Goal: Communication & Community: Share content

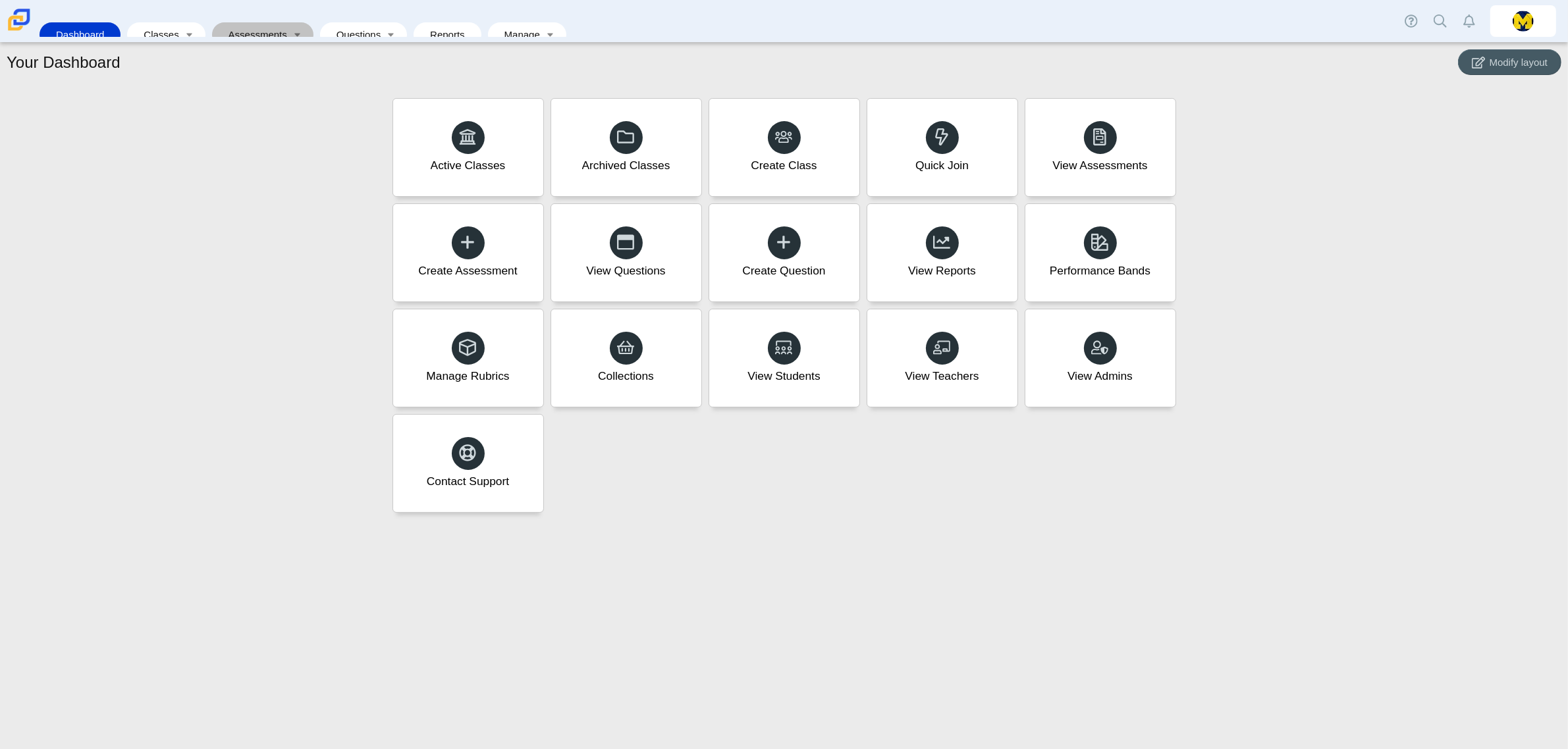
click at [261, 27] on link "Assessments" at bounding box center [253, 34] width 70 height 24
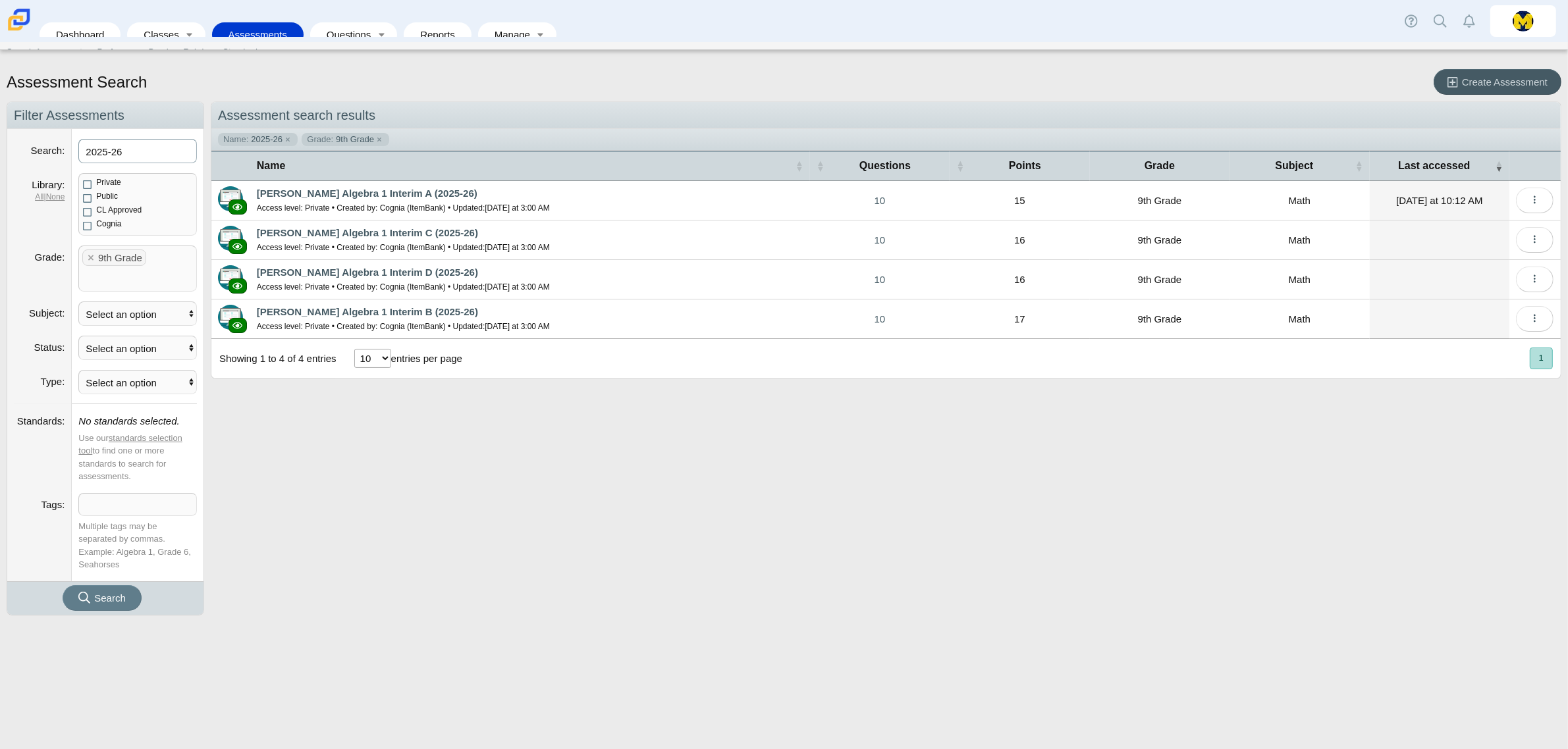
click at [162, 156] on input "2025-26" at bounding box center [137, 151] width 119 height 24
click at [86, 261] on x "remove tag" at bounding box center [90, 258] width 11 height 9
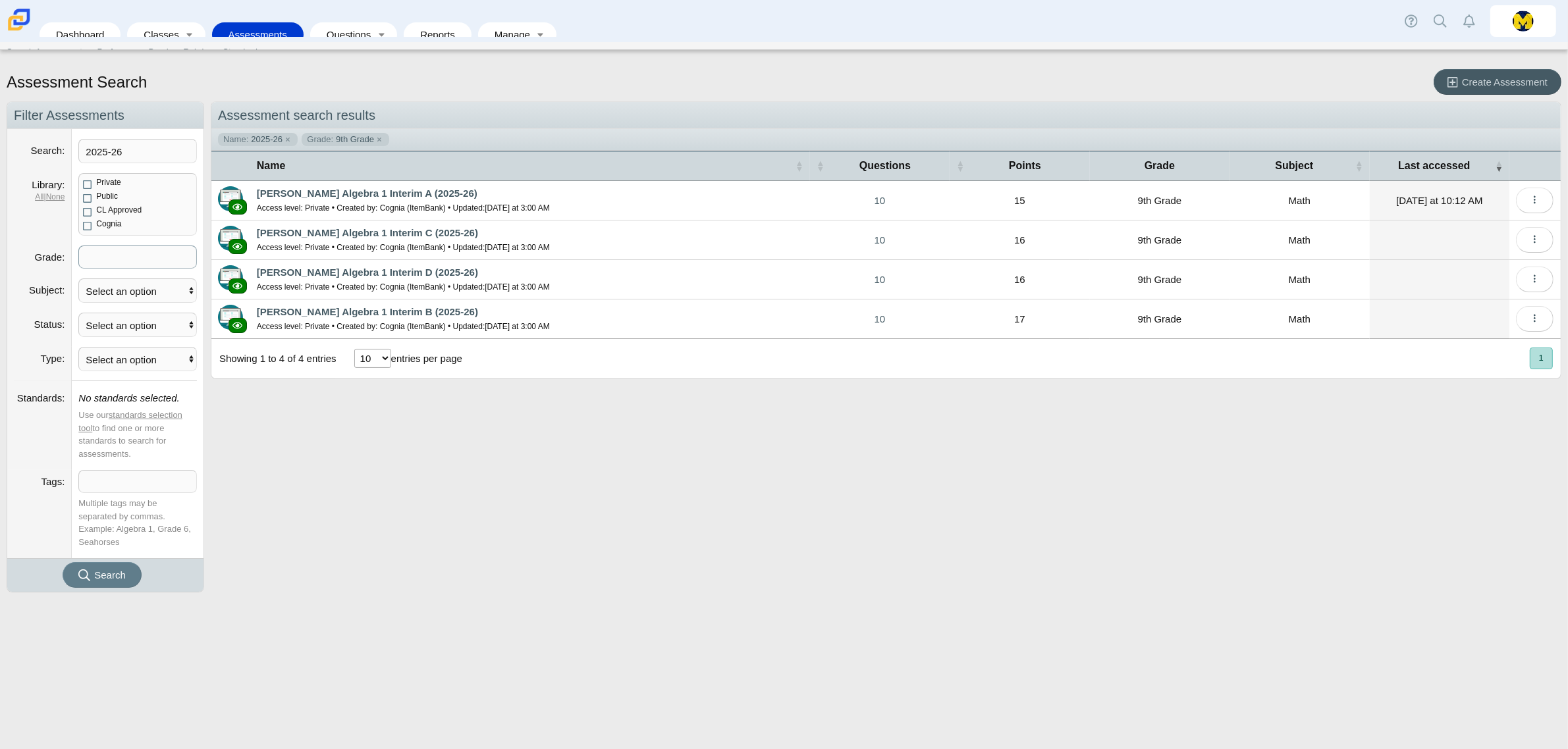
click at [364, 486] on div "Assessment search results Name: 2025-26 Grade: 9th Grade" at bounding box center [882, 346] width 1357 height 491
click at [112, 576] on span "Search" at bounding box center [110, 574] width 32 height 11
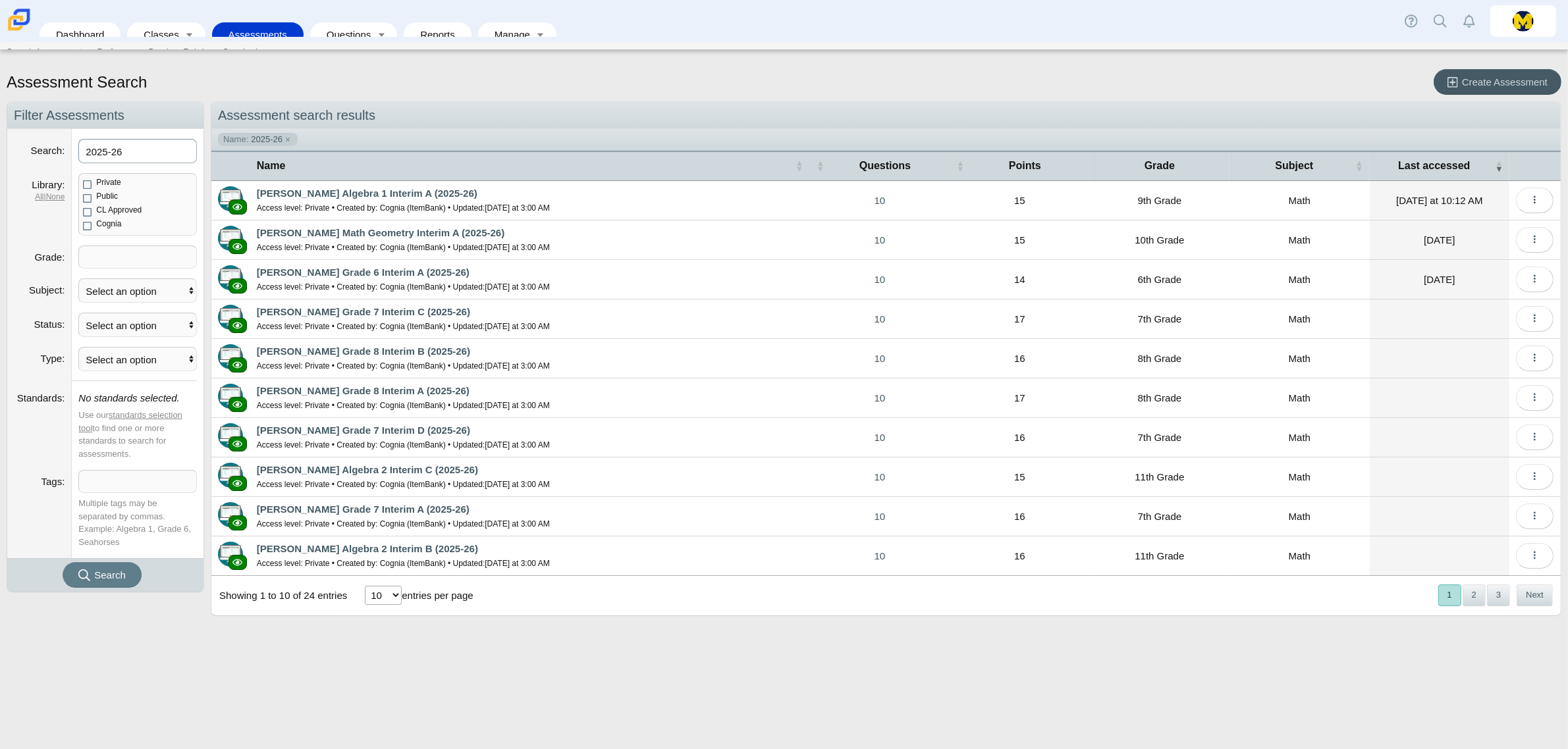
click at [150, 155] on input "2025-26" at bounding box center [137, 151] width 119 height 24
type input "2025-26 Interim A"
click at [63, 562] on button "Search" at bounding box center [102, 575] width 79 height 26
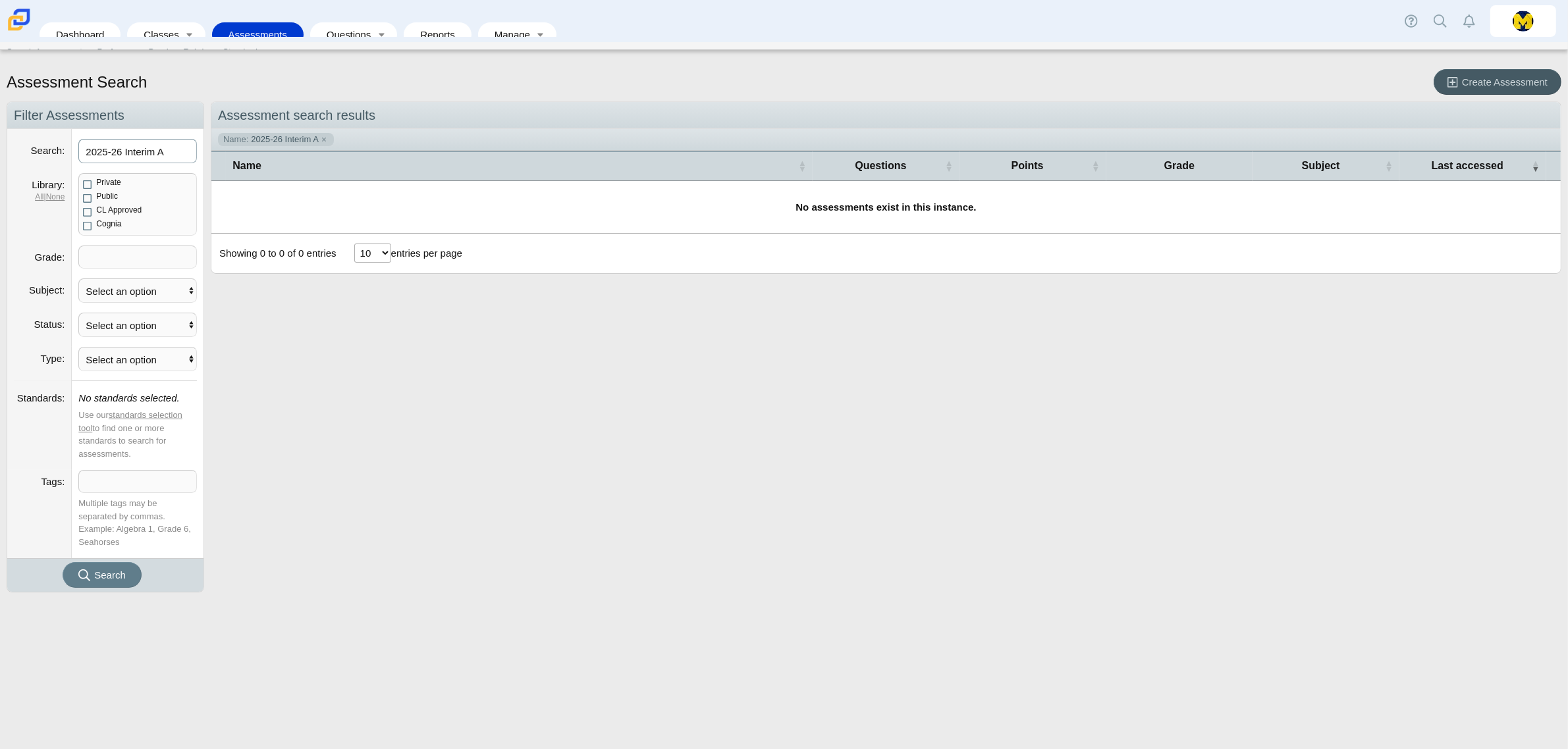
drag, startPoint x: 183, startPoint y: 159, endPoint x: 8, endPoint y: 167, distance: 175.2
click at [8, 167] on dl "Search 2025-26 Interim A" at bounding box center [106, 151] width 196 height 44
type input "Interim A"
click at [63, 562] on button "Search" at bounding box center [102, 575] width 79 height 26
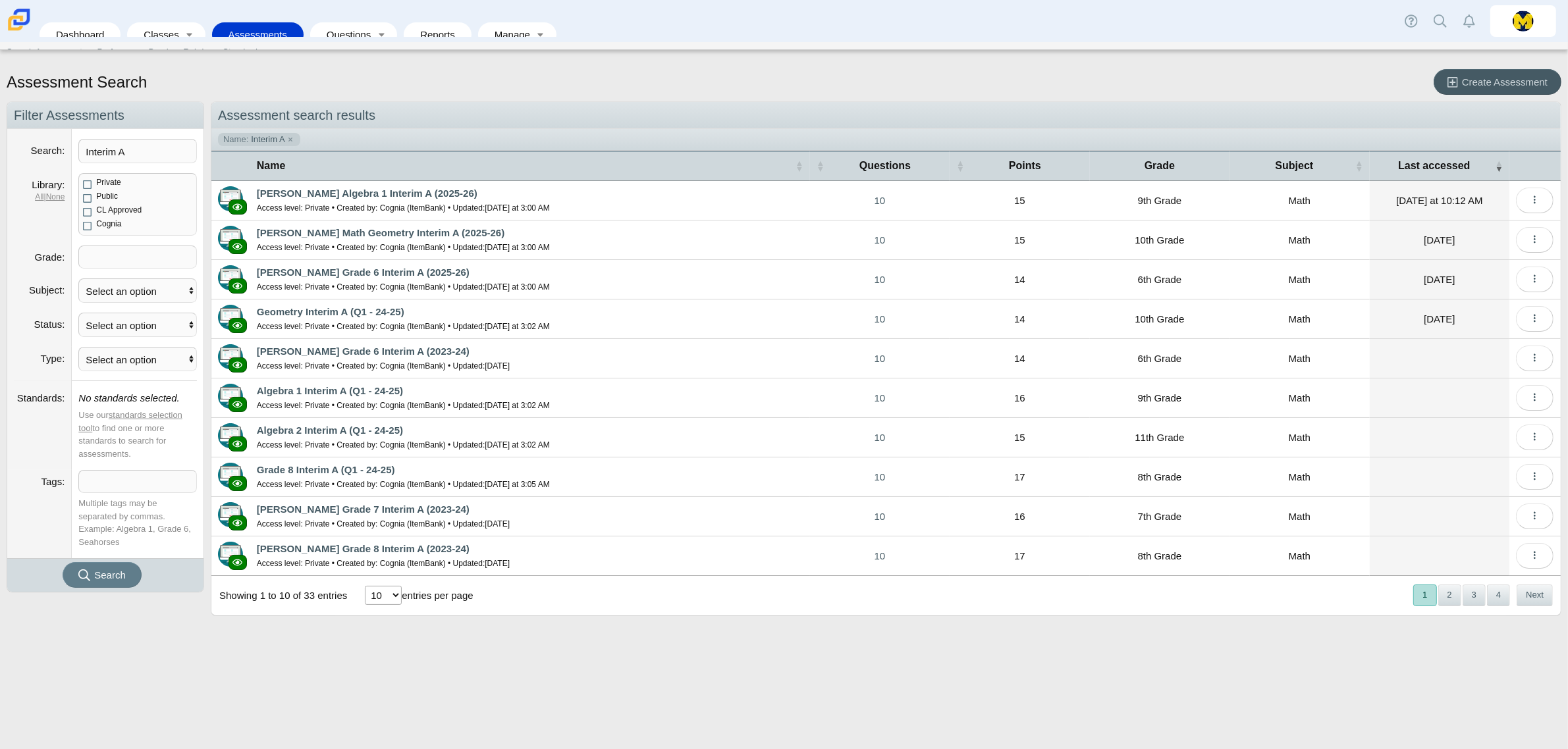
click at [140, 257] on span at bounding box center [137, 257] width 117 height 21
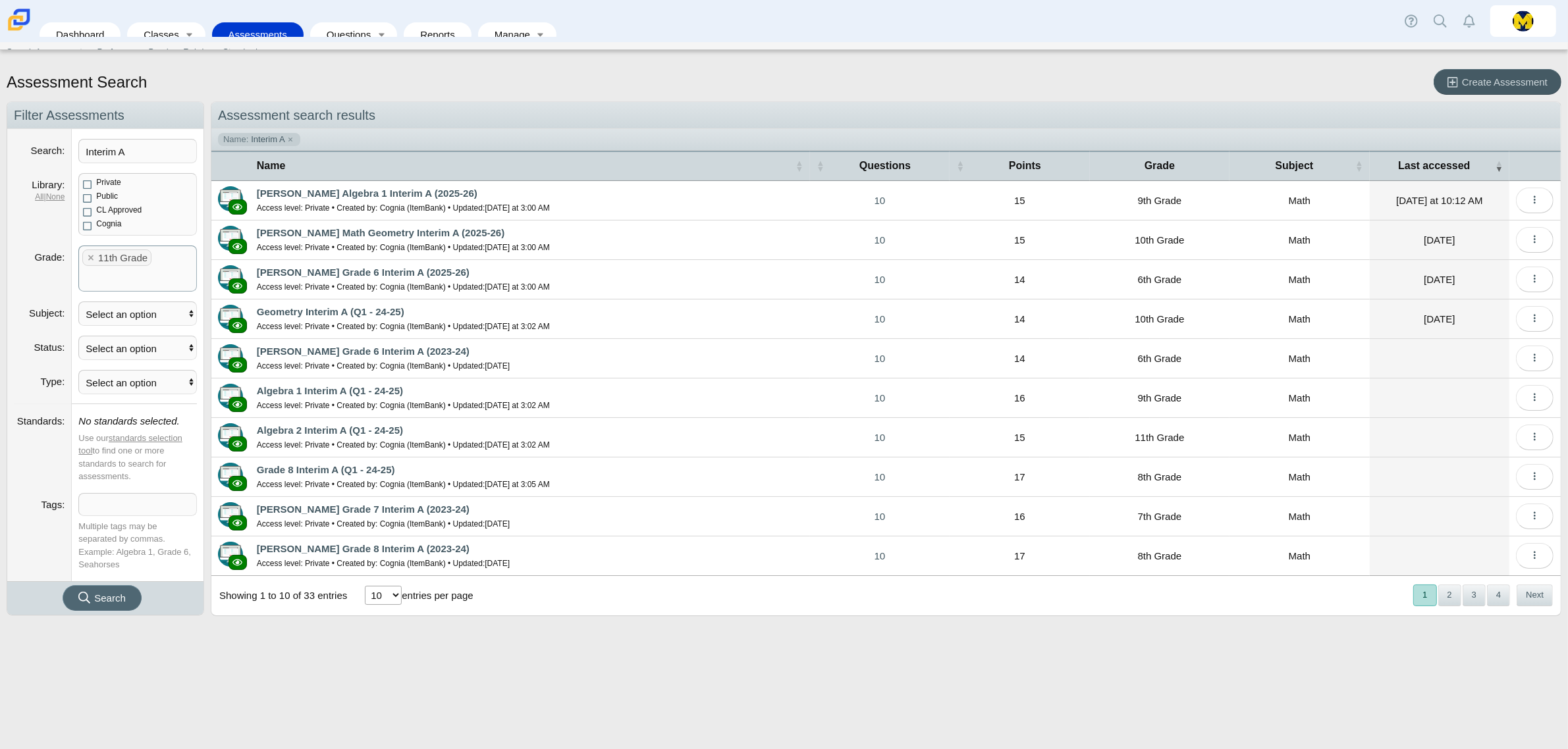
click at [86, 604] on icon "submit" at bounding box center [84, 598] width 12 height 12
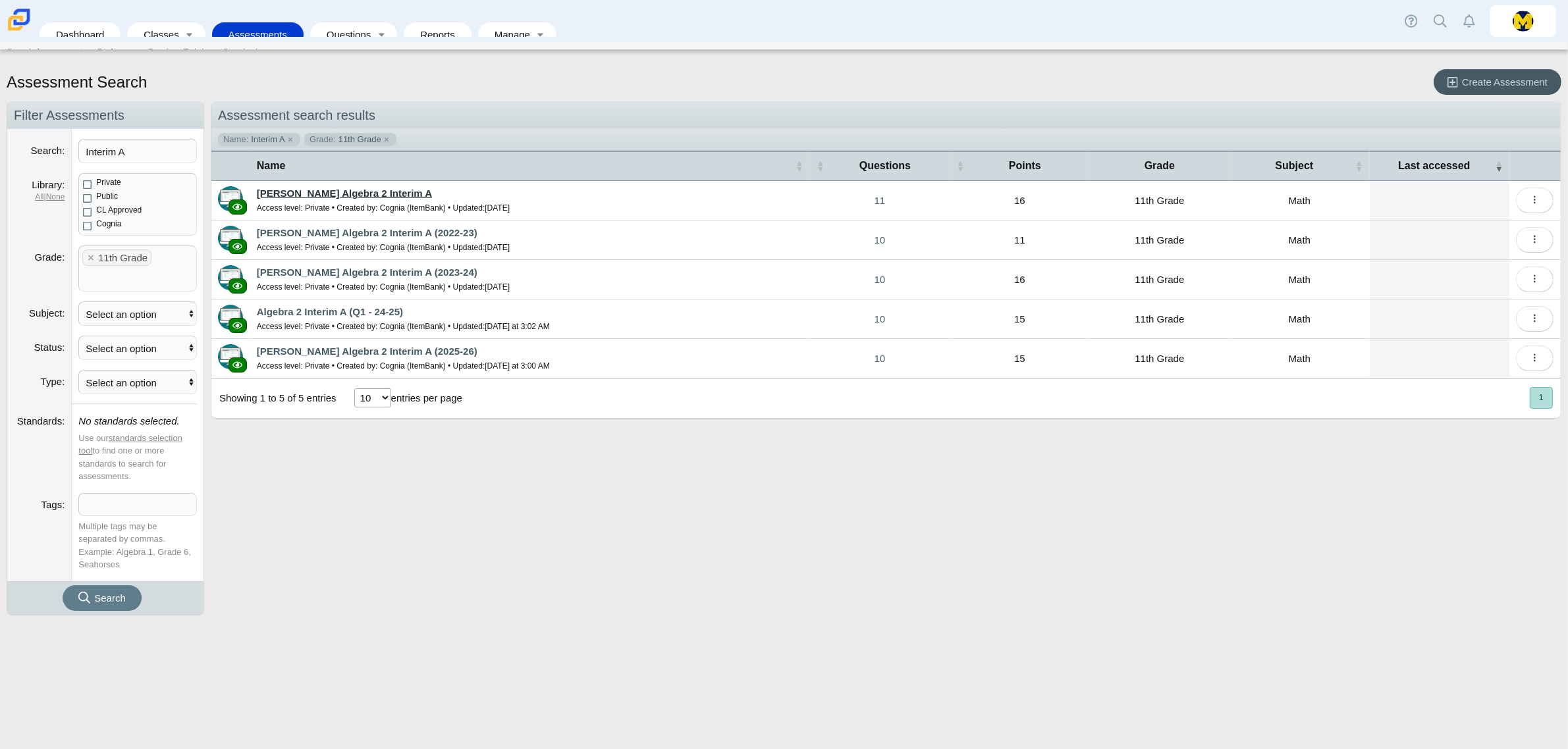
click at [362, 188] on link "[PERSON_NAME] Algebra 2 Interim A" at bounding box center [344, 193] width 175 height 11
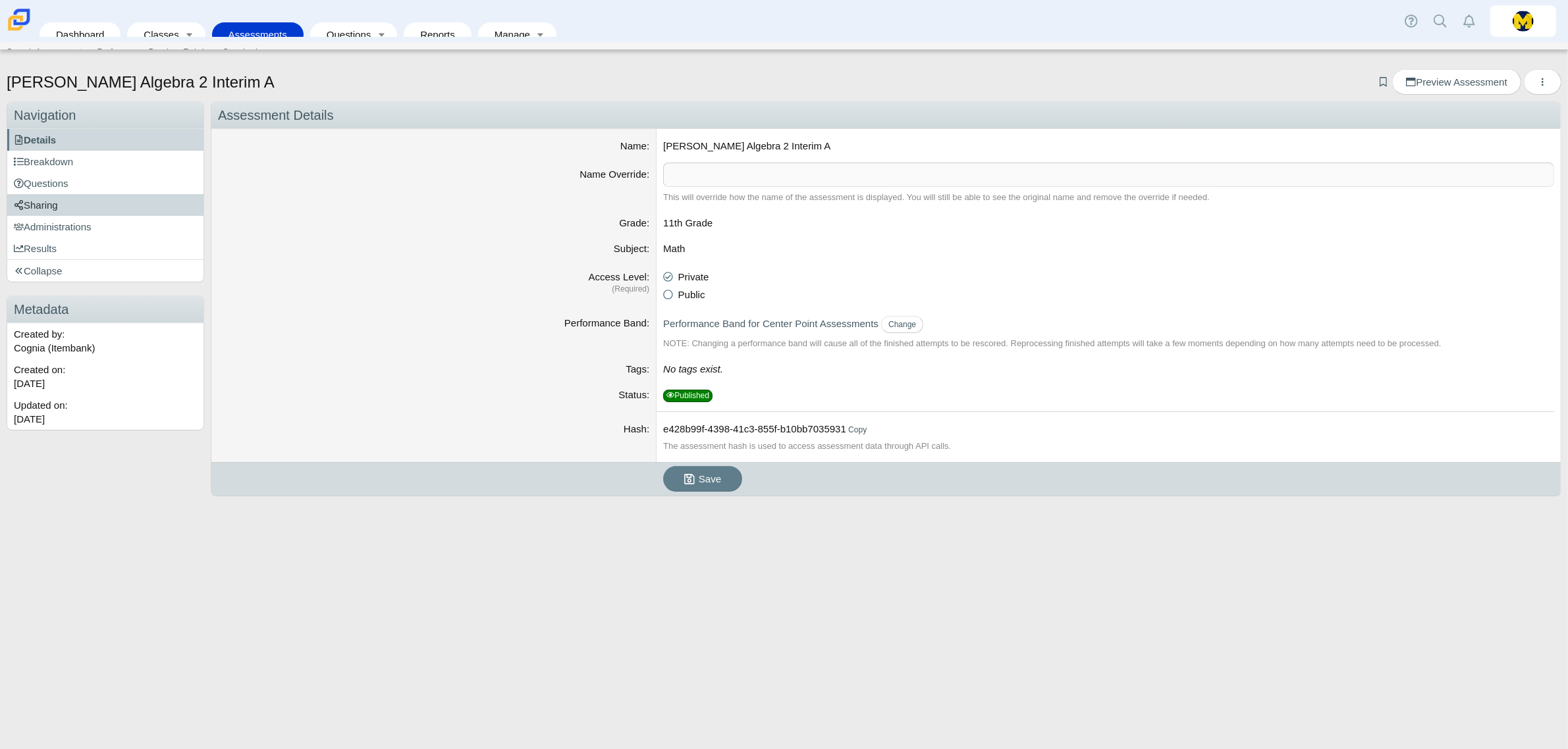
click at [47, 206] on span "Sharing" at bounding box center [36, 204] width 44 height 11
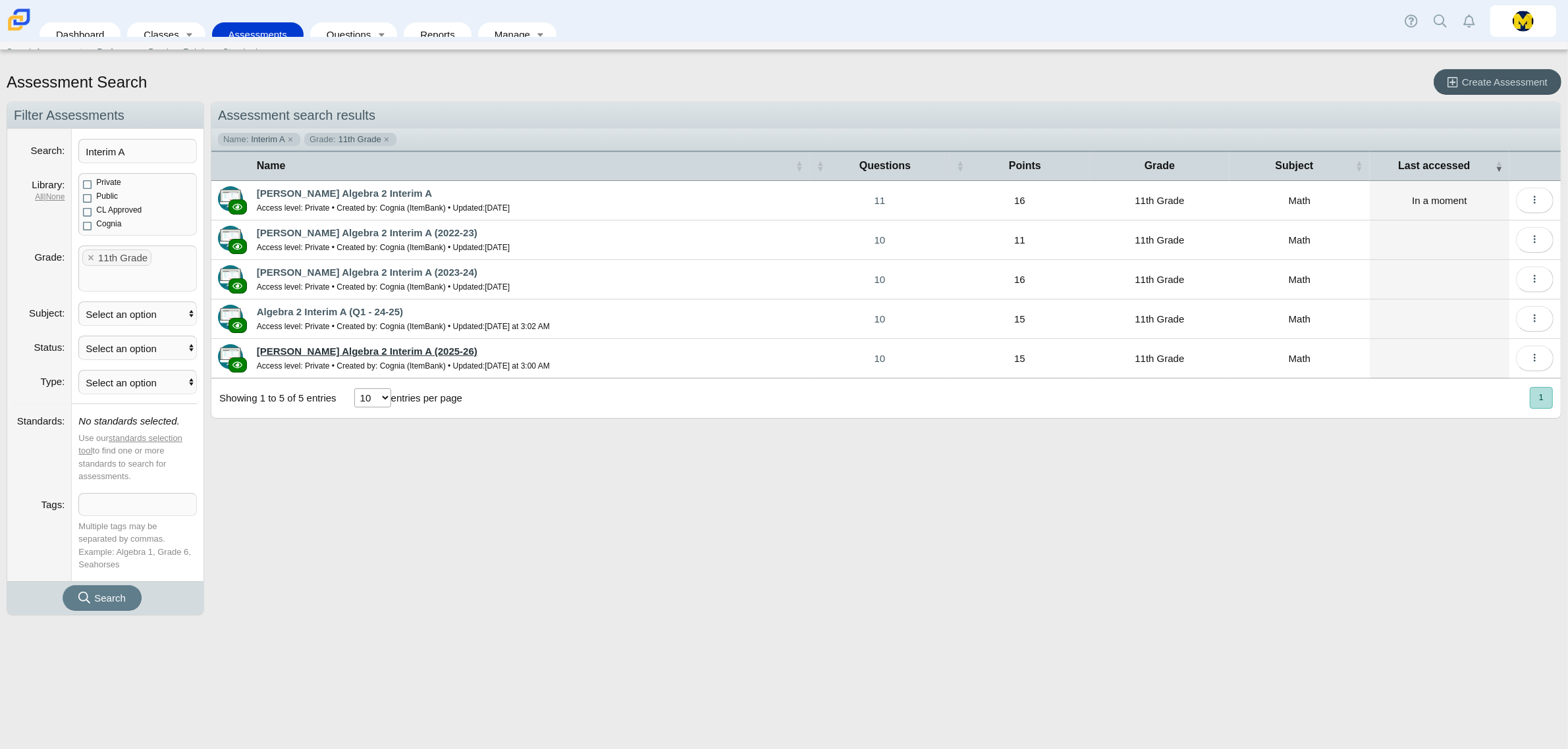
click at [350, 353] on link "[PERSON_NAME] Algebra 2 Interim A (2025-26)" at bounding box center [367, 351] width 221 height 11
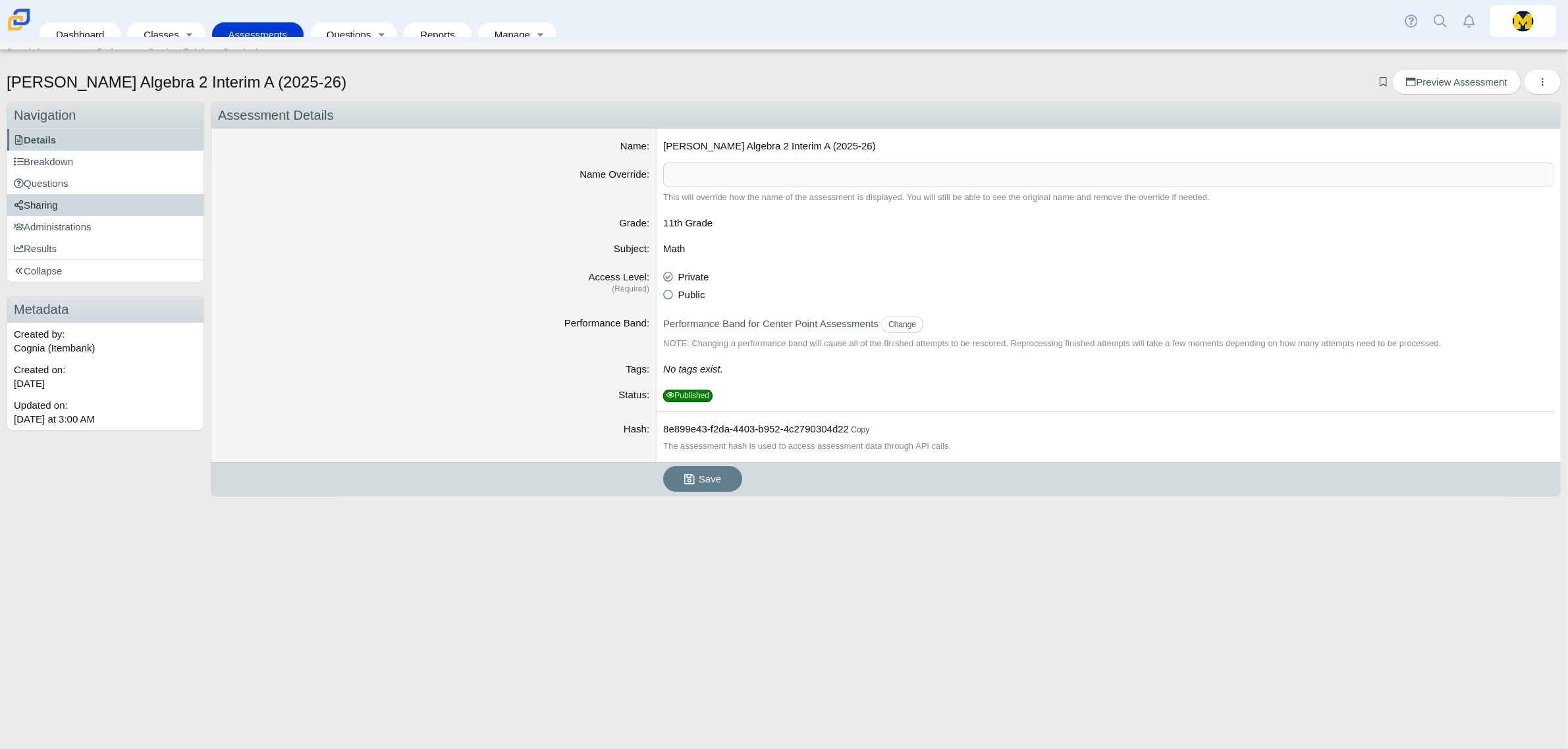
click at [89, 207] on link "Sharing" at bounding box center [106, 204] width 196 height 21
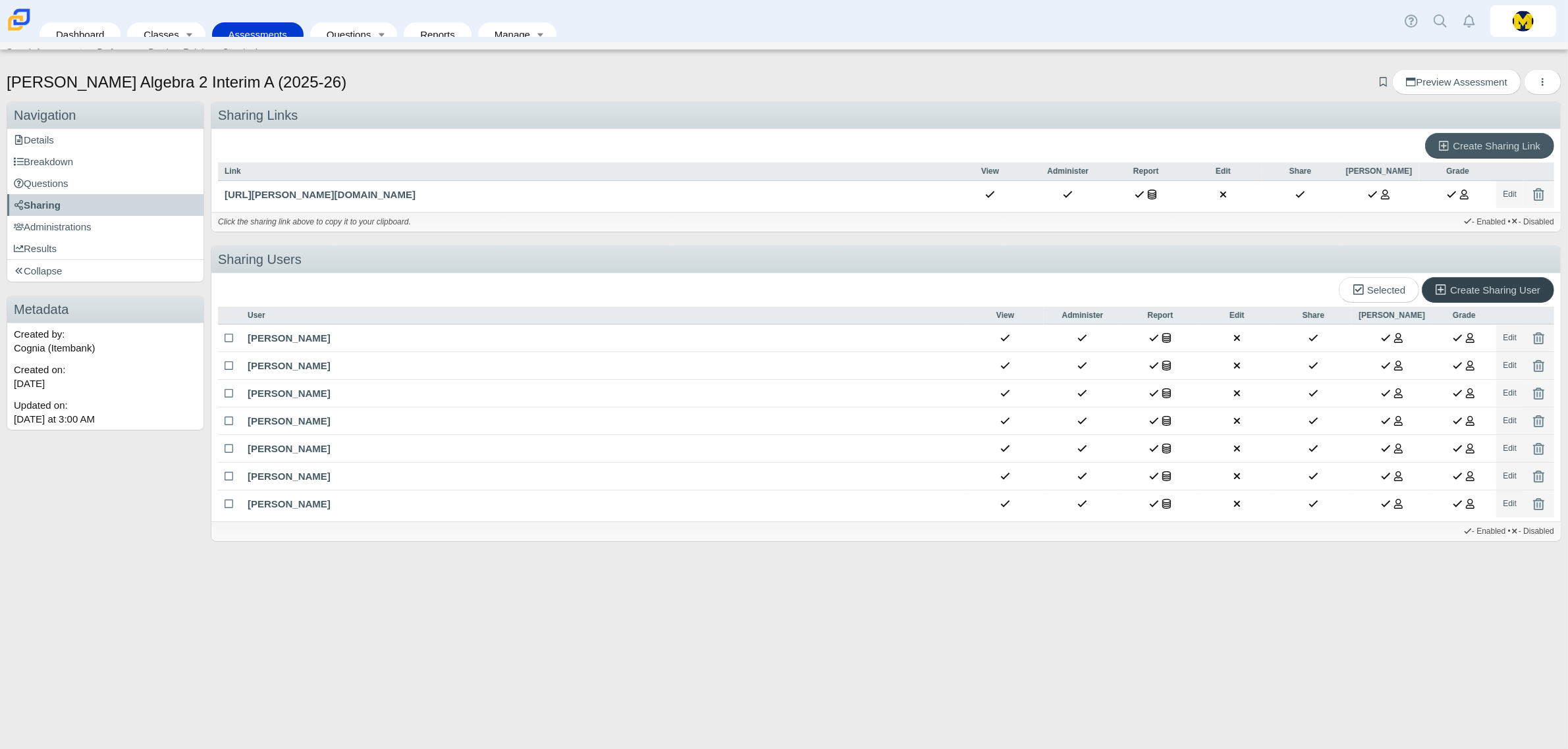
click at [1448, 287] on icon at bounding box center [1443, 289] width 15 height 14
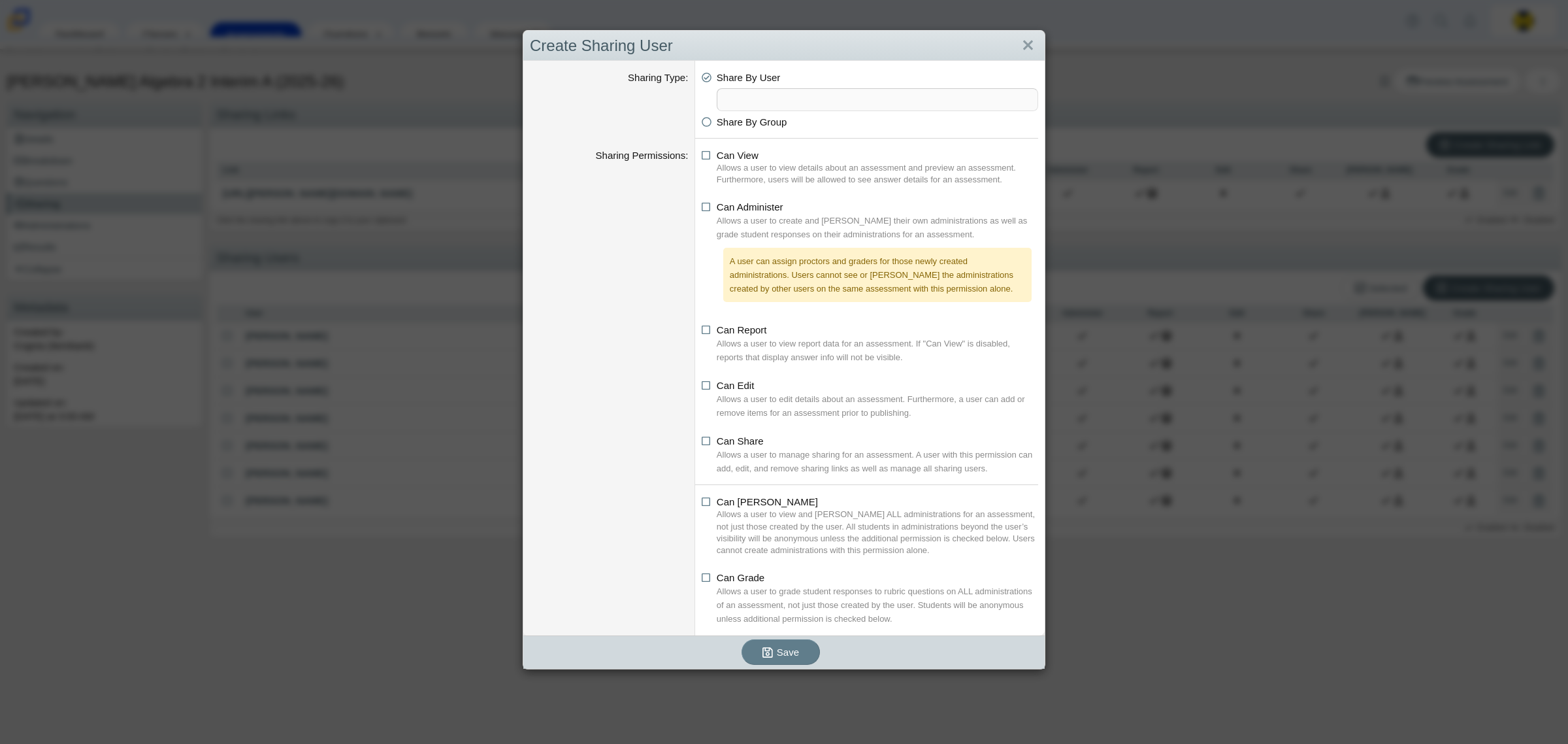
click at [791, 105] on span at bounding box center [877, 99] width 320 height 21
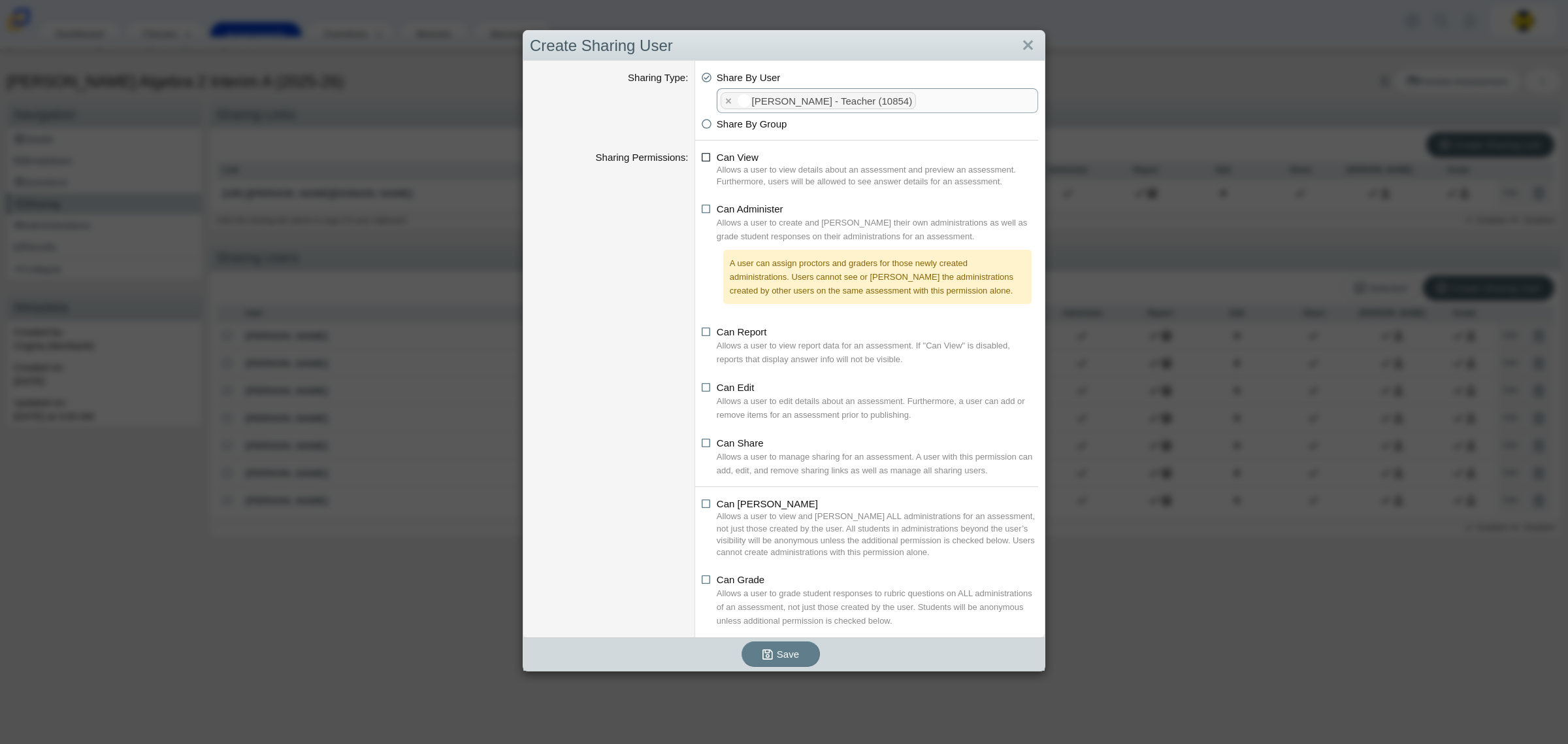
click at [703, 157] on icon at bounding box center [706, 155] width 10 height 9
click at [703, 157] on input "Can View" at bounding box center [706, 154] width 9 height 9
checkbox input "true"
click at [702, 210] on icon at bounding box center [706, 207] width 10 height 9
click at [701, 210] on input "Can Administer" at bounding box center [706, 206] width 9 height 9
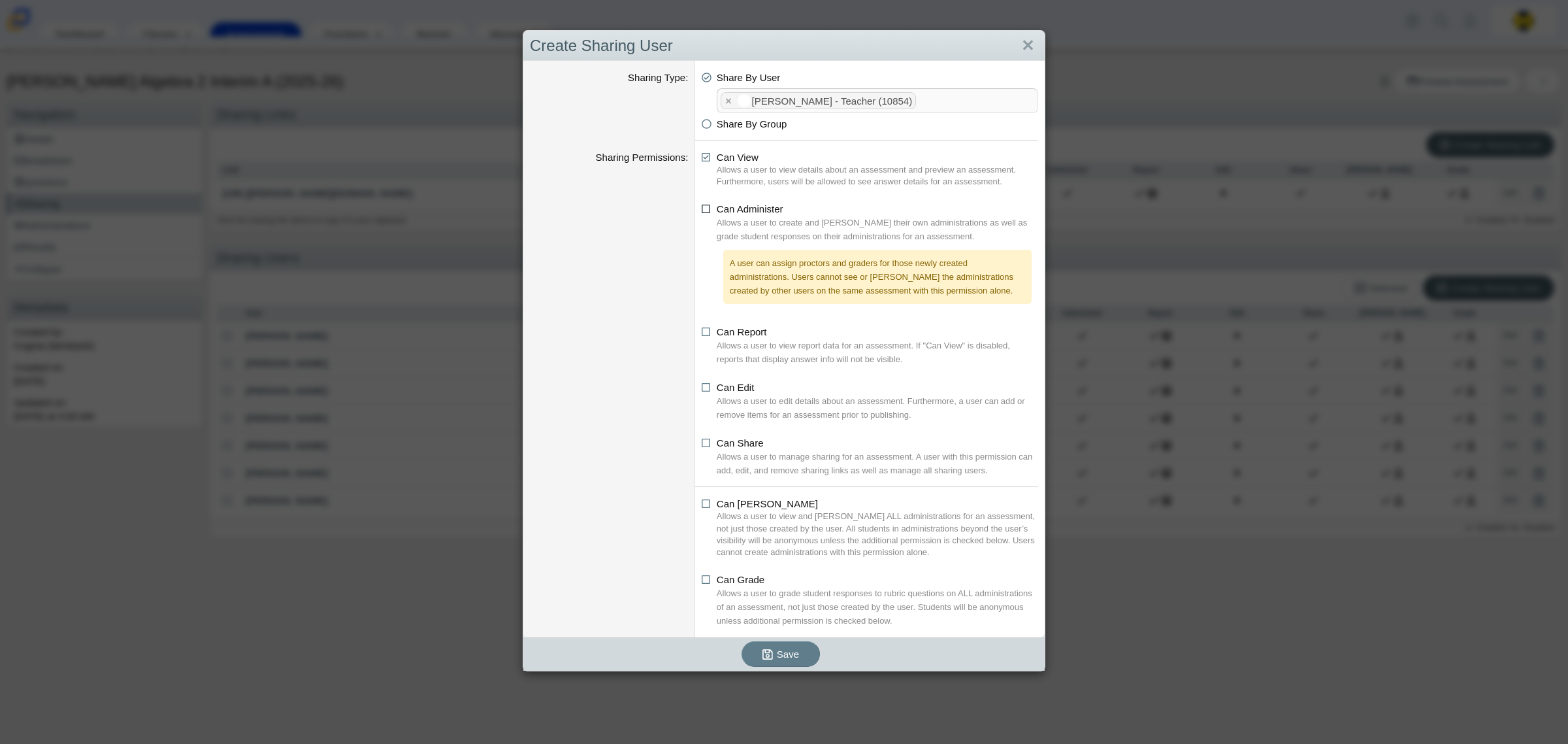
checkbox input "true"
click at [702, 334] on icon at bounding box center [706, 329] width 10 height 9
click at [701, 333] on input "Can Report" at bounding box center [706, 328] width 9 height 9
checkbox input "true"
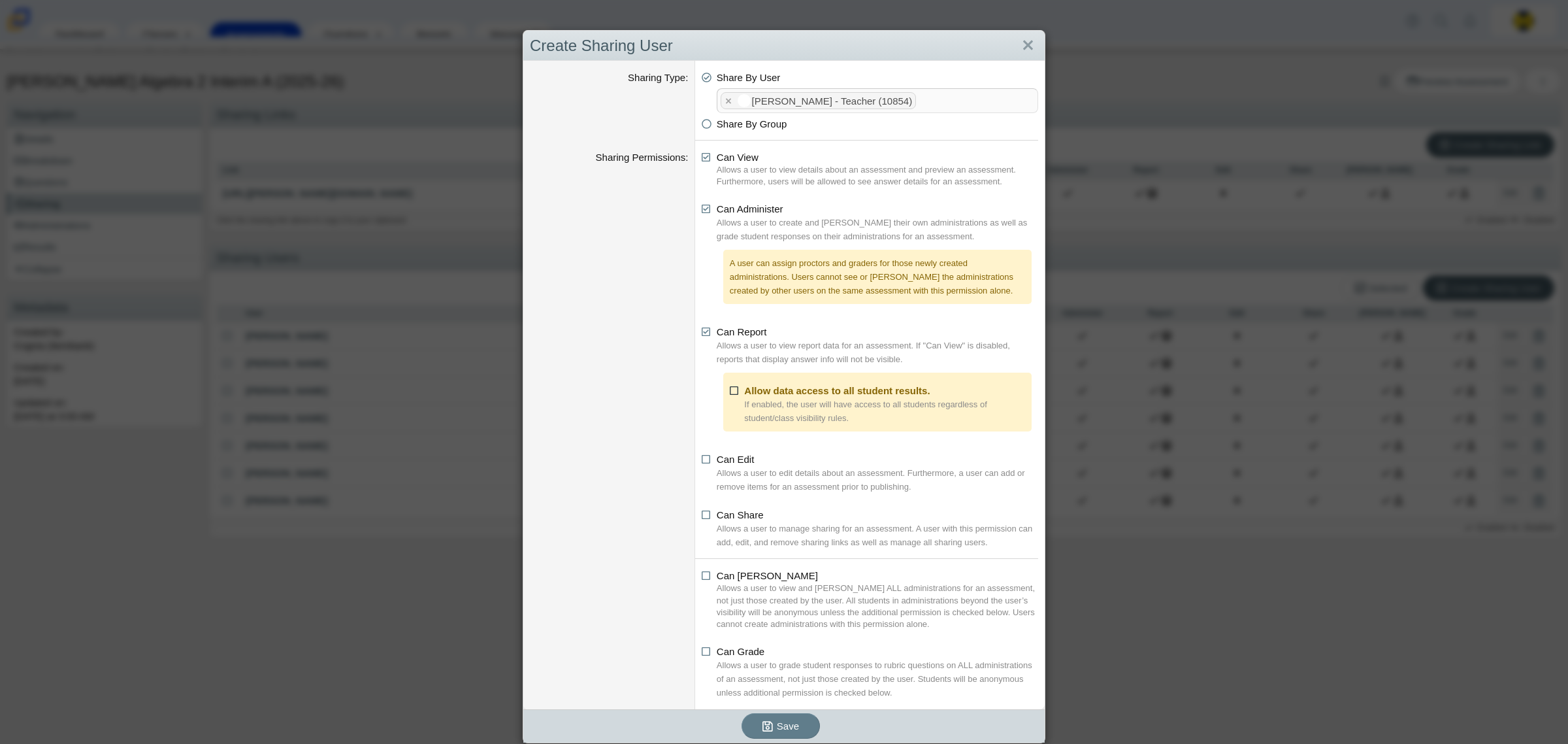
click at [732, 393] on icon at bounding box center [734, 388] width 10 height 9
click at [732, 391] on input "Allow data access to all student results." at bounding box center [733, 388] width 9 height 9
checkbox input "true"
click at [702, 517] on icon at bounding box center [706, 512] width 10 height 9
click at [701, 516] on input "Can Share" at bounding box center [706, 512] width 9 height 9
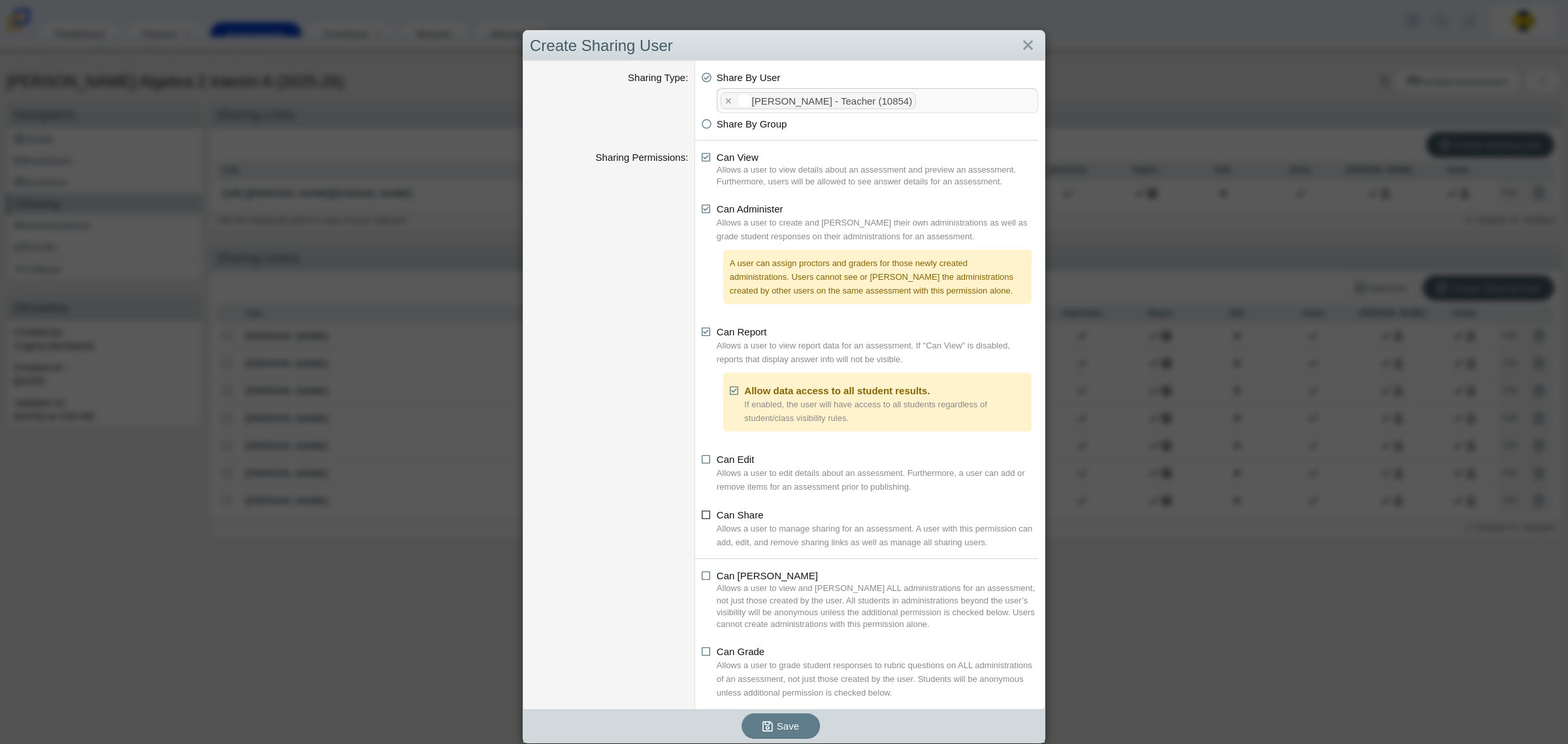
checkbox input "true"
click at [702, 576] on icon at bounding box center [706, 573] width 10 height 9
click at [701, 576] on input "Can [PERSON_NAME]" at bounding box center [706, 572] width 9 height 9
checkbox input "true"
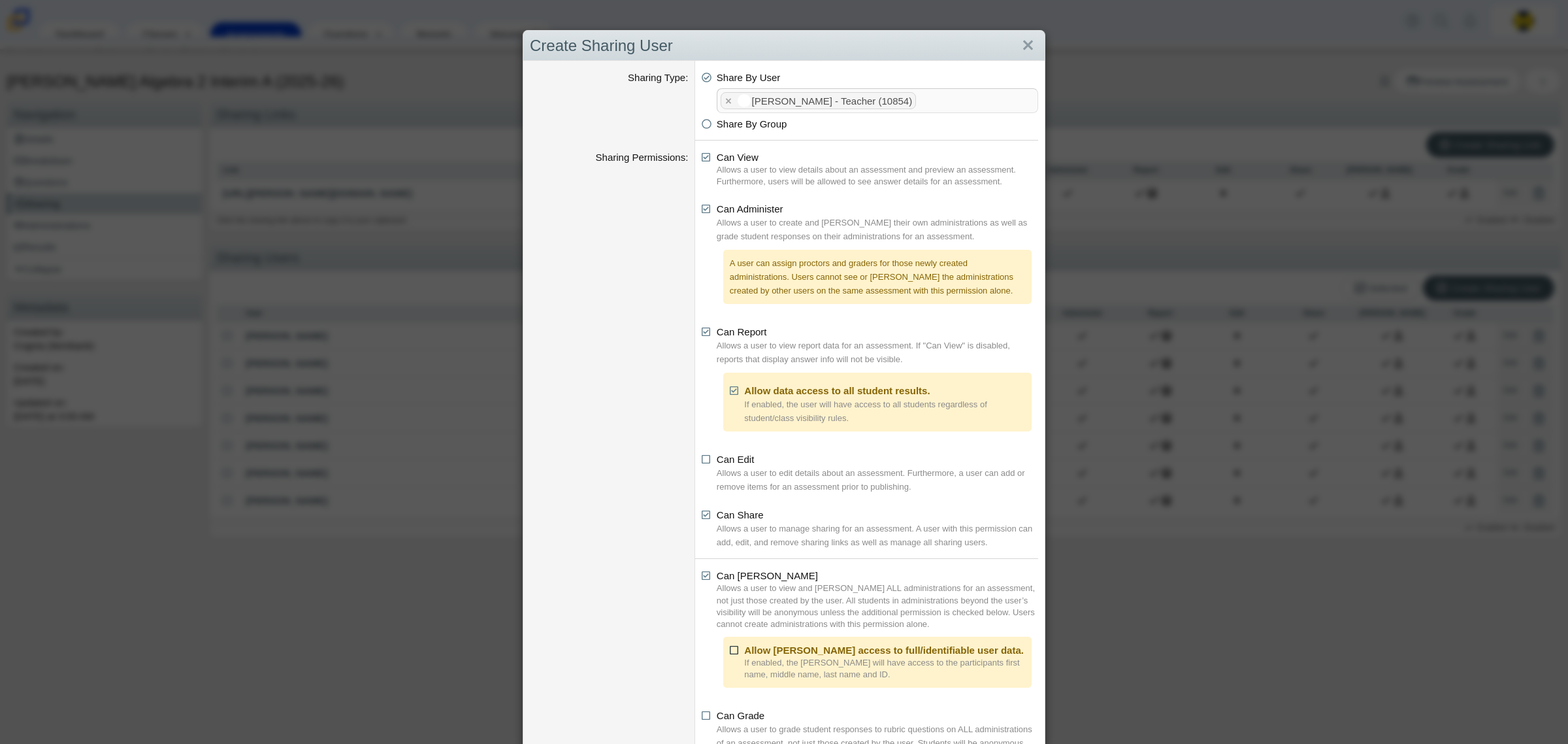
click at [730, 646] on icon at bounding box center [734, 648] width 10 height 9
click at [729, 646] on input "Allow [PERSON_NAME] access to full/identifiable user data." at bounding box center [733, 647] width 9 height 9
checkbox input "true"
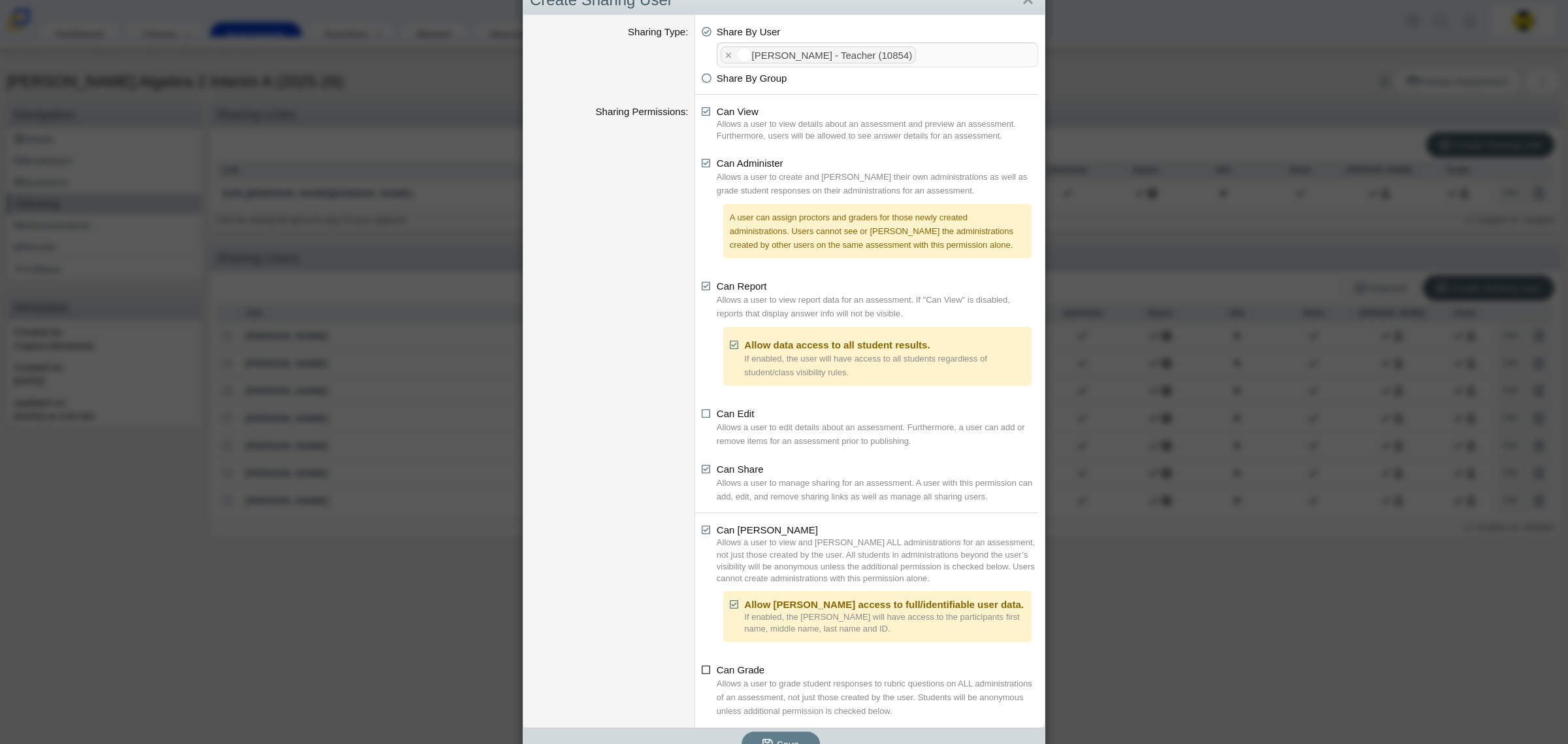
scroll to position [70, 0]
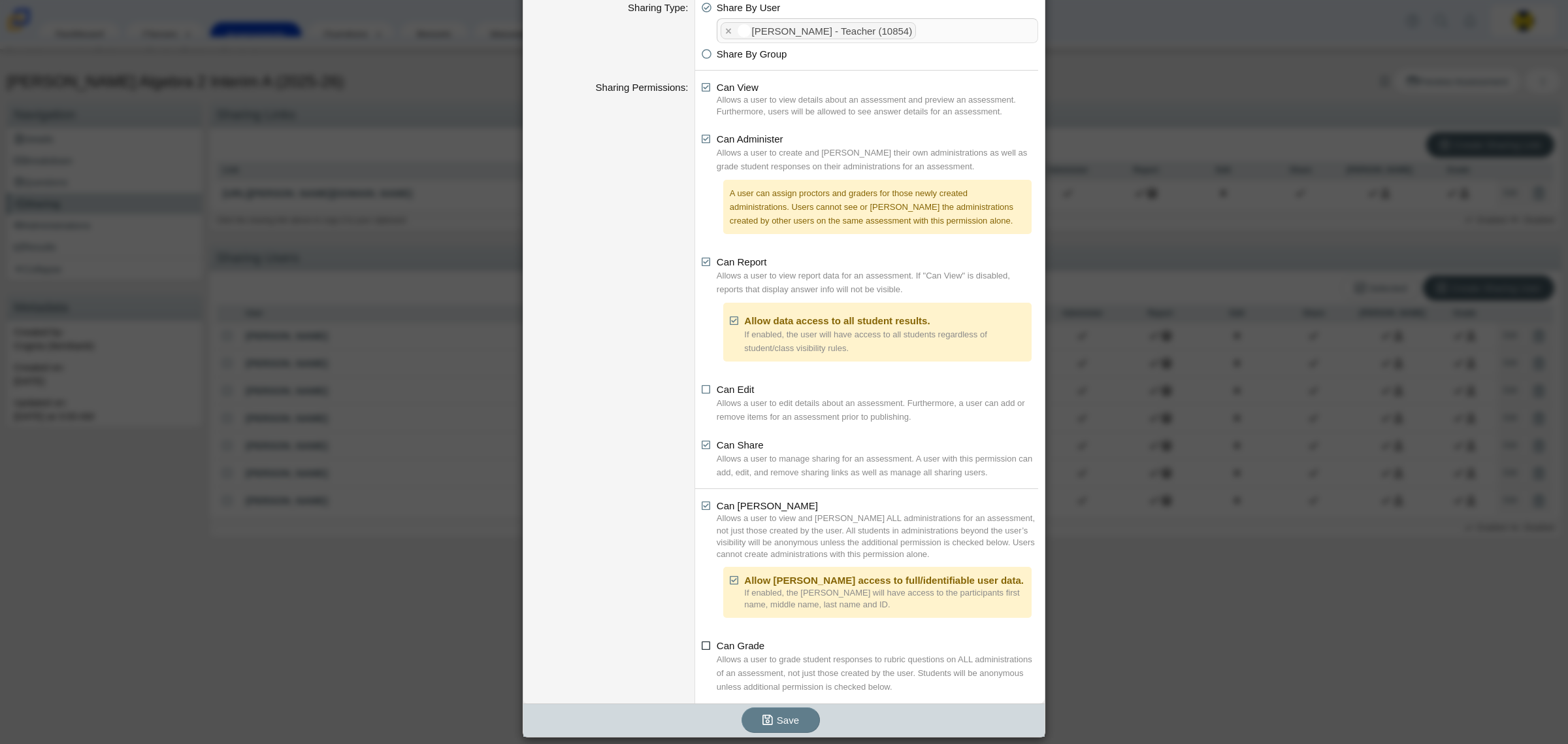
drag, startPoint x: 700, startPoint y: 642, endPoint x: 731, endPoint y: 656, distance: 34.0
click at [702, 642] on icon at bounding box center [706, 643] width 10 height 9
click at [701, 642] on input "Can Grade" at bounding box center [706, 642] width 9 height 9
checkbox input "true"
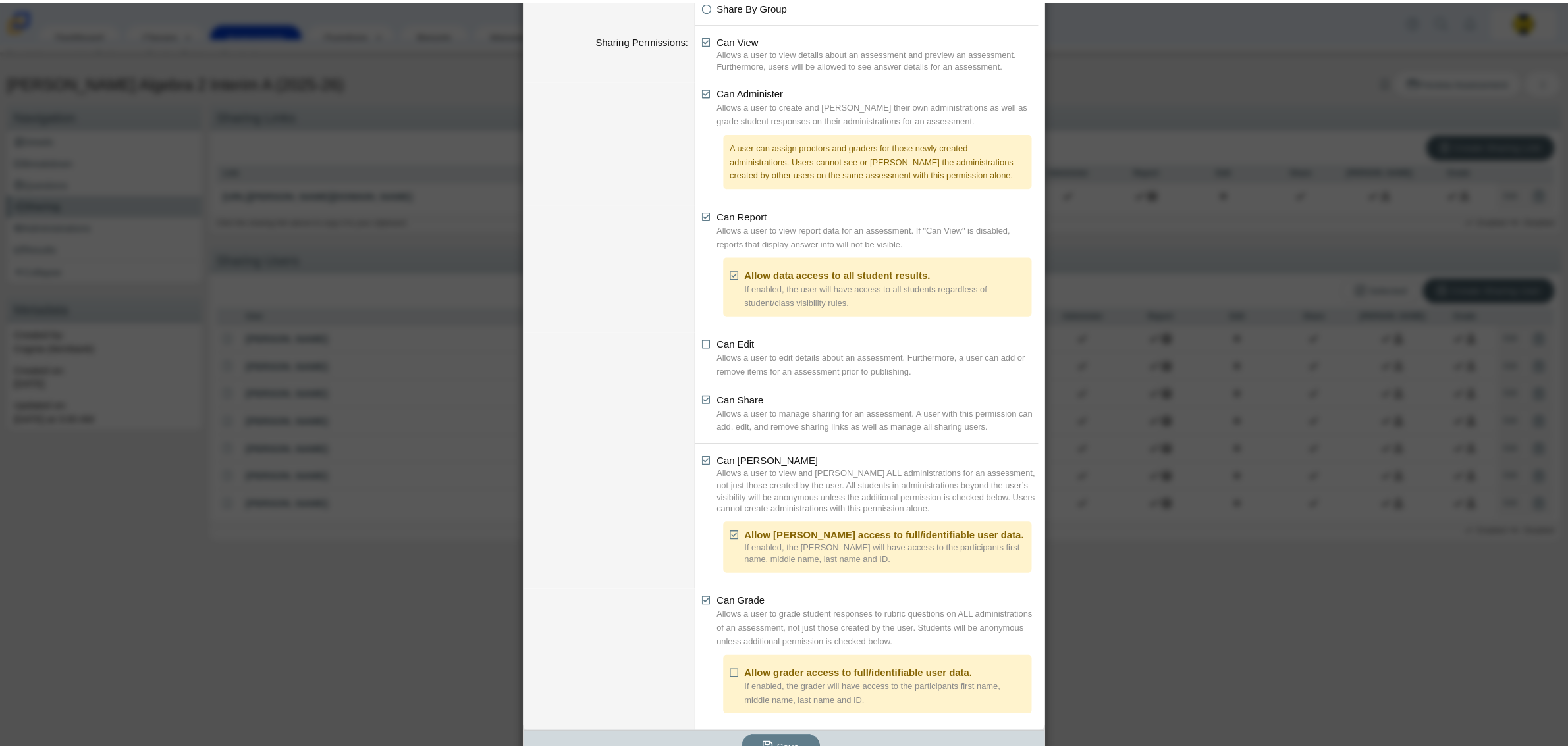
scroll to position [143, 0]
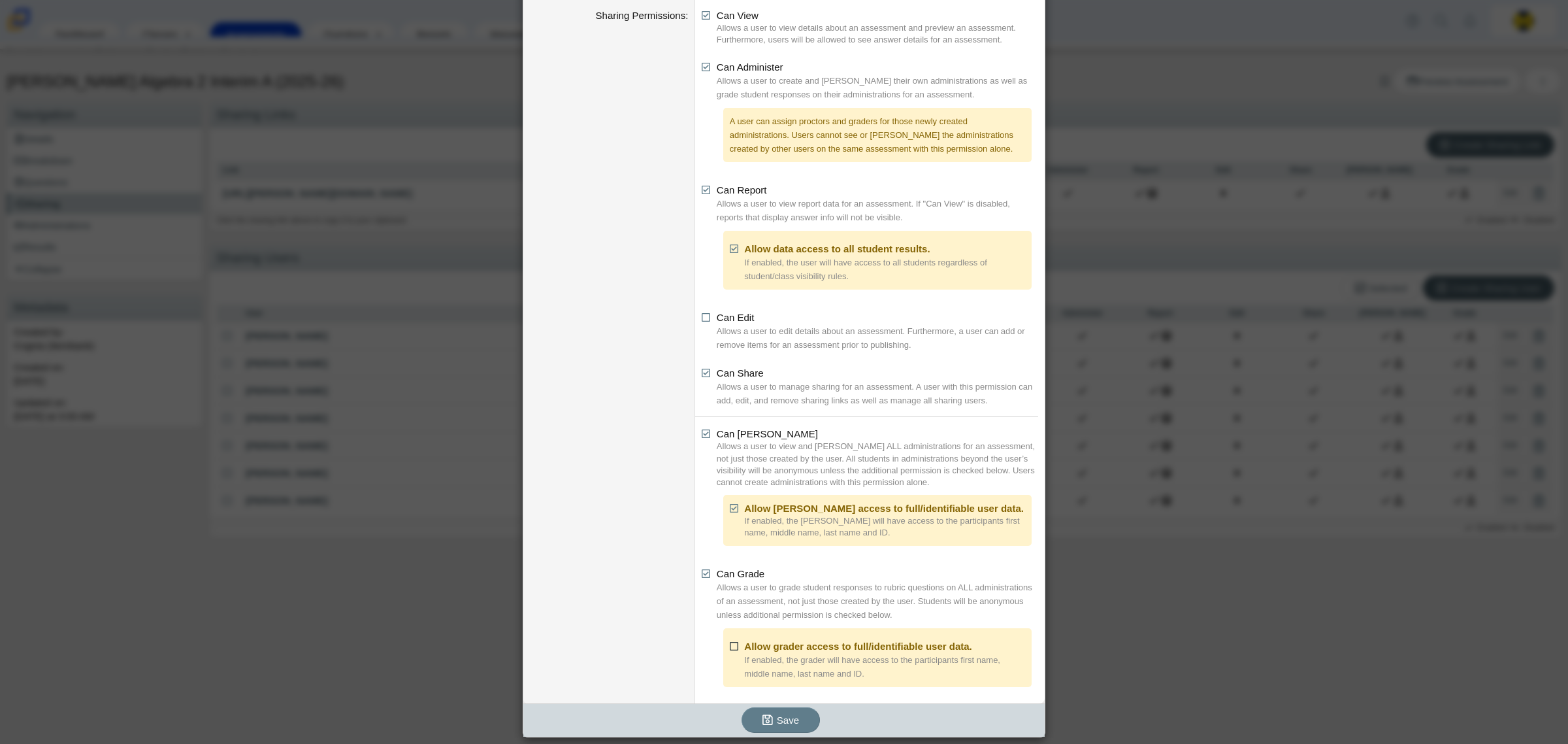
click at [733, 648] on icon at bounding box center [734, 644] width 10 height 9
click at [733, 647] on input "Allow grader access to full/identifiable user data." at bounding box center [733, 643] width 9 height 9
checkbox input "true"
click at [769, 717] on icon "submit" at bounding box center [770, 720] width 15 height 14
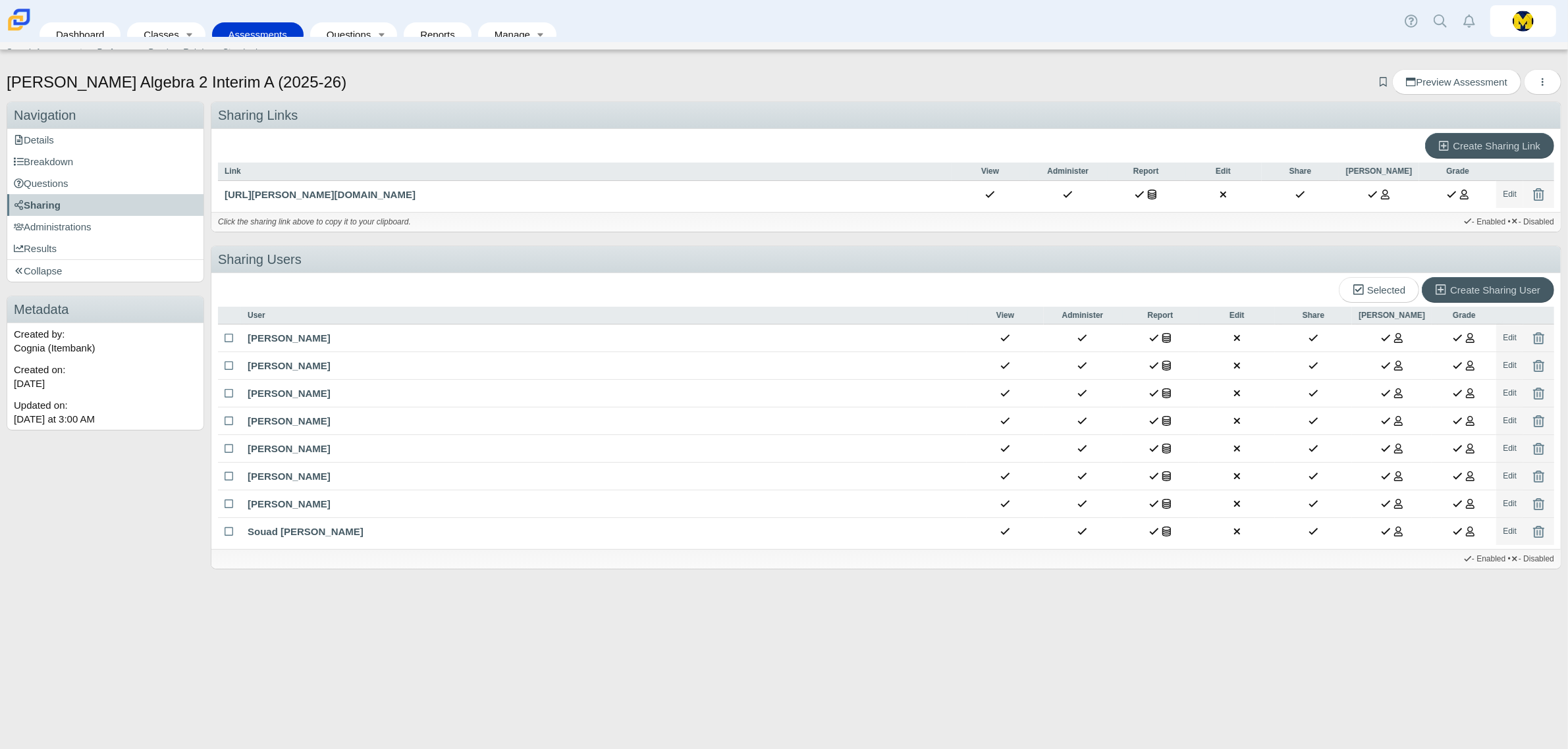
click at [242, 30] on link "Assessments" at bounding box center [258, 34] width 78 height 24
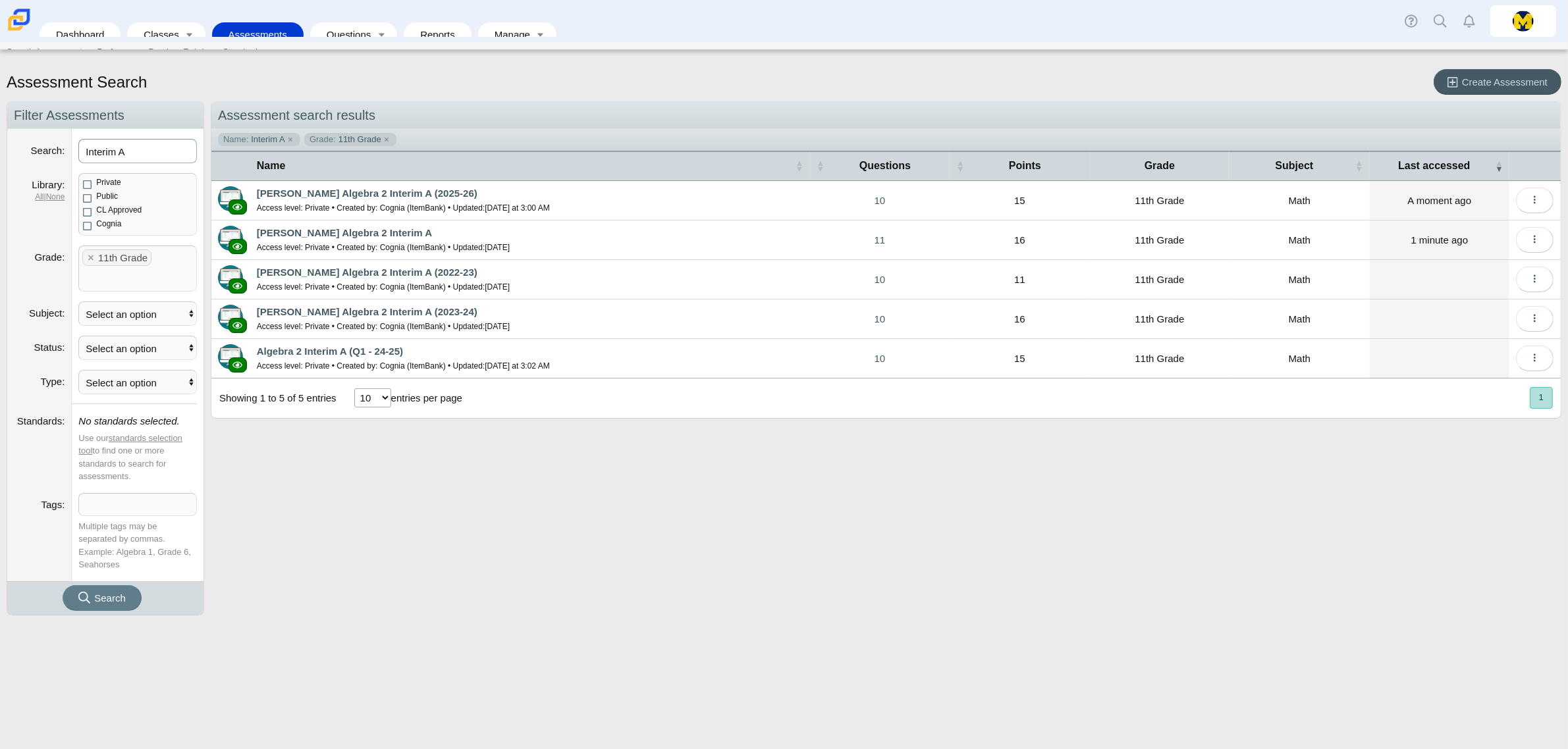
click at [155, 149] on input "Interim A" at bounding box center [137, 151] width 119 height 24
type input "Interim b"
click at [63, 585] on button "Search" at bounding box center [102, 598] width 79 height 26
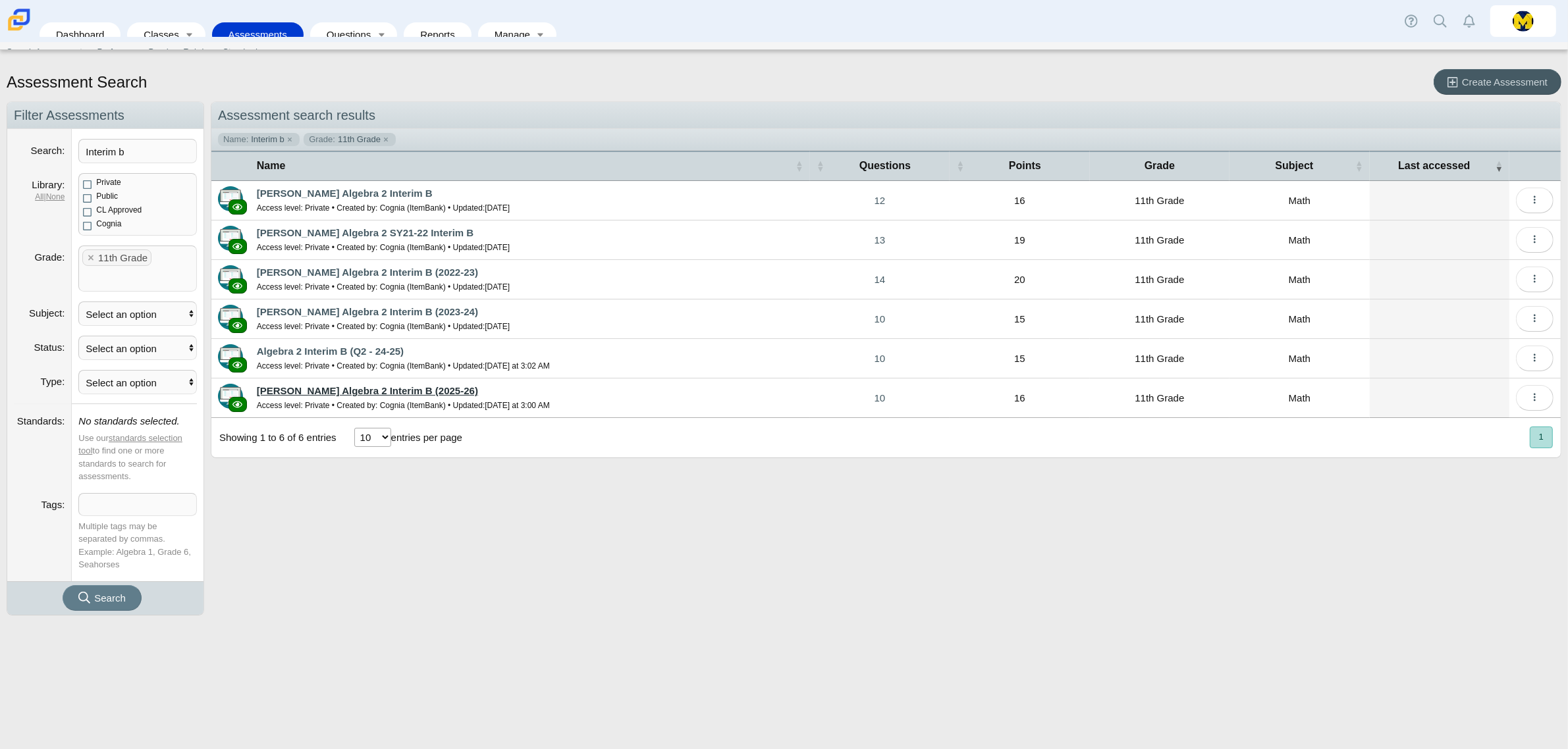
click at [422, 388] on link "Carmen Math Algebra 2 Interim B (2025-26)" at bounding box center [368, 390] width 221 height 11
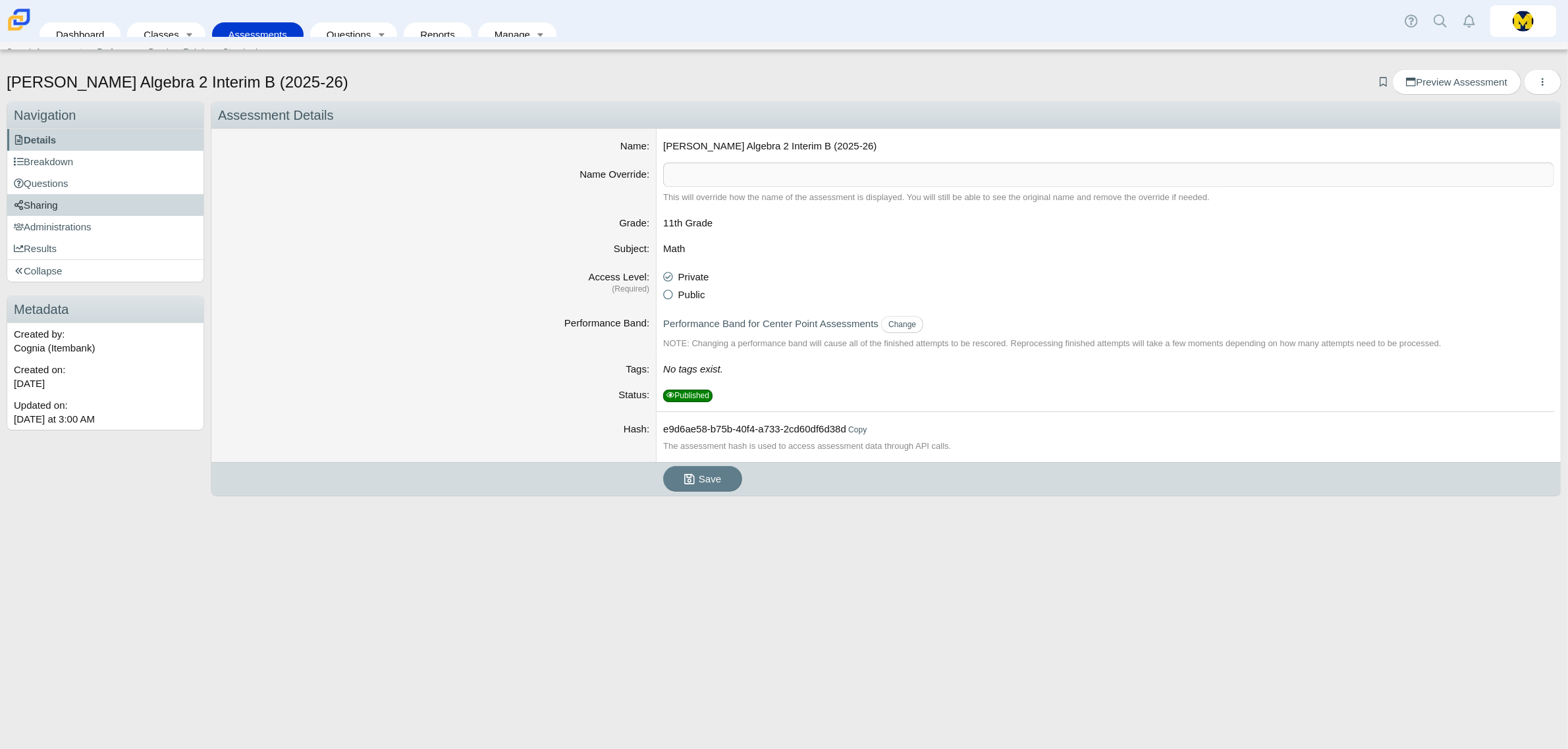
click at [21, 208] on use at bounding box center [19, 204] width 9 height 10
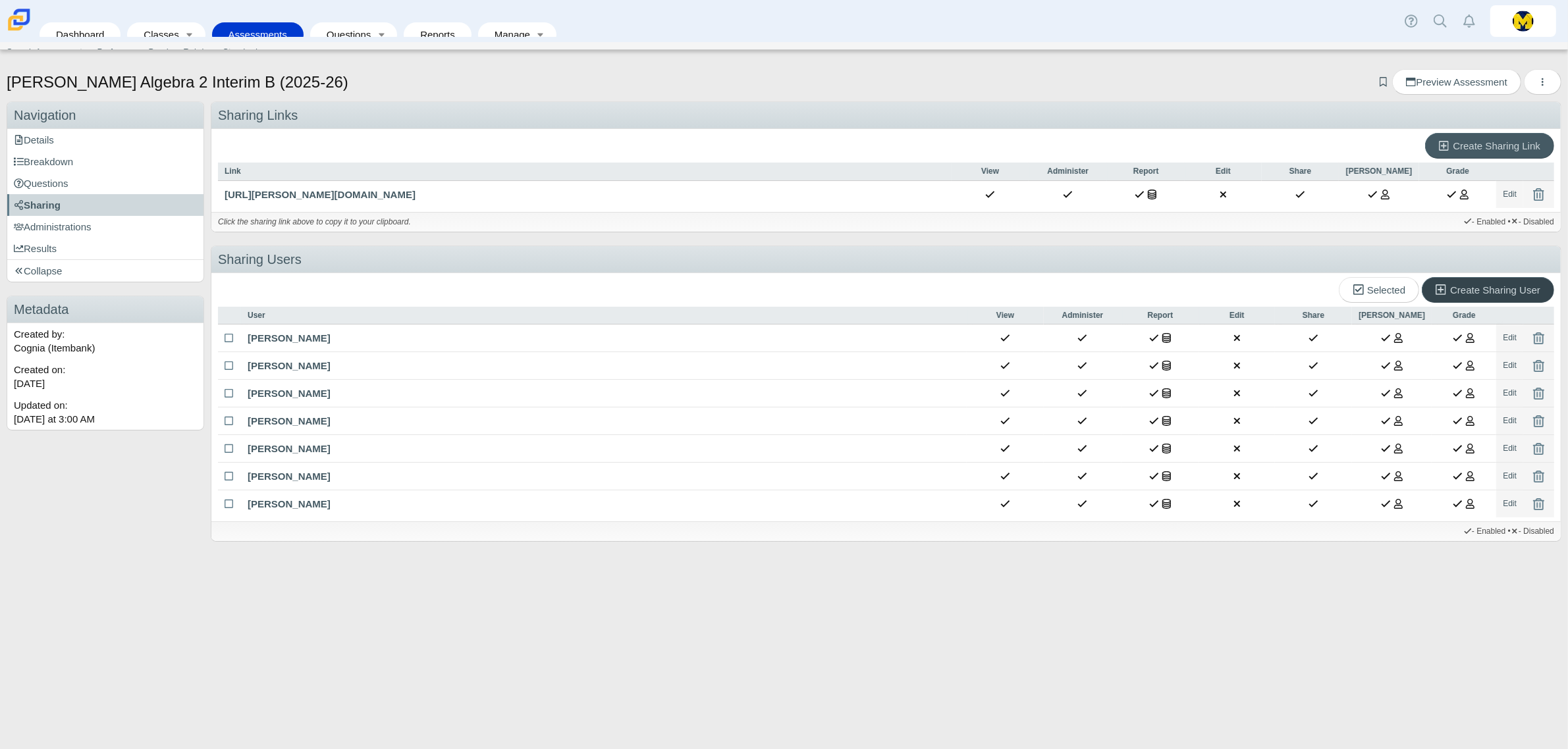
click at [1459, 284] on span "Create Sharing User" at bounding box center [1495, 289] width 90 height 11
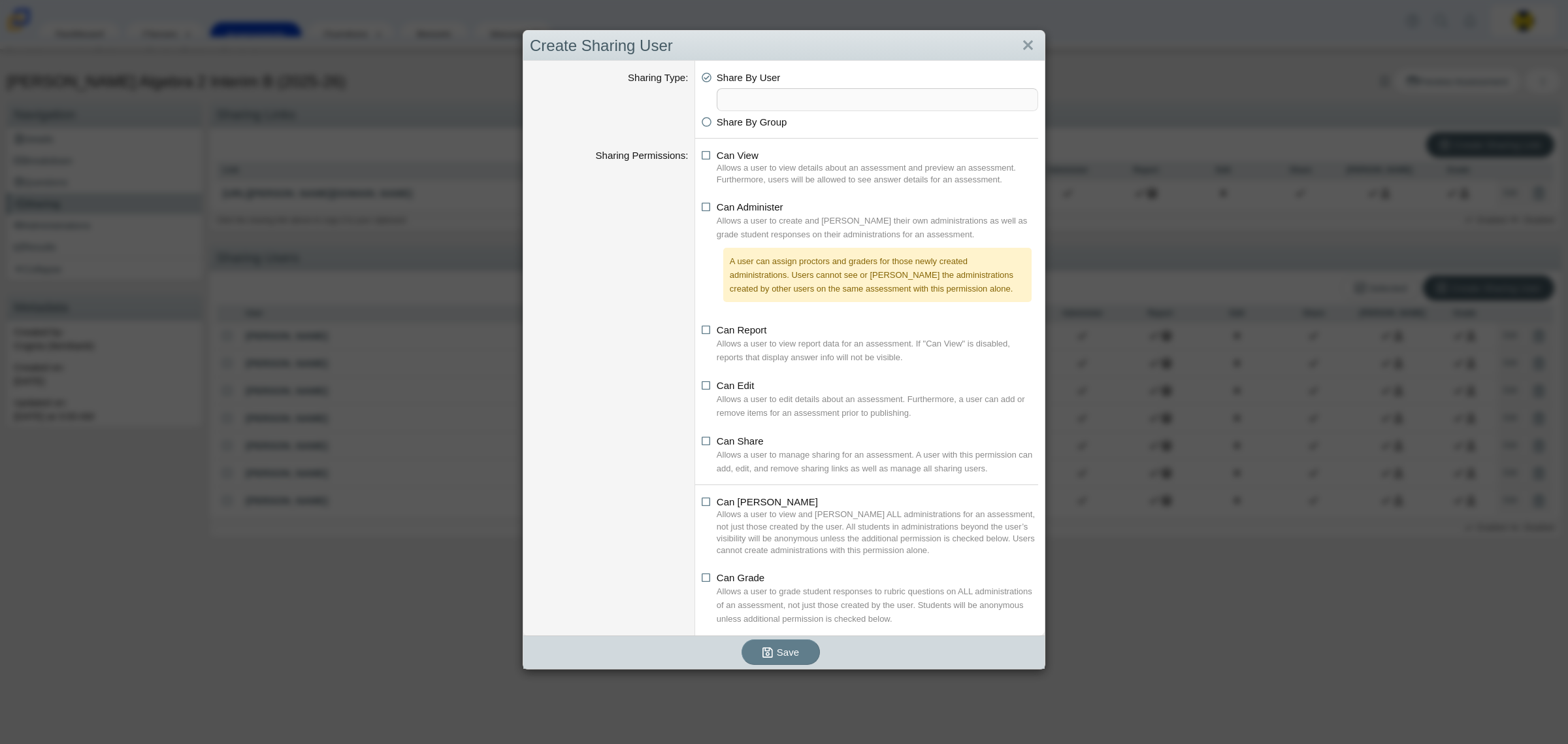
click at [938, 100] on span at bounding box center [877, 99] width 320 height 21
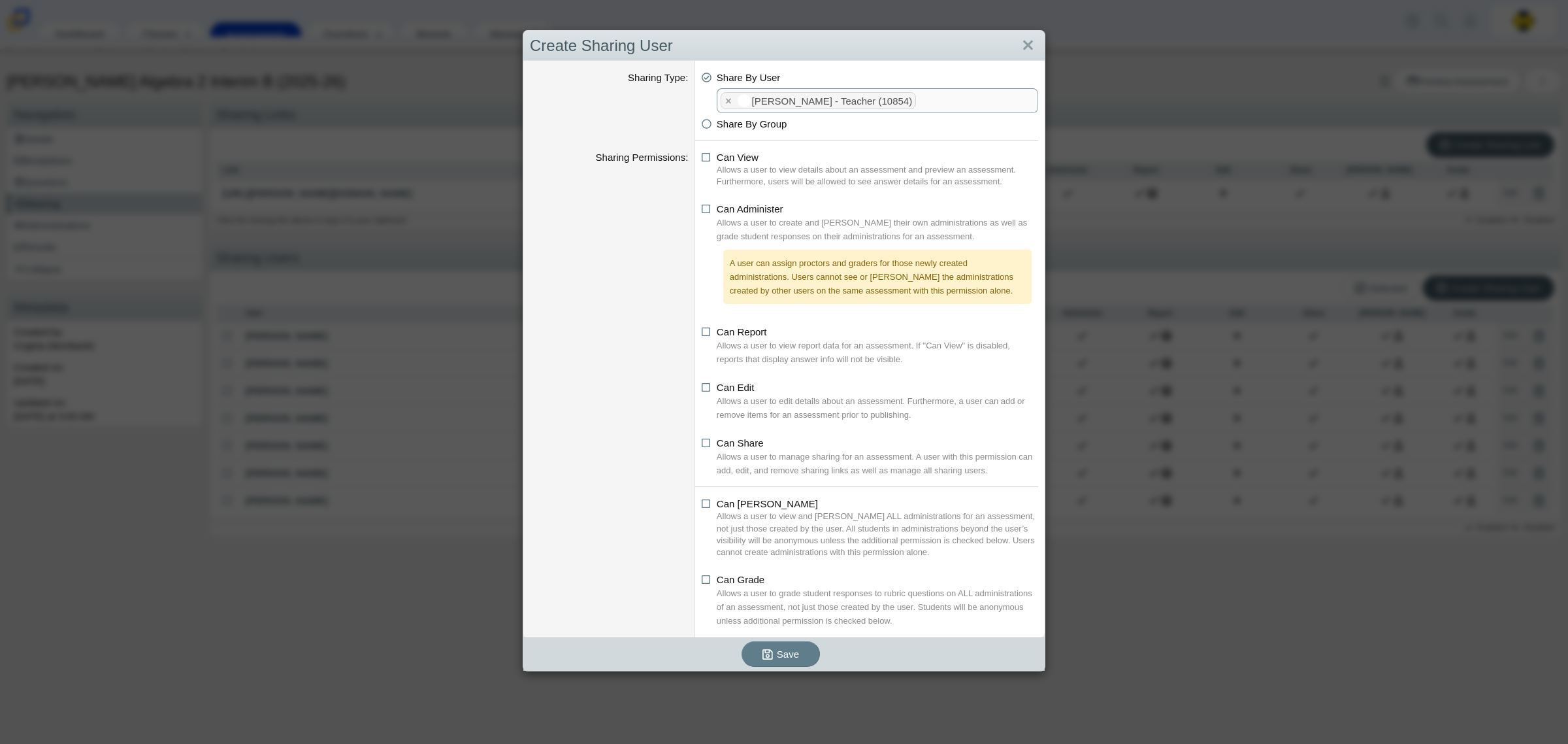
drag, startPoint x: 700, startPoint y: 159, endPoint x: 701, endPoint y: 191, distance: 32.0
click at [702, 159] on icon at bounding box center [706, 155] width 10 height 9
click at [701, 158] on input "Can View" at bounding box center [706, 154] width 9 height 9
checkbox input "true"
click at [702, 216] on li "Can Administer Allows a user to create and proctor their own administrations as…" at bounding box center [870, 253] width 336 height 102
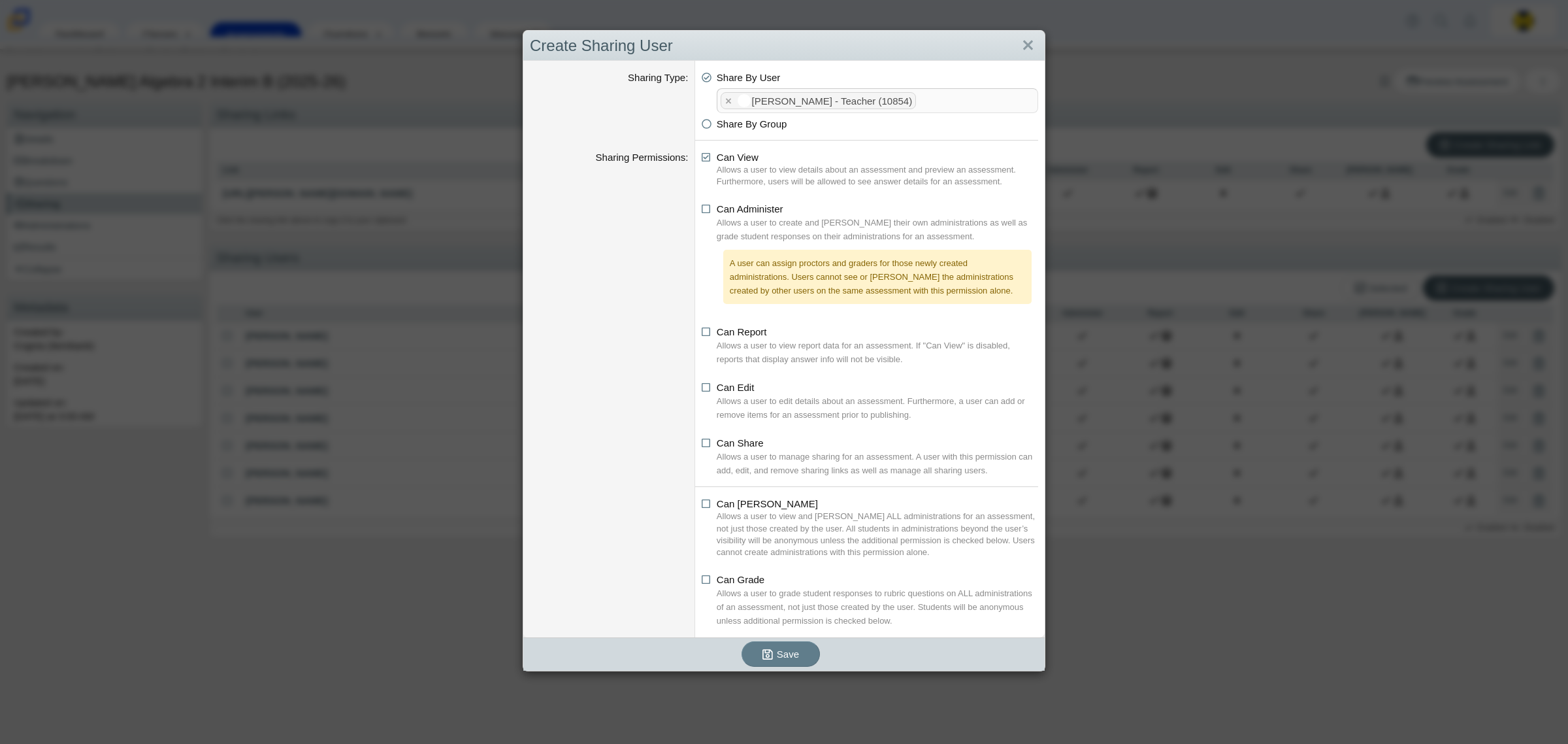
drag, startPoint x: 703, startPoint y: 210, endPoint x: 697, endPoint y: 239, distance: 29.6
click at [703, 210] on icon at bounding box center [706, 207] width 10 height 9
click at [703, 210] on input "Can Administer" at bounding box center [706, 206] width 9 height 9
checkbox input "true"
click at [703, 334] on icon at bounding box center [706, 329] width 10 height 9
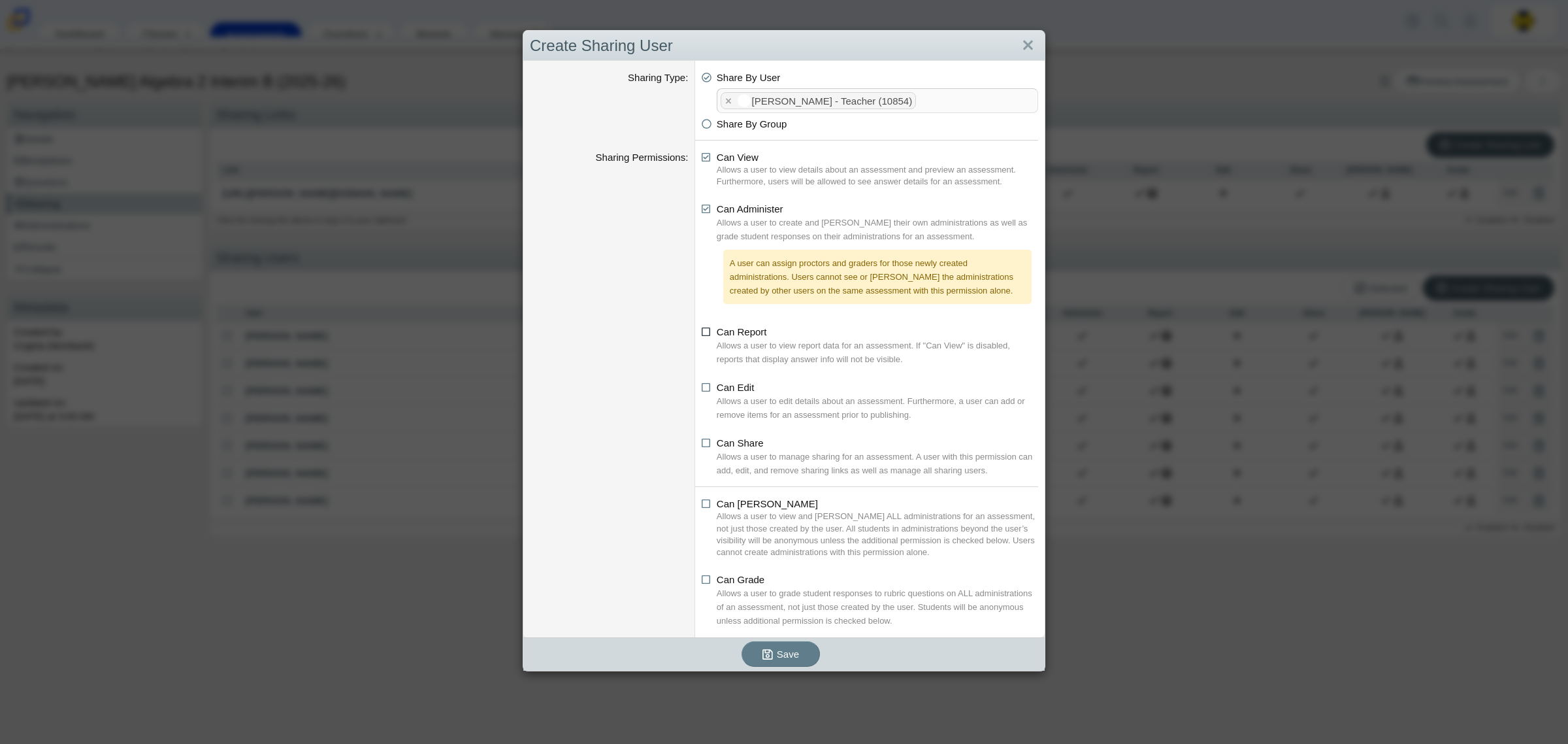
click at [703, 333] on input "Can Report" at bounding box center [706, 328] width 9 height 9
checkbox input "true"
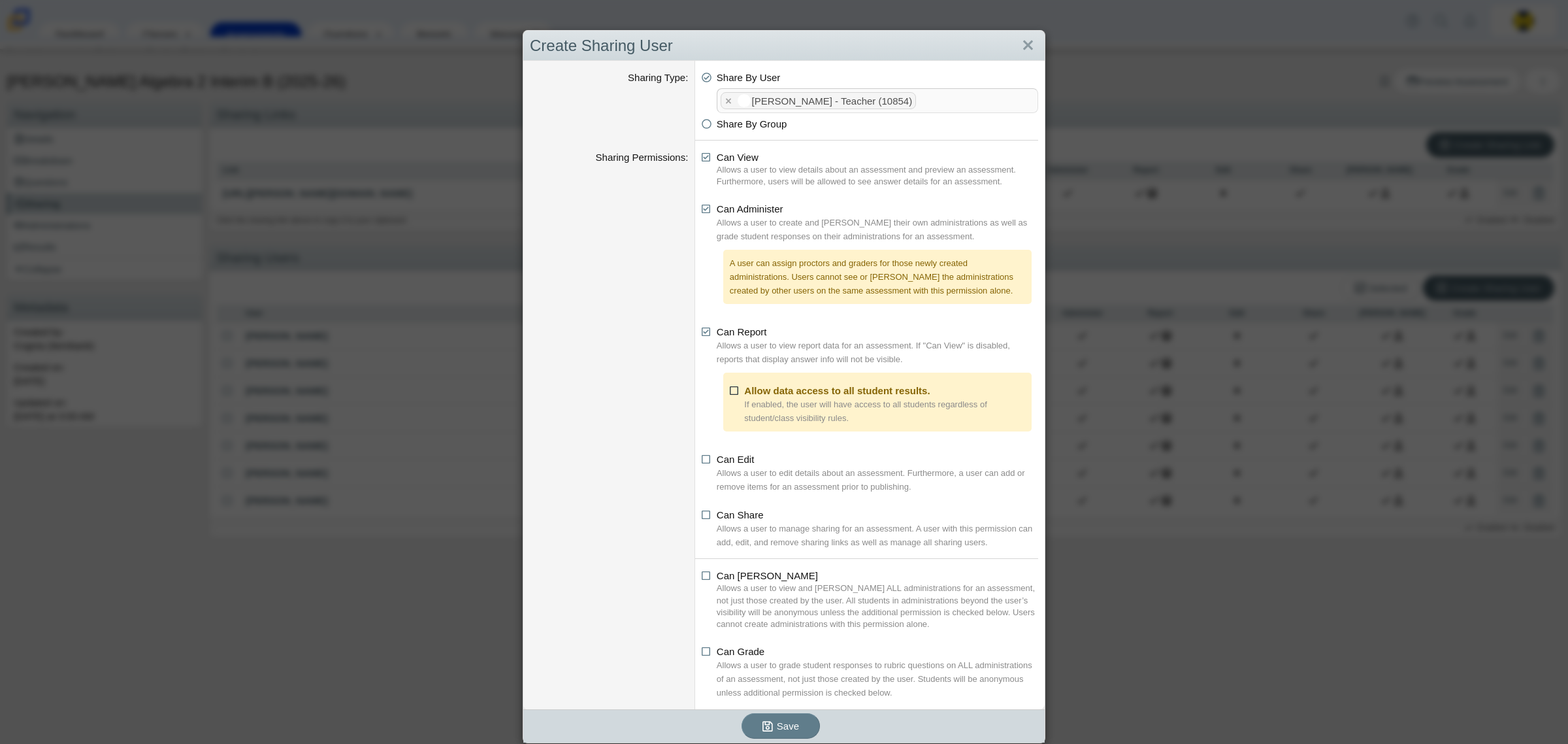
click at [730, 390] on icon at bounding box center [734, 388] width 10 height 9
click at [729, 390] on input "Allow data access to all student results." at bounding box center [733, 388] width 9 height 9
checkbox input "true"
click at [702, 517] on icon at bounding box center [706, 512] width 10 height 9
click at [701, 516] on input "Can Share" at bounding box center [706, 512] width 9 height 9
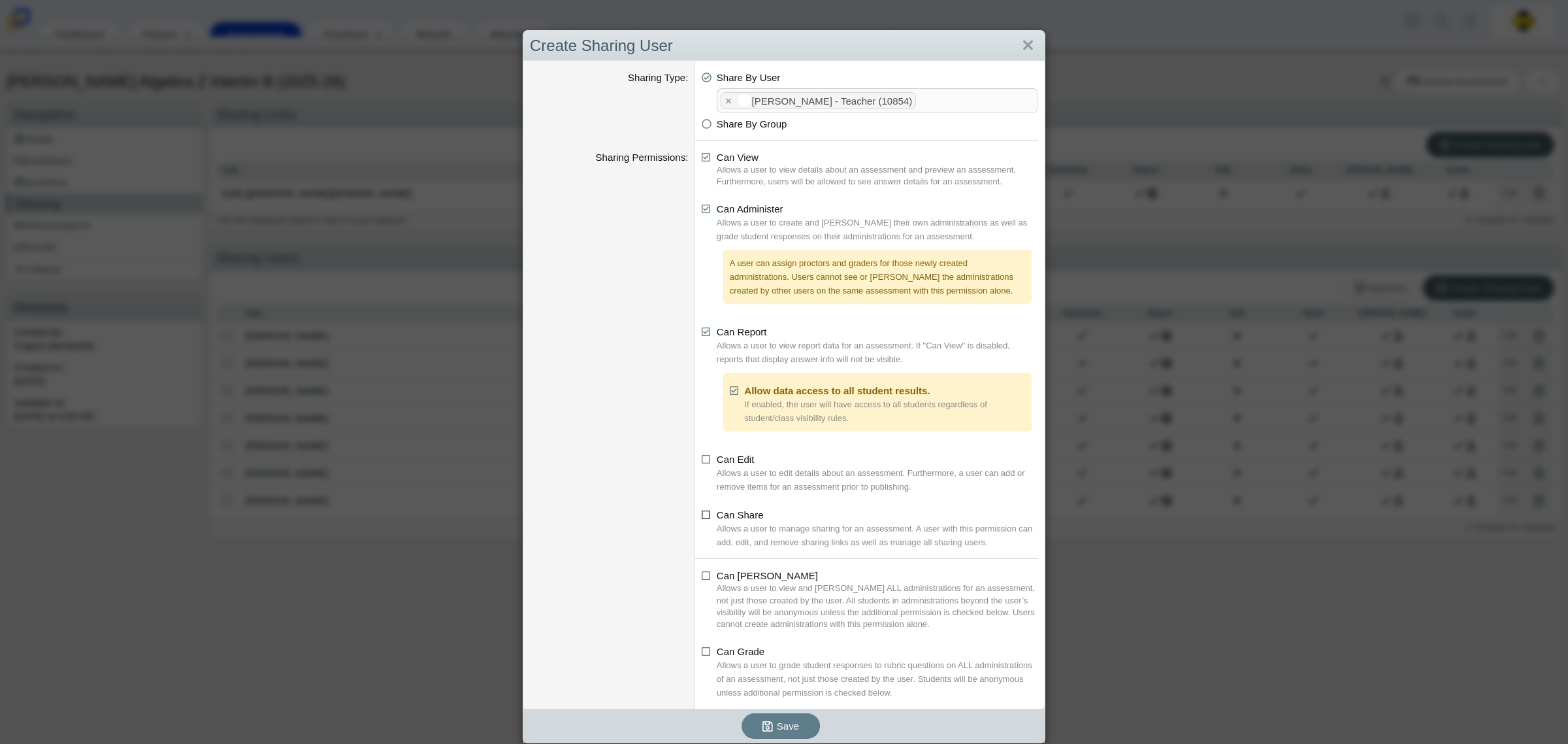
checkbox input "true"
click at [702, 578] on icon at bounding box center [706, 573] width 10 height 9
click at [701, 577] on input "Can [PERSON_NAME]" at bounding box center [706, 572] width 9 height 9
checkbox input "true"
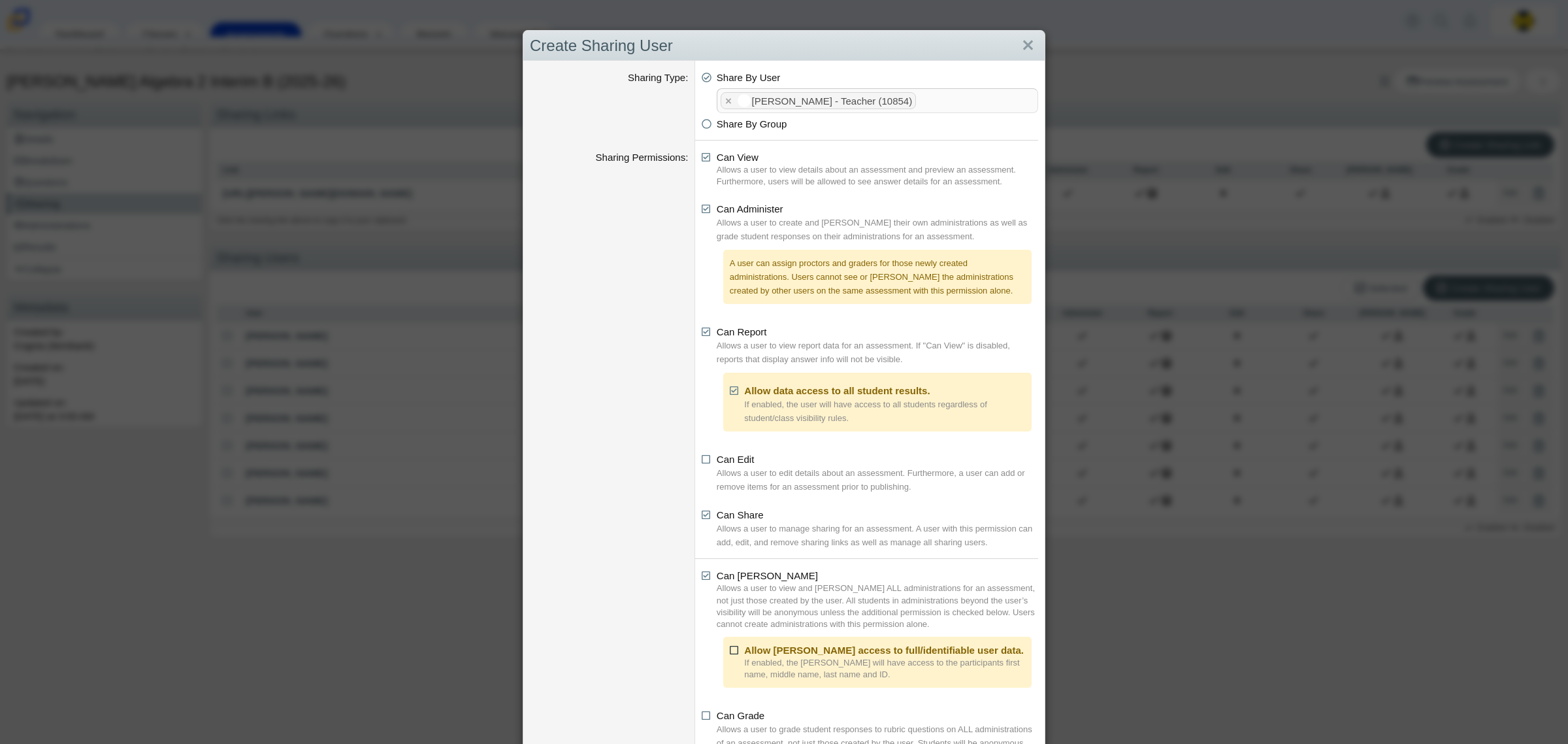
click at [730, 651] on icon at bounding box center [734, 648] width 10 height 9
click at [729, 651] on input "Allow [PERSON_NAME] access to full/identifiable user data." at bounding box center [733, 647] width 9 height 9
checkbox input "true"
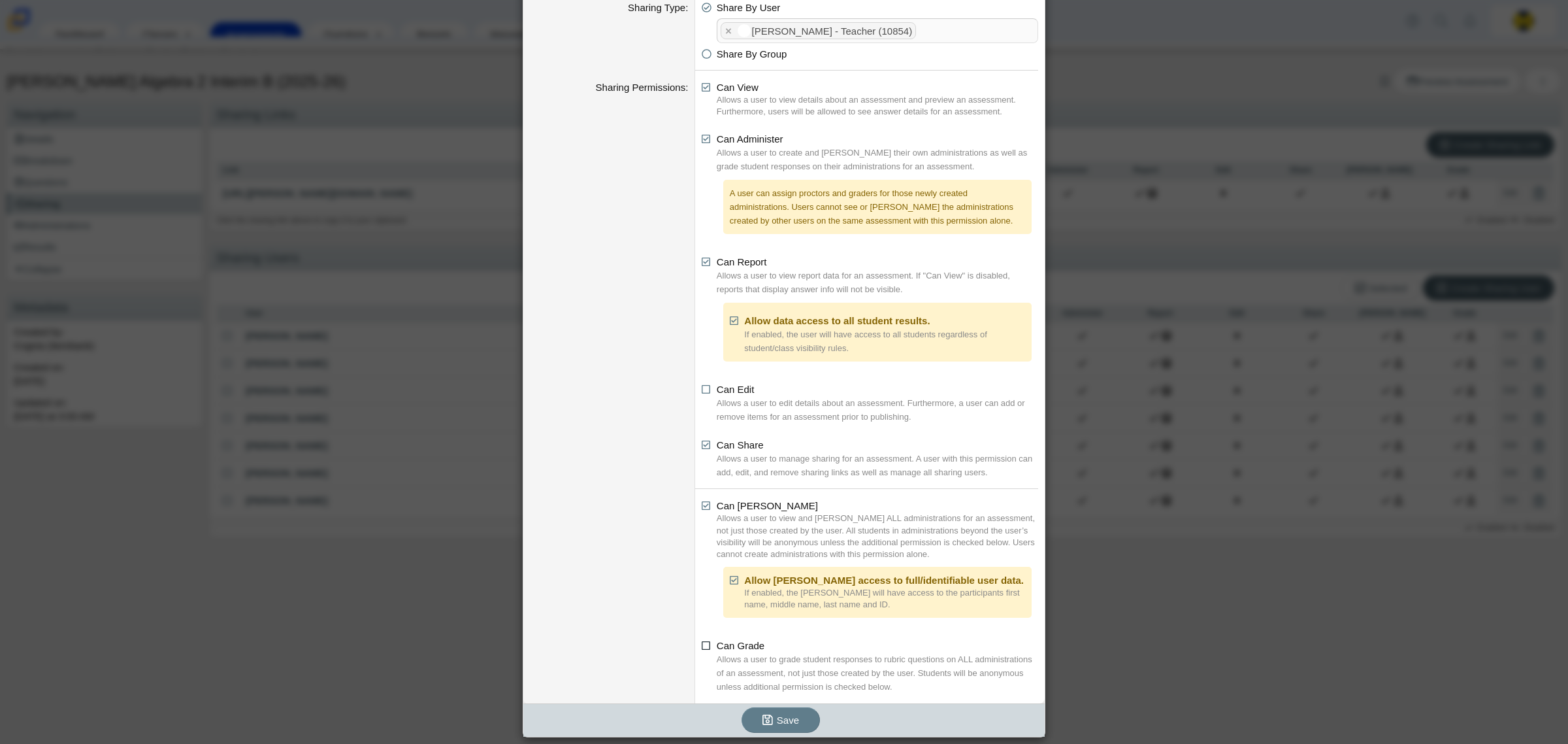
click at [703, 648] on icon at bounding box center [706, 643] width 10 height 9
click at [703, 647] on input "Can Grade" at bounding box center [706, 642] width 9 height 9
checkbox input "true"
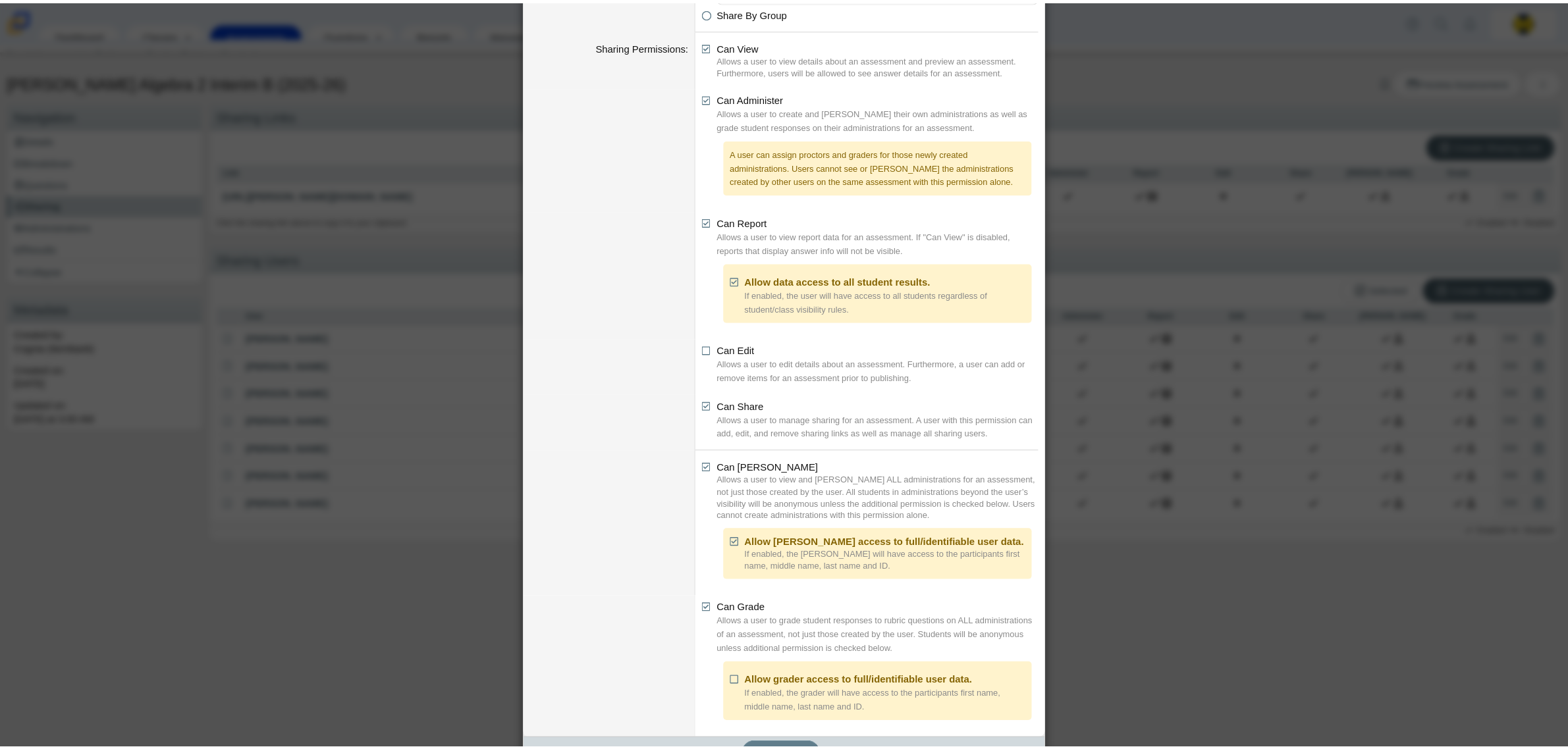
scroll to position [143, 0]
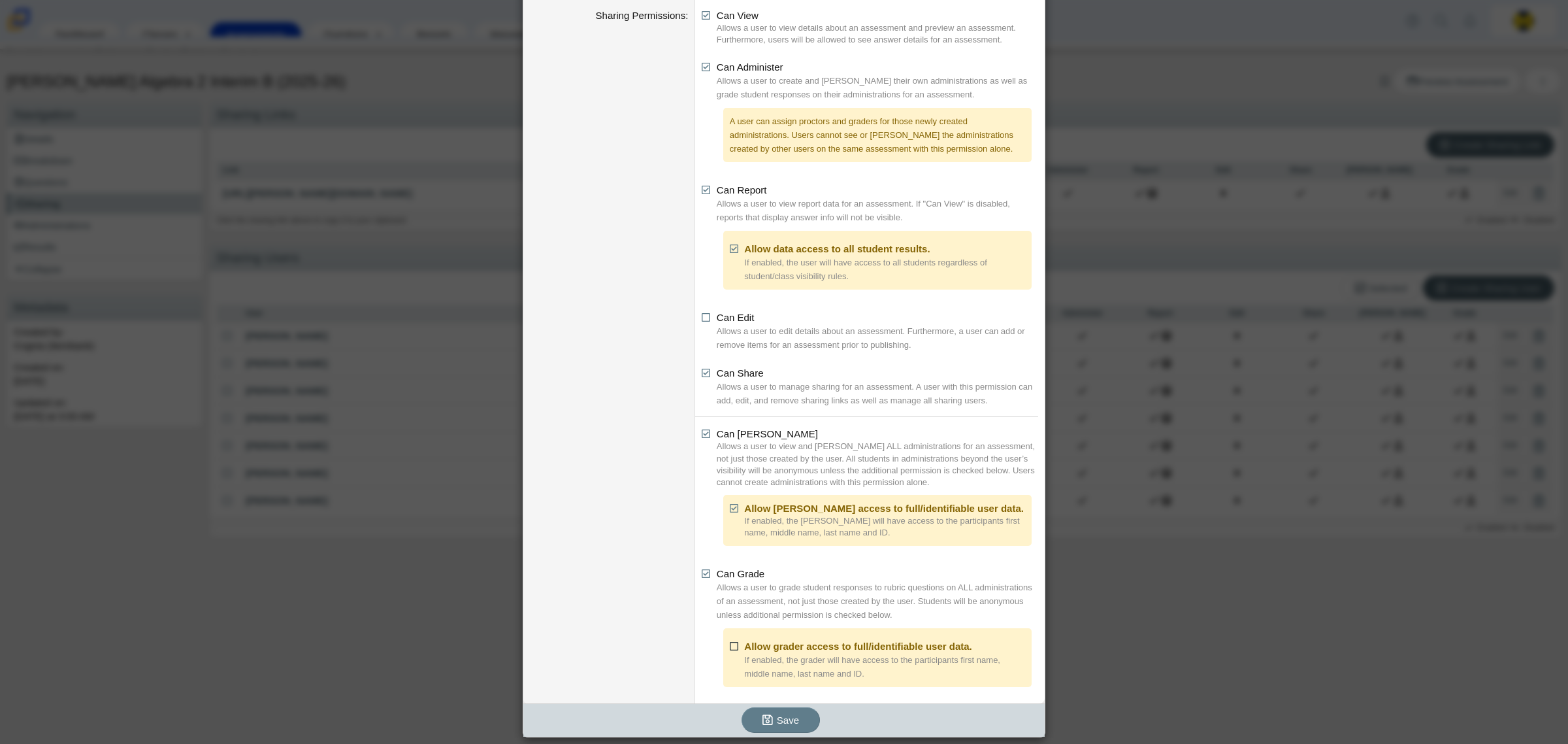
click at [731, 648] on icon at bounding box center [734, 644] width 10 height 9
click at [731, 647] on input "Allow grader access to full/identifiable user data." at bounding box center [733, 643] width 9 height 9
checkbox input "true"
click at [763, 721] on icon "submit" at bounding box center [768, 720] width 10 height 12
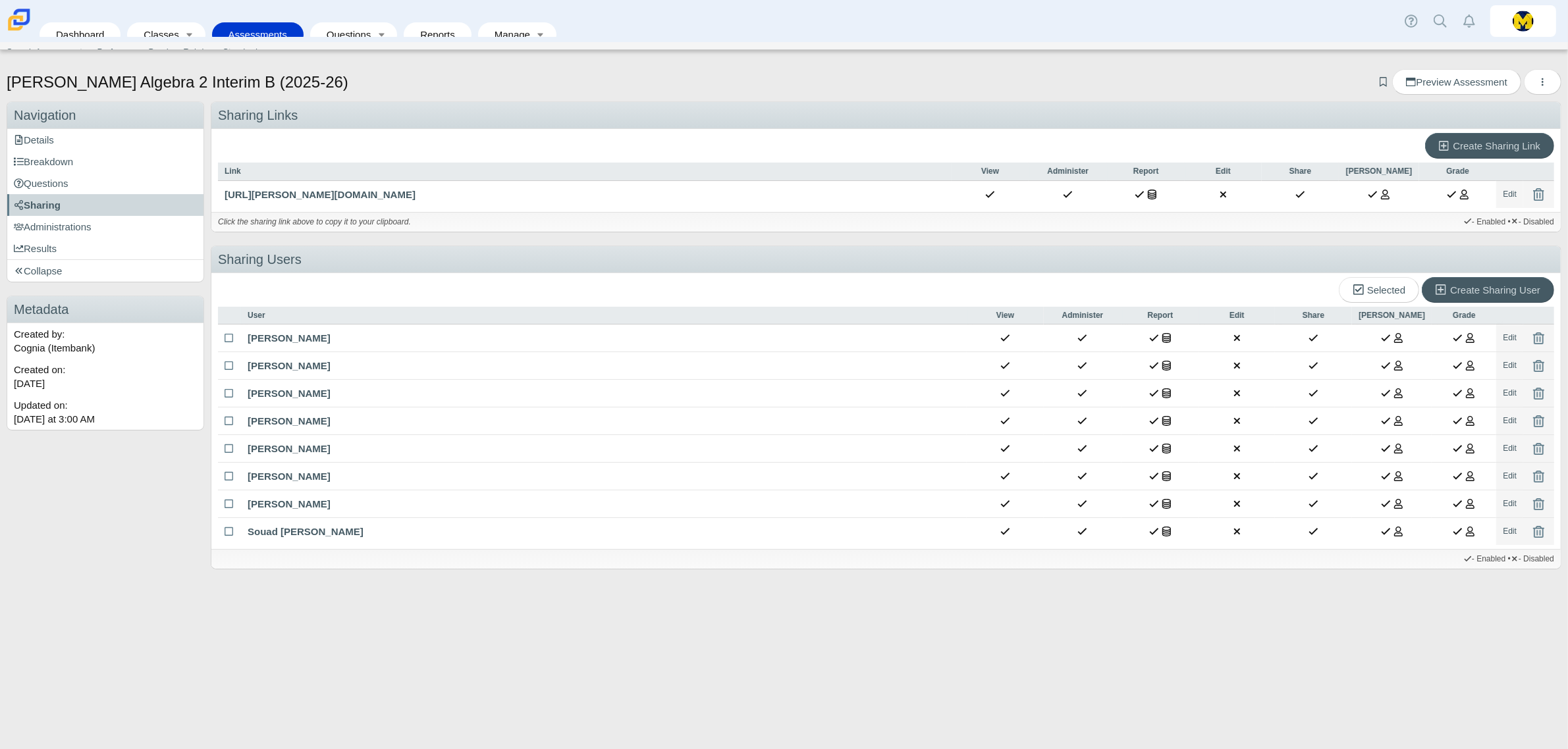
click at [267, 27] on link "Assessments" at bounding box center [258, 34] width 78 height 24
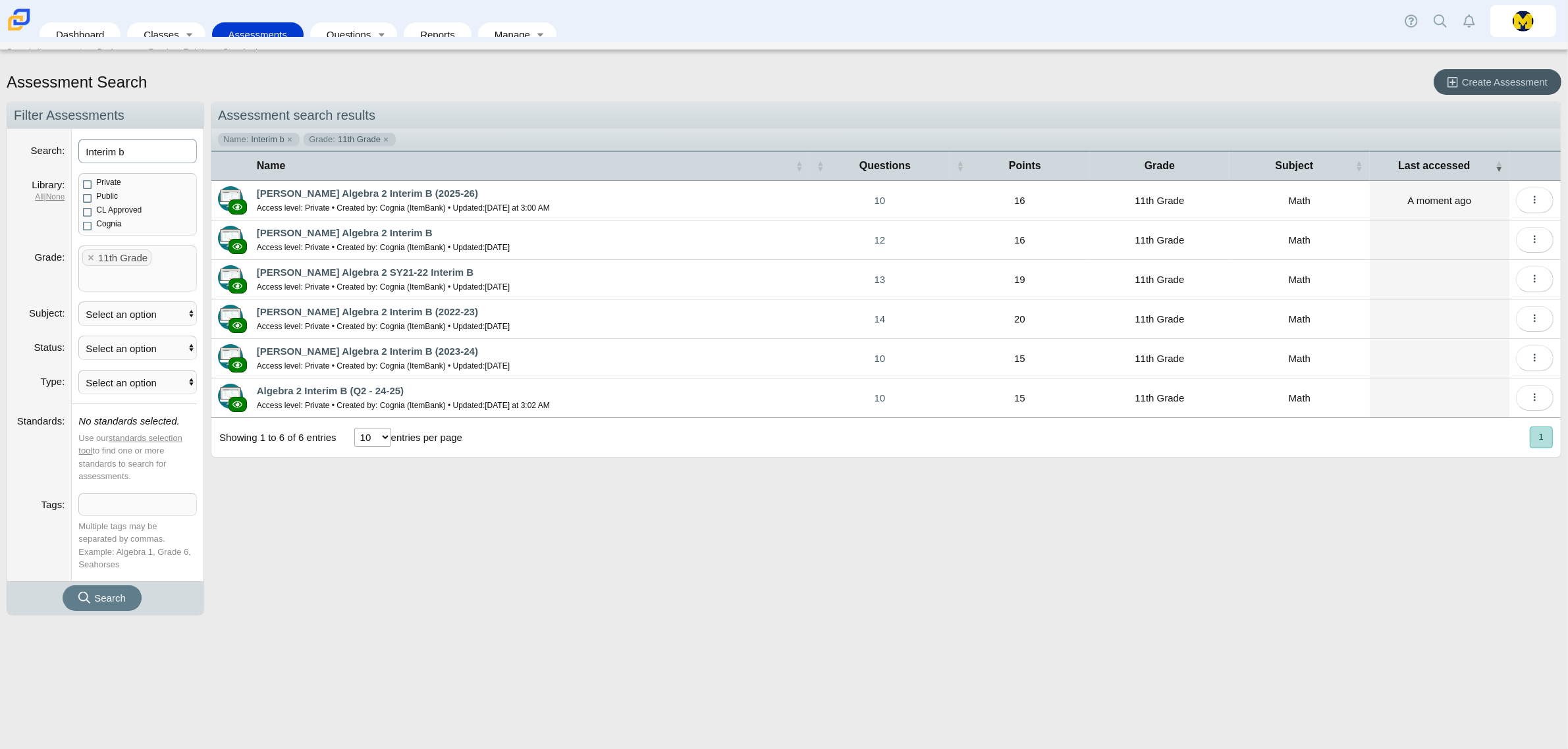
click at [133, 153] on input "Interim b" at bounding box center [137, 151] width 119 height 24
type input "Interim c"
click at [63, 585] on button "Search" at bounding box center [102, 598] width 79 height 26
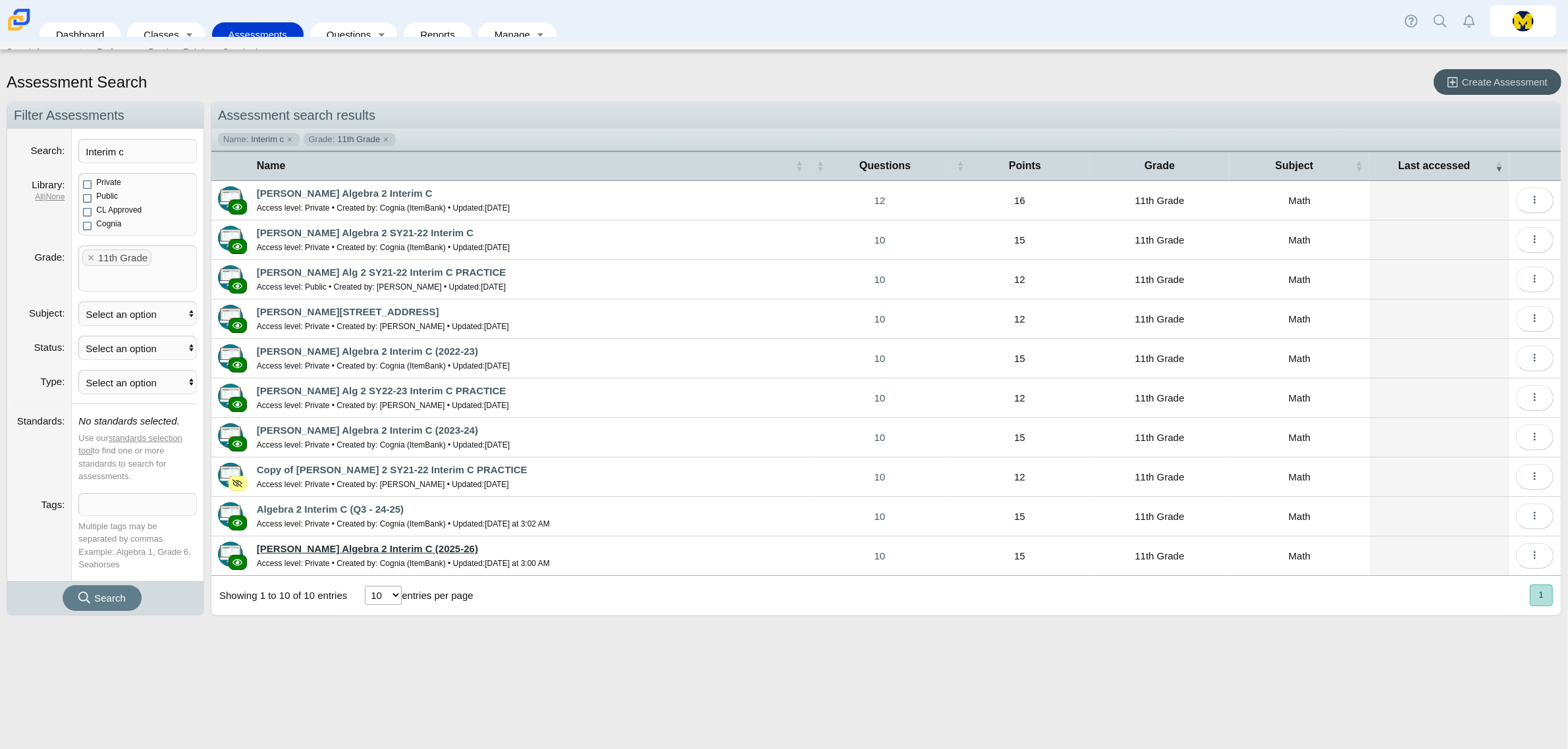
click at [388, 553] on link "[PERSON_NAME] Algebra 2 Interim C (2025-26)" at bounding box center [368, 548] width 221 height 11
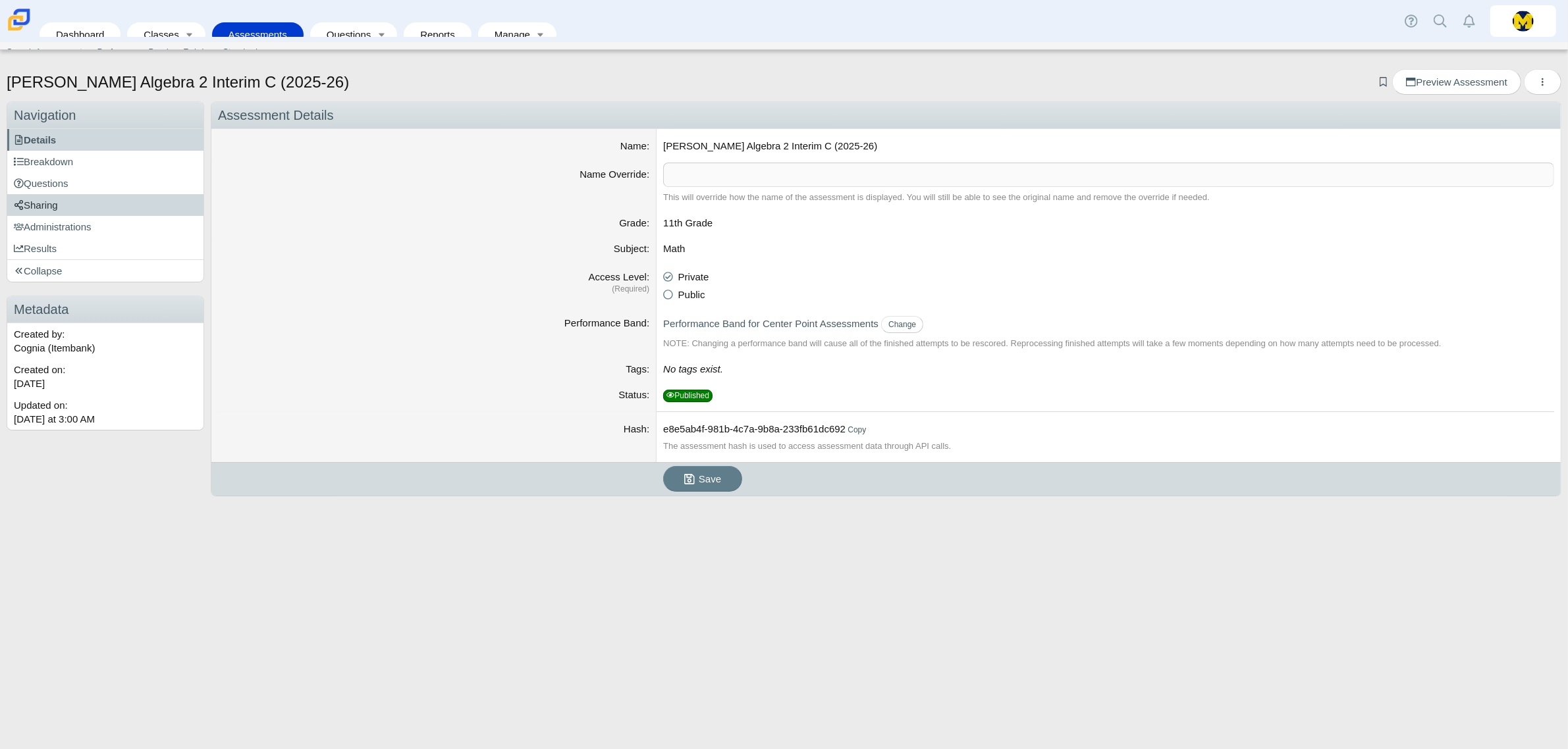
click at [33, 206] on span "Sharing" at bounding box center [36, 204] width 44 height 11
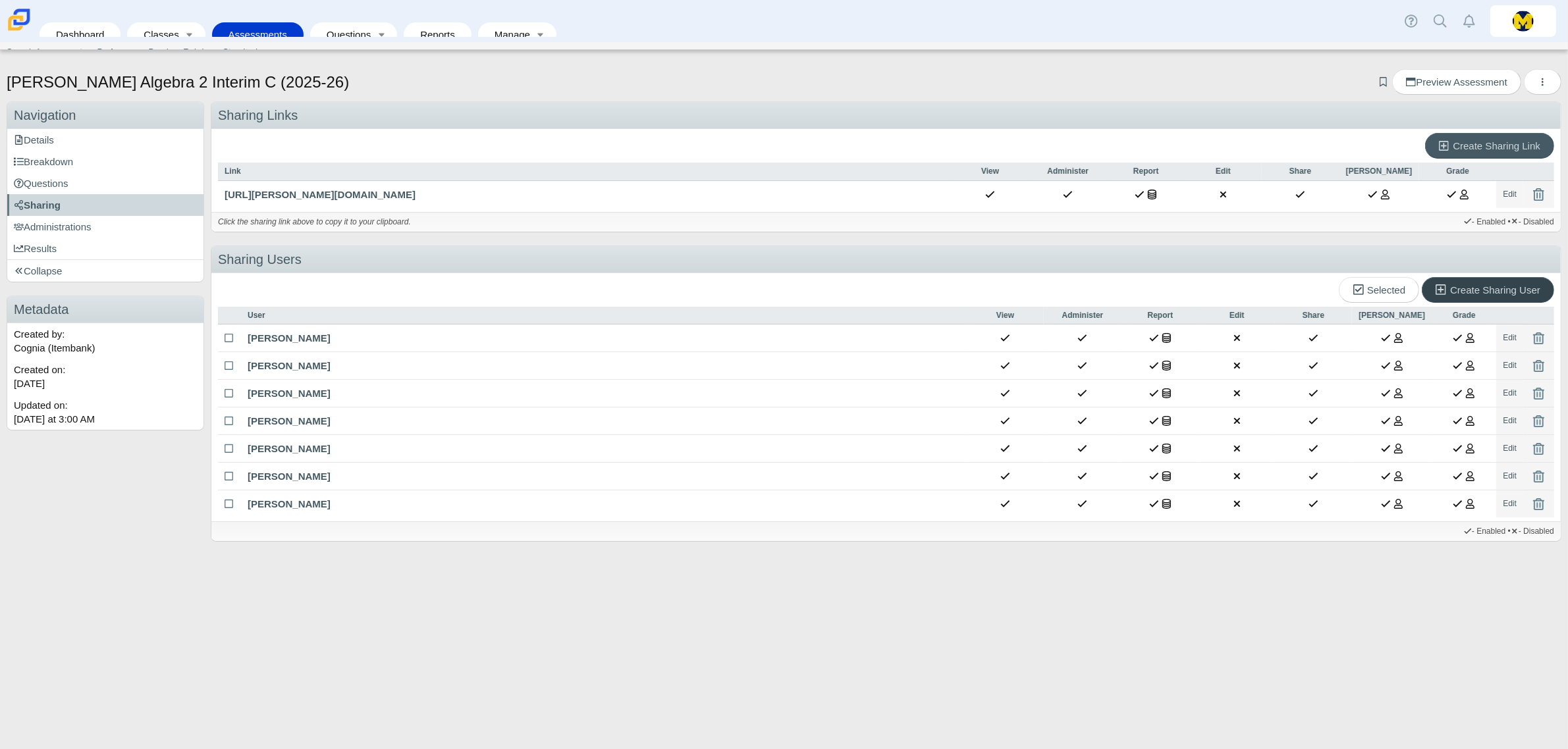
drag, startPoint x: 1436, startPoint y: 289, endPoint x: 1424, endPoint y: 294, distance: 13.0
click at [1436, 289] on icon at bounding box center [1440, 289] width 10 height 12
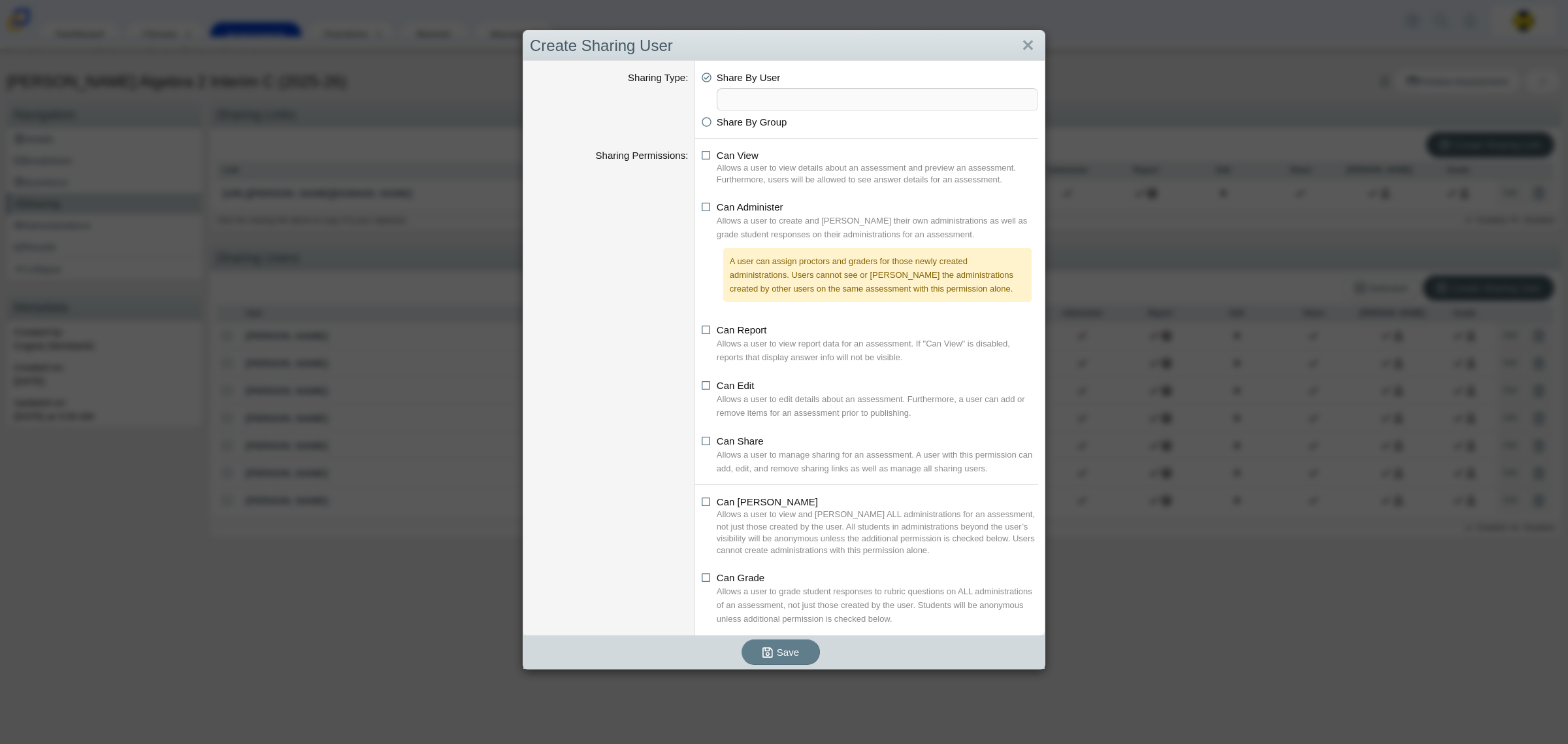
click at [802, 100] on span at bounding box center [877, 99] width 320 height 21
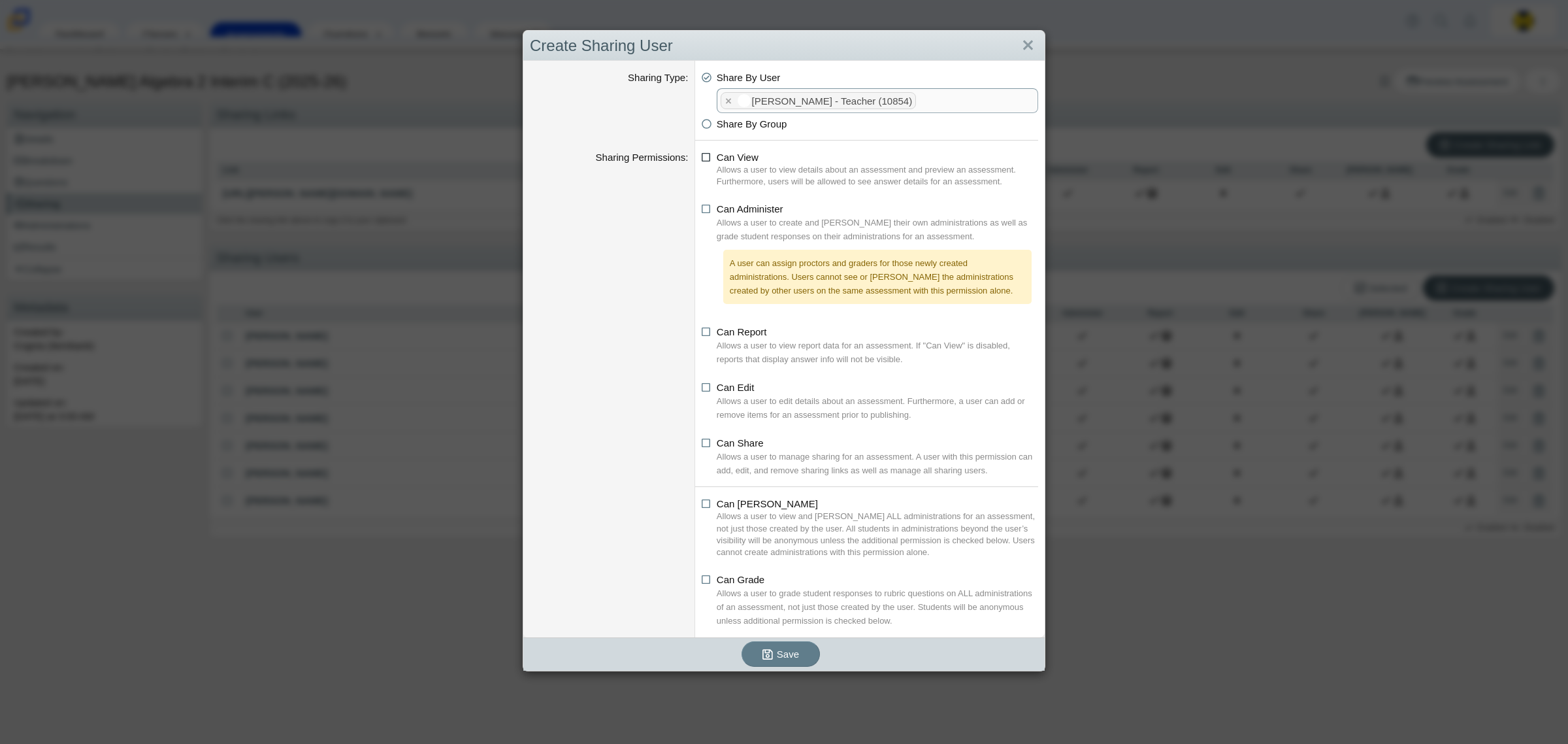
click at [703, 160] on icon at bounding box center [706, 155] width 10 height 9
click at [703, 158] on input "Can View" at bounding box center [706, 154] width 9 height 9
checkbox input "true"
click at [704, 210] on icon at bounding box center [706, 207] width 10 height 9
click at [704, 210] on input "Can Administer" at bounding box center [706, 206] width 9 height 9
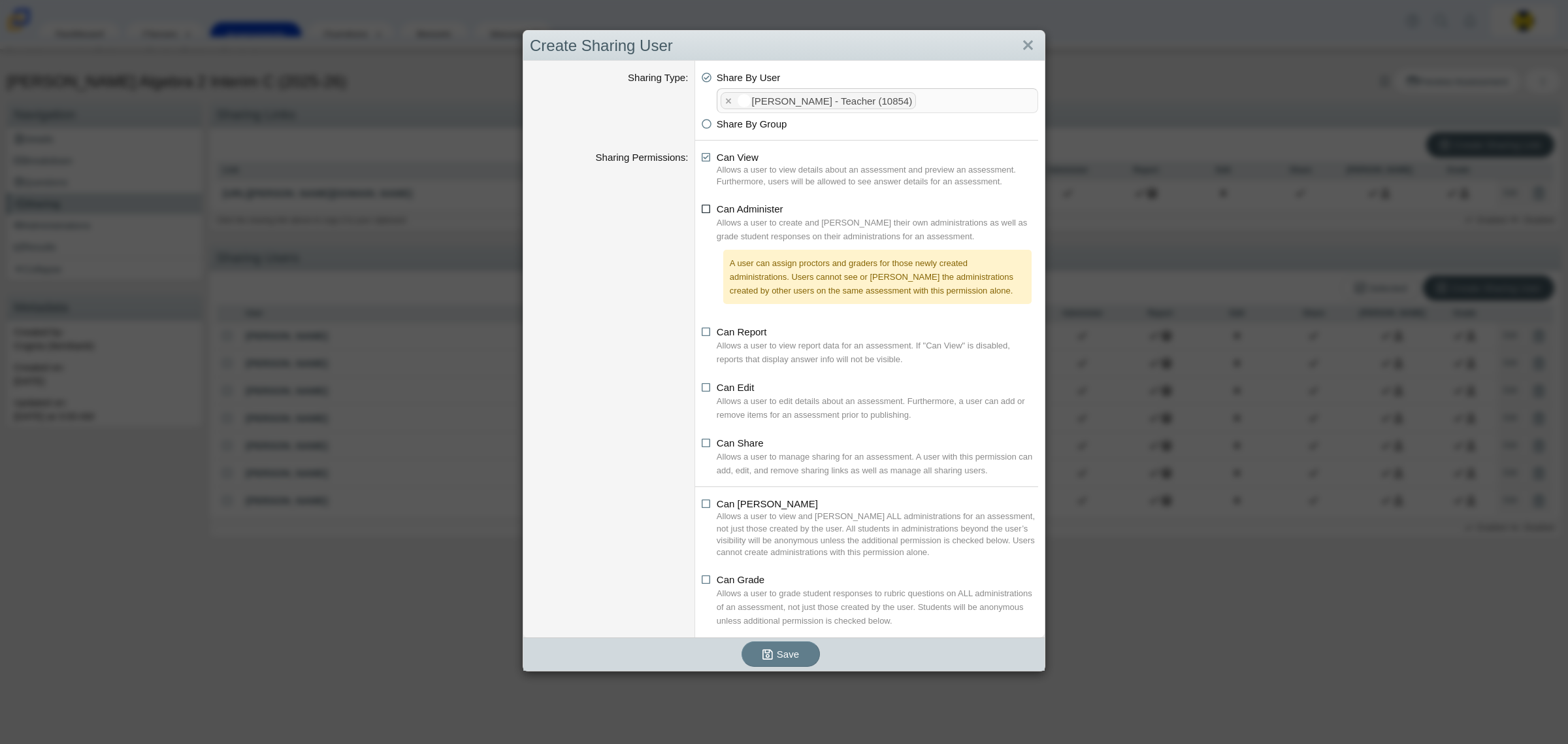
checkbox input "true"
click at [702, 328] on icon at bounding box center [706, 329] width 10 height 9
click at [701, 328] on input "Can Report" at bounding box center [706, 328] width 9 height 9
checkbox input "true"
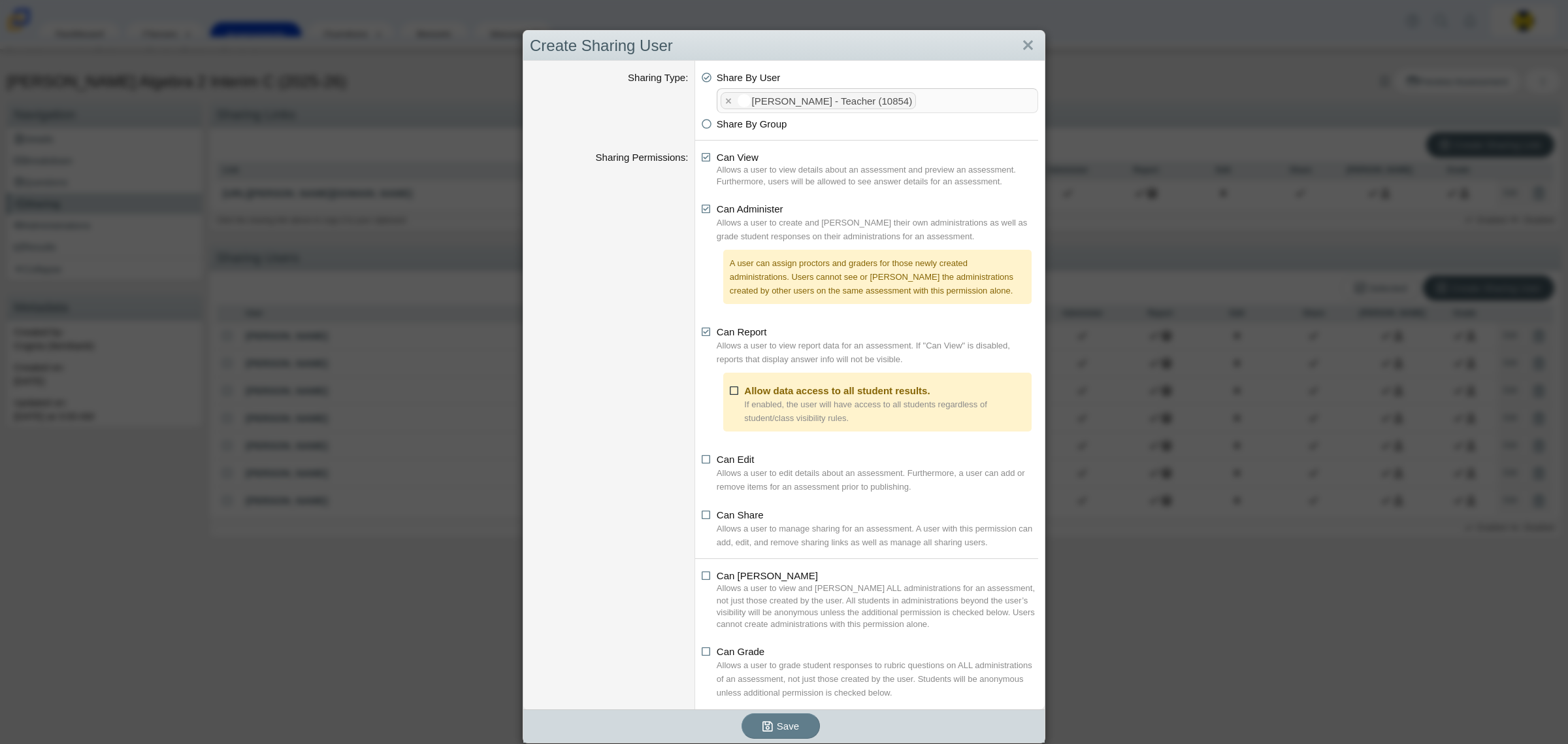
click at [730, 390] on icon at bounding box center [734, 388] width 10 height 9
click at [729, 390] on input "Allow data access to all student results." at bounding box center [733, 388] width 9 height 9
checkbox input "true"
click at [702, 514] on icon at bounding box center [706, 512] width 10 height 9
click at [701, 514] on input "Can Share" at bounding box center [706, 512] width 9 height 9
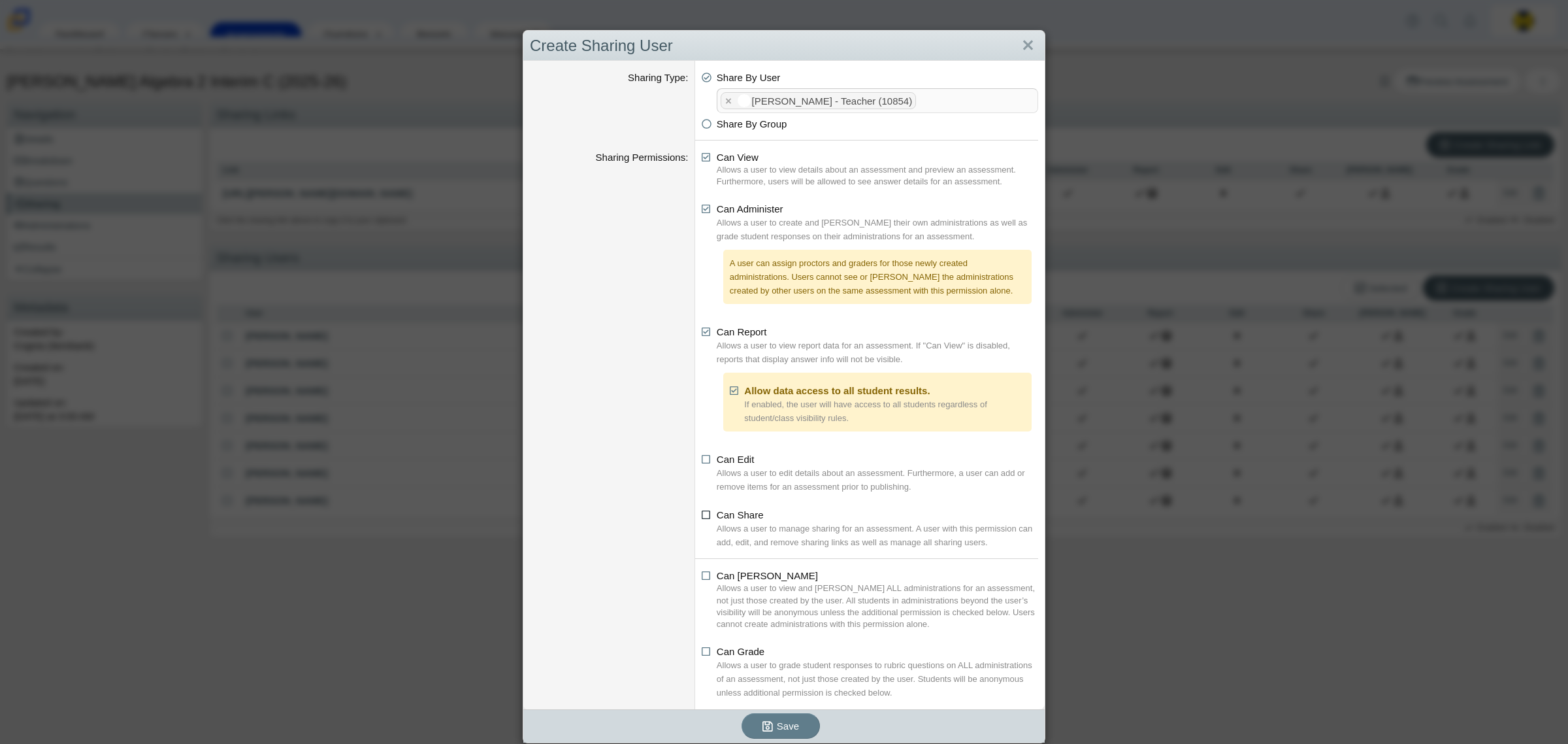
checkbox input "true"
click at [702, 572] on icon at bounding box center [706, 573] width 10 height 9
click at [701, 572] on input "Can [PERSON_NAME]" at bounding box center [706, 572] width 9 height 9
checkbox input "true"
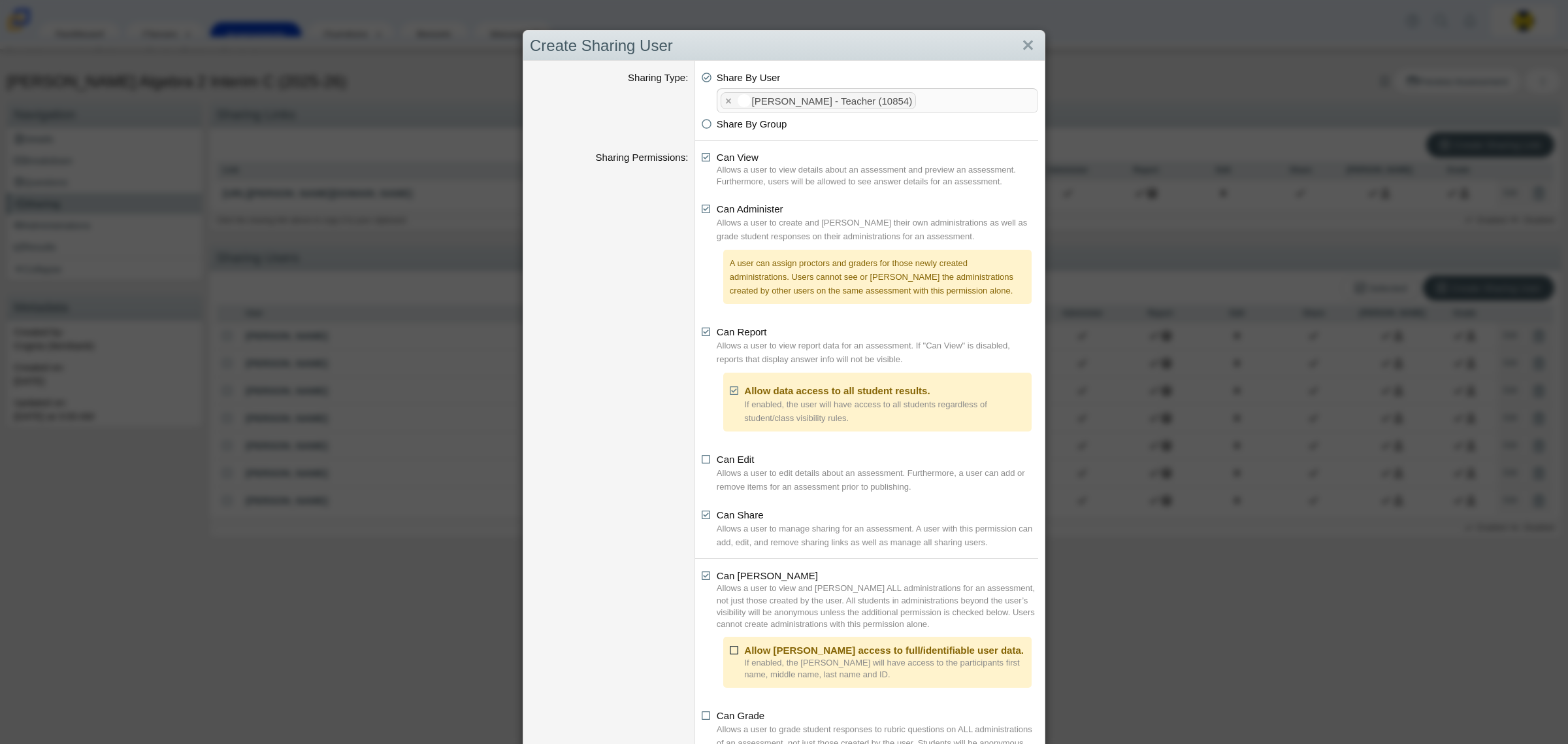
click at [730, 650] on icon at bounding box center [734, 648] width 10 height 9
click at [729, 650] on input "Allow [PERSON_NAME] access to full/identifiable user data." at bounding box center [733, 647] width 9 height 9
checkbox input "true"
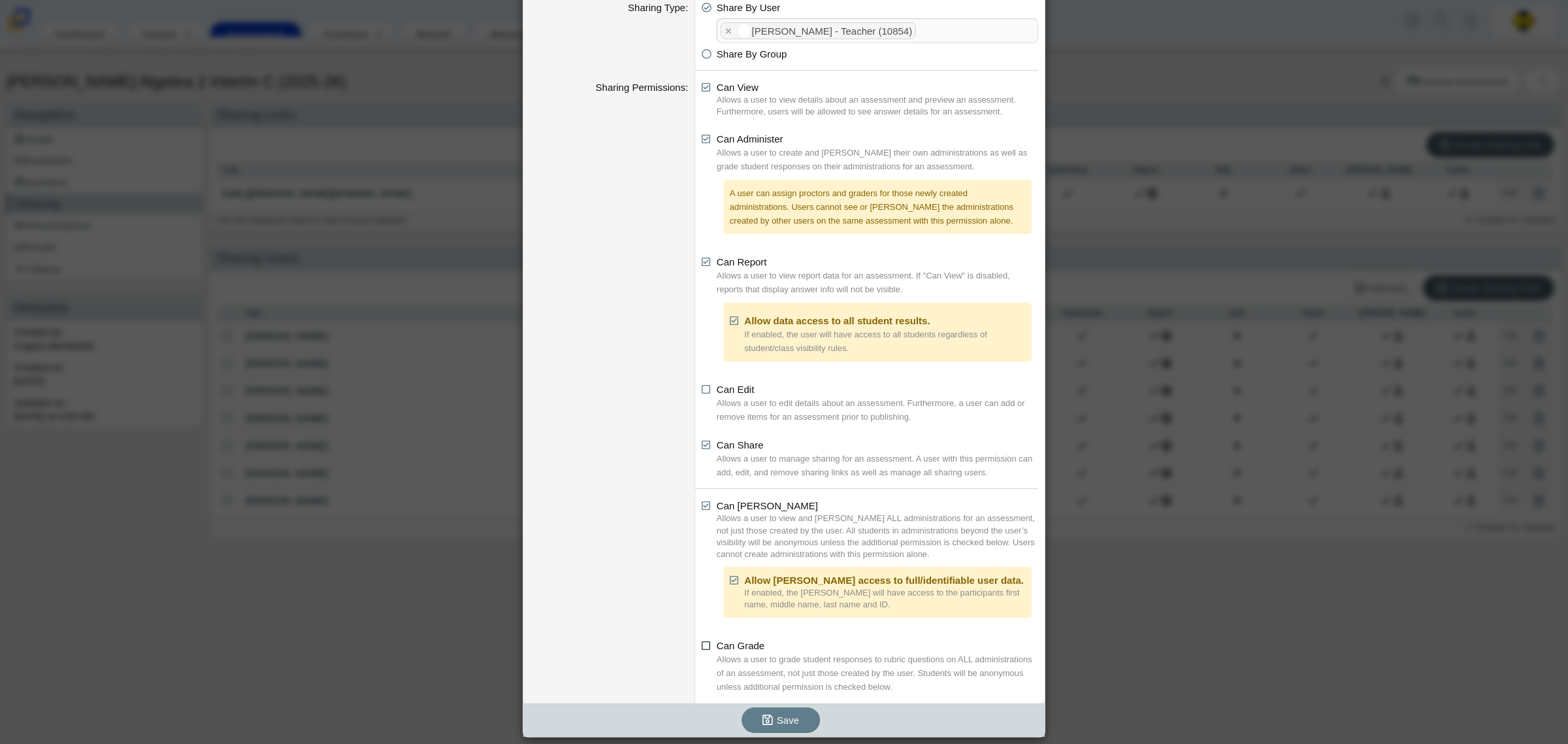
click at [702, 645] on icon at bounding box center [706, 643] width 10 height 9
click at [701, 645] on input "Can Grade" at bounding box center [706, 642] width 9 height 9
checkbox input "true"
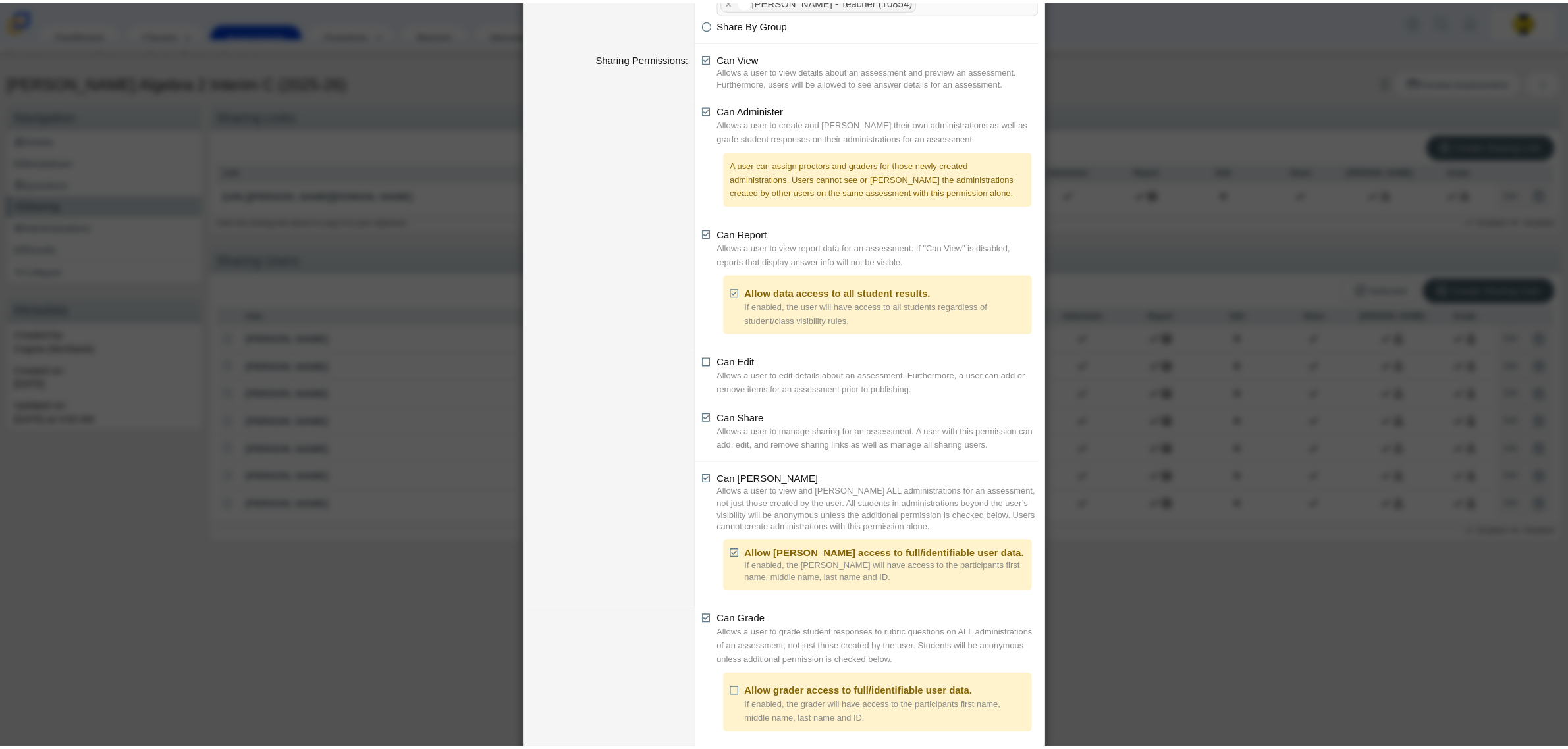
scroll to position [143, 0]
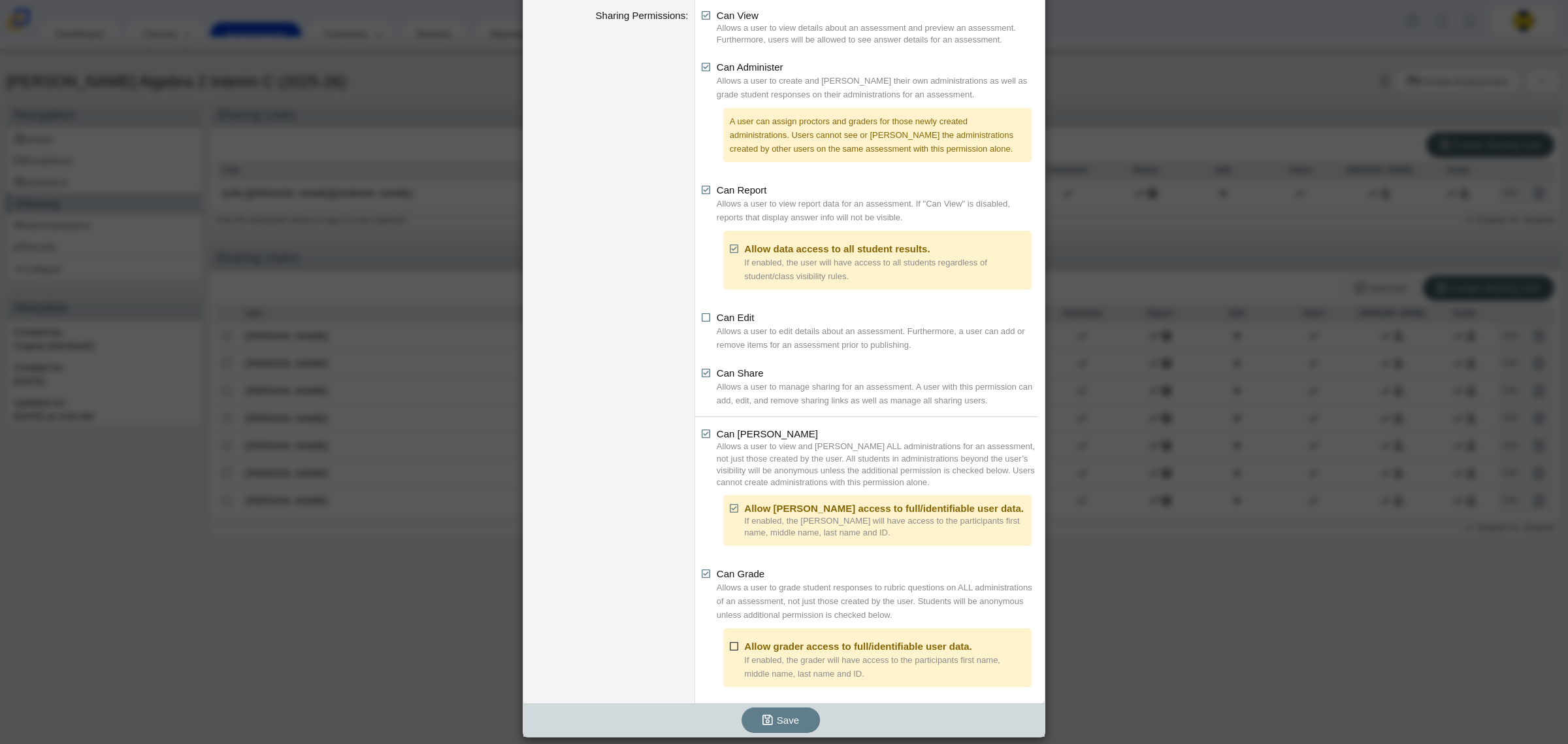
click at [730, 648] on icon at bounding box center [734, 644] width 10 height 9
click at [729, 647] on input "Allow grader access to full/identifiable user data." at bounding box center [733, 643] width 9 height 9
checkbox input "true"
click at [757, 715] on button "Save" at bounding box center [780, 720] width 78 height 26
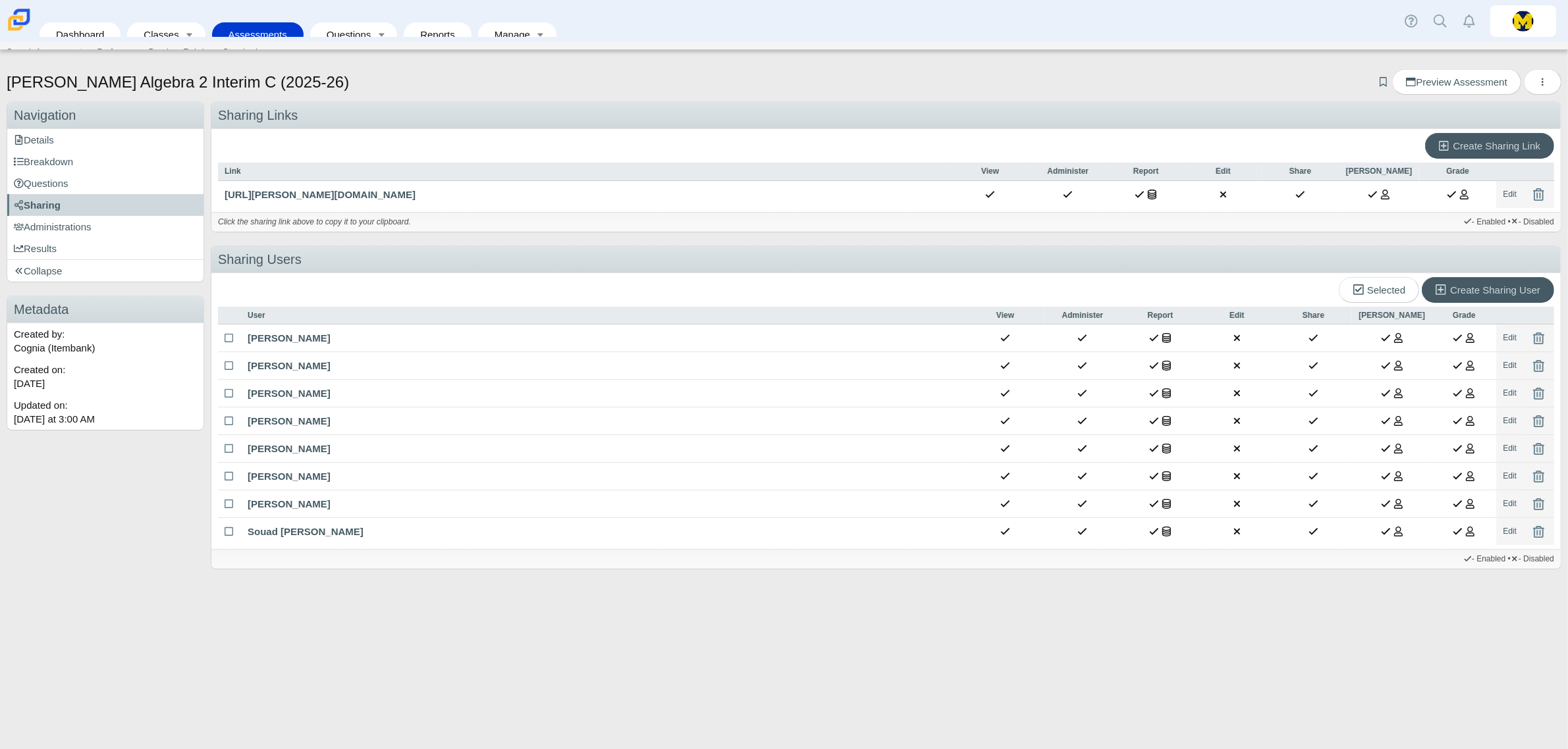
click at [248, 22] on link "Assessments" at bounding box center [258, 34] width 78 height 24
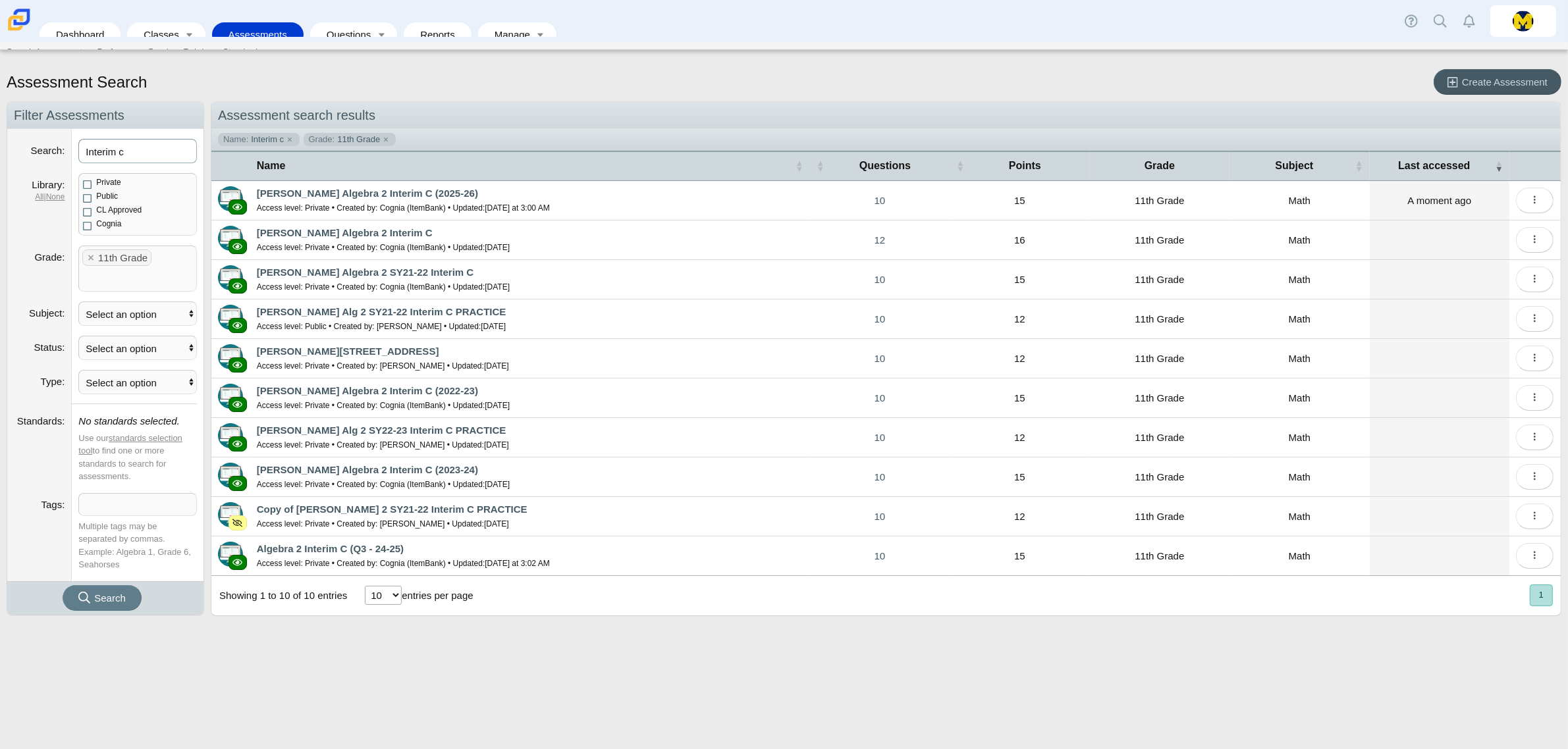
click at [146, 153] on input "Interim c" at bounding box center [137, 151] width 119 height 24
type input "Interim D"
click at [63, 585] on button "Search" at bounding box center [102, 598] width 79 height 26
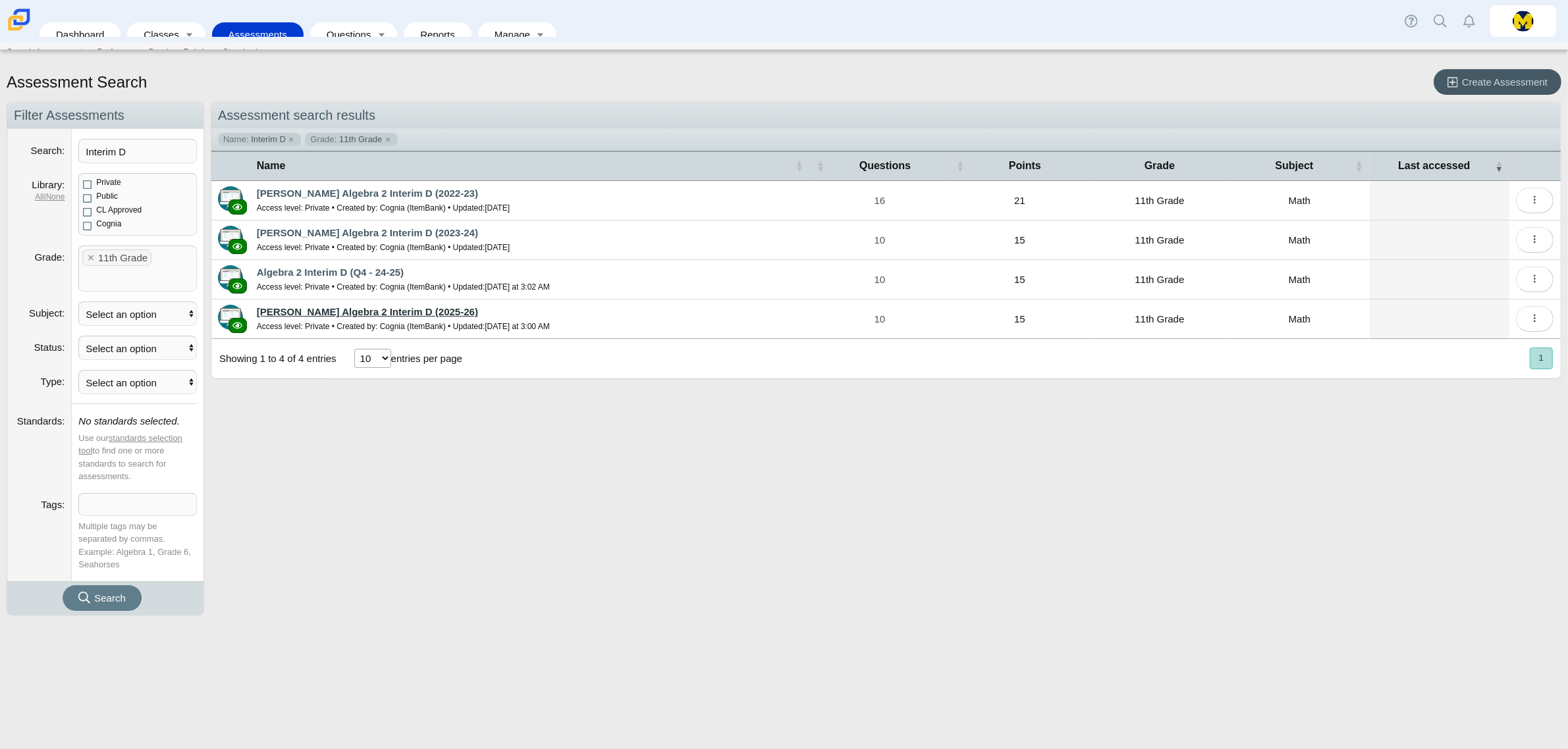
click at [374, 311] on link "[PERSON_NAME] Algebra 2 Interim D (2025-26)" at bounding box center [368, 311] width 221 height 11
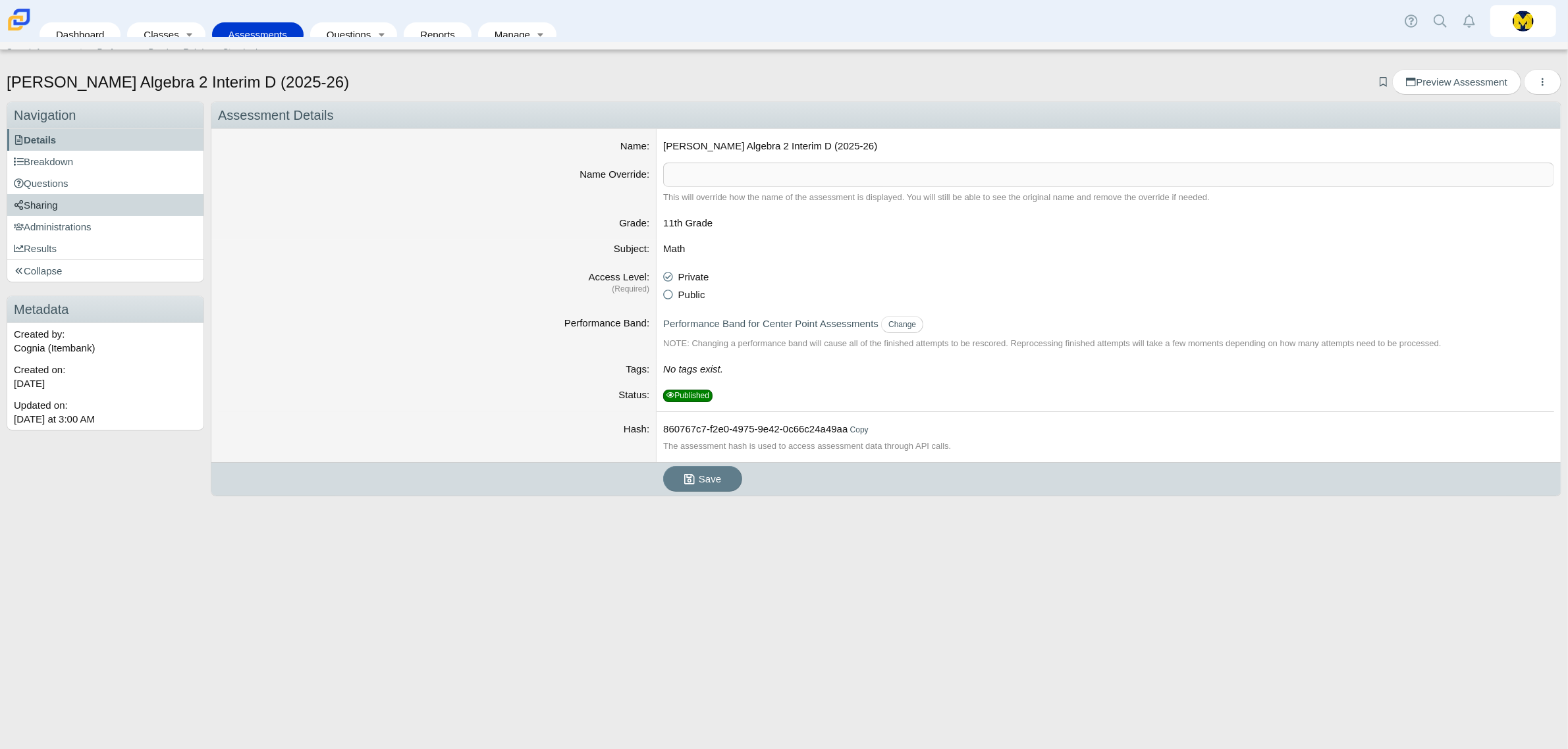
click at [64, 203] on link "Sharing" at bounding box center [106, 204] width 196 height 21
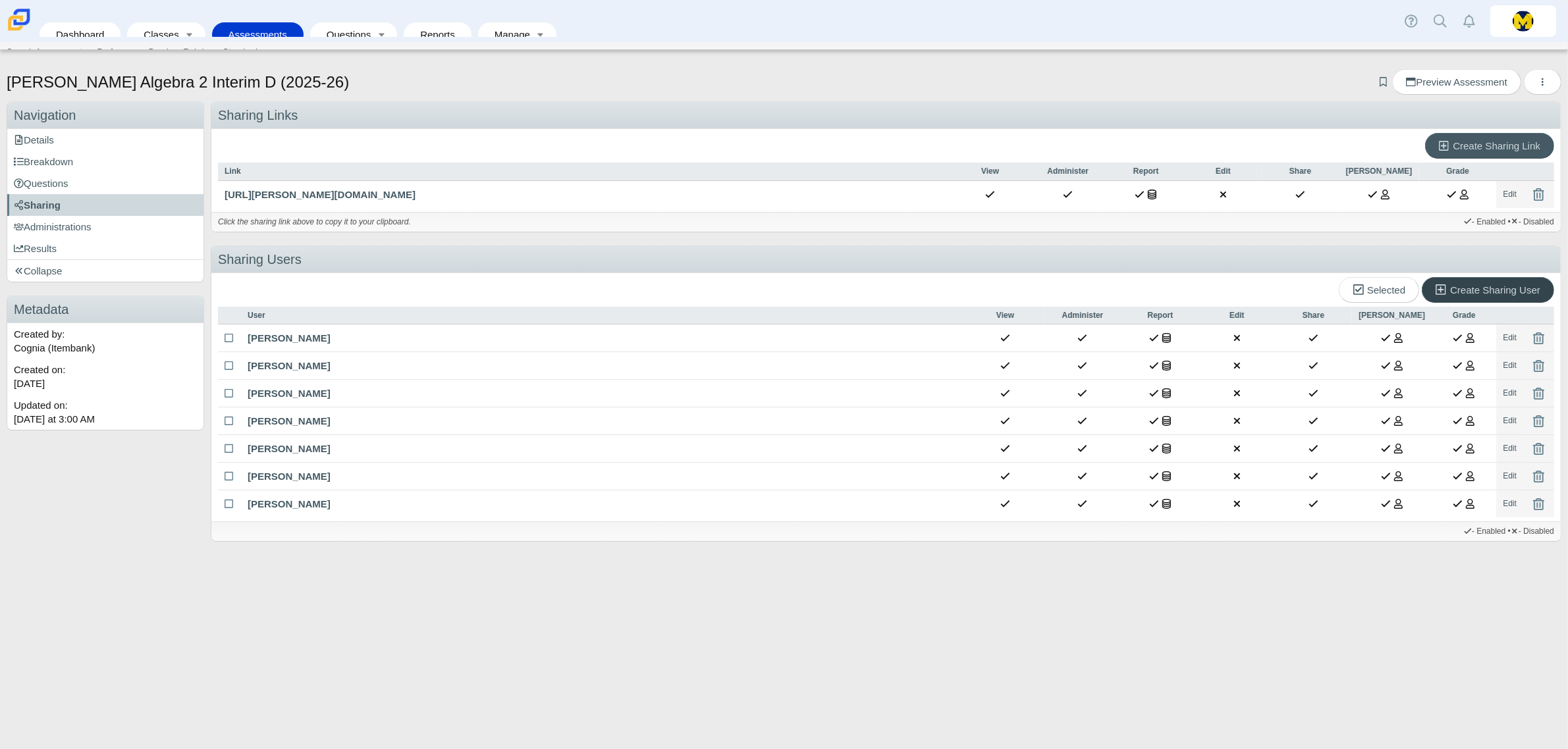
click at [1496, 290] on span "Create Sharing User" at bounding box center [1495, 289] width 90 height 11
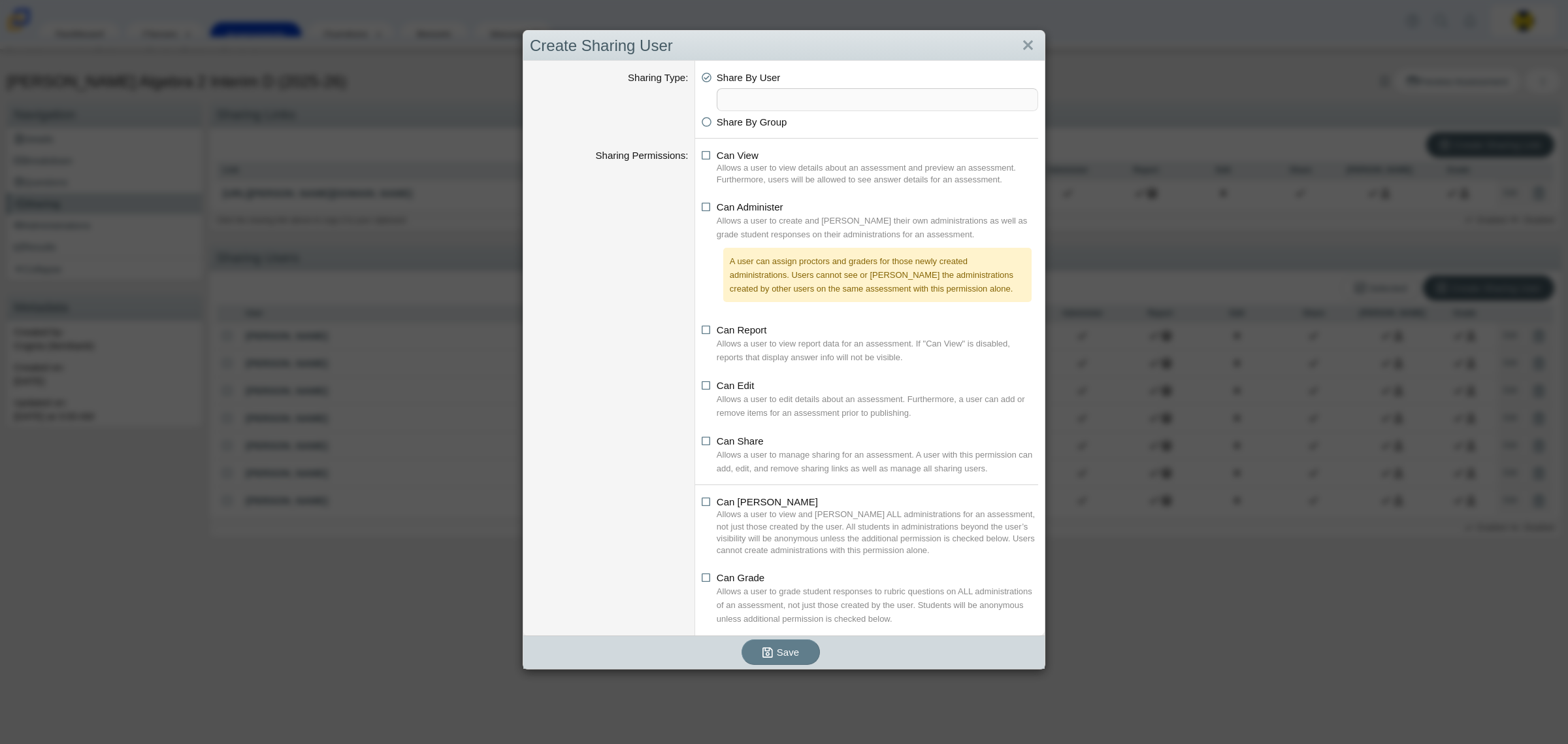
click at [788, 92] on span at bounding box center [877, 99] width 320 height 21
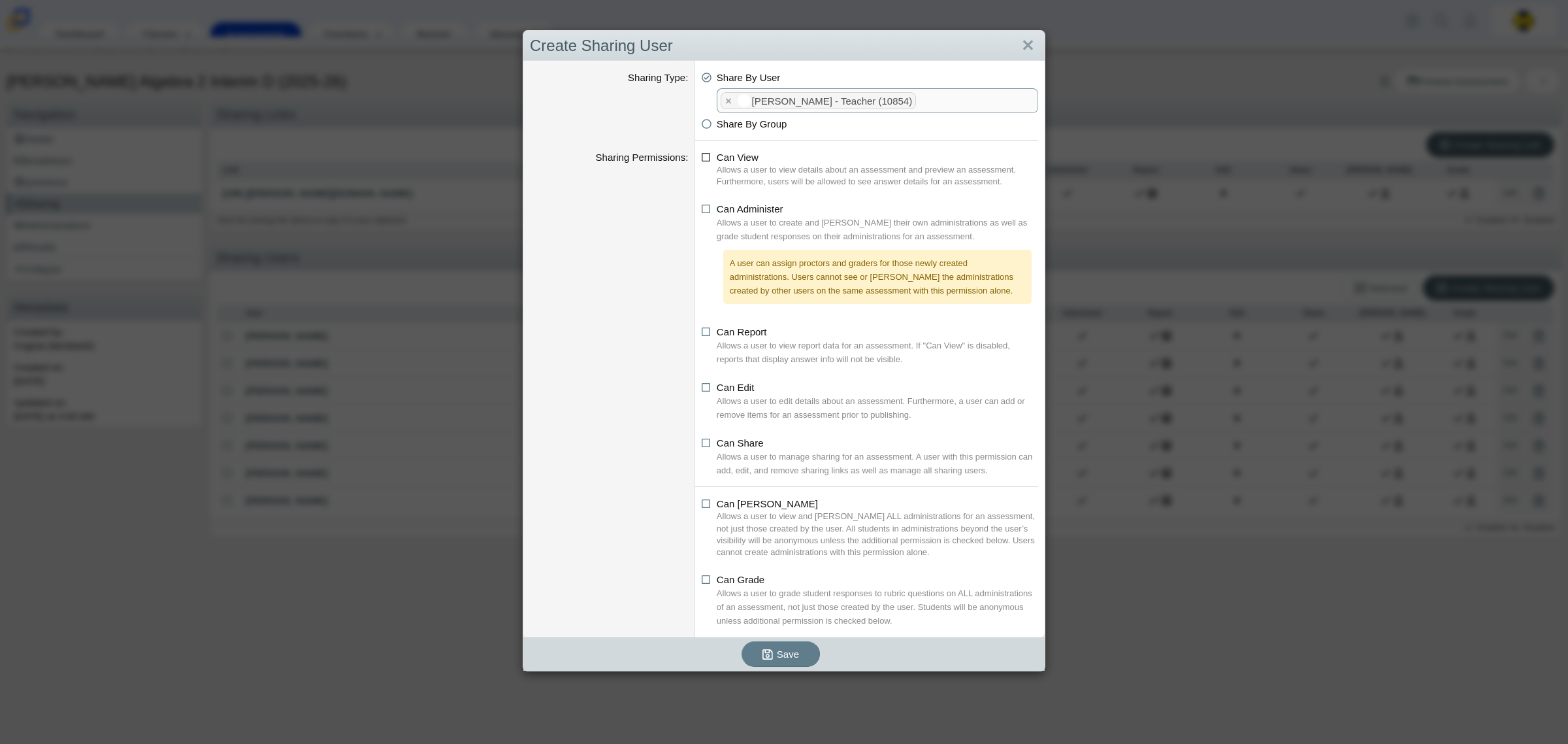
click at [704, 155] on icon at bounding box center [706, 155] width 10 height 9
click at [704, 155] on input "Can View" at bounding box center [706, 154] width 9 height 9
checkbox input "true"
click at [702, 211] on icon at bounding box center [706, 207] width 10 height 9
click at [701, 210] on input "Can Administer" at bounding box center [706, 206] width 9 height 9
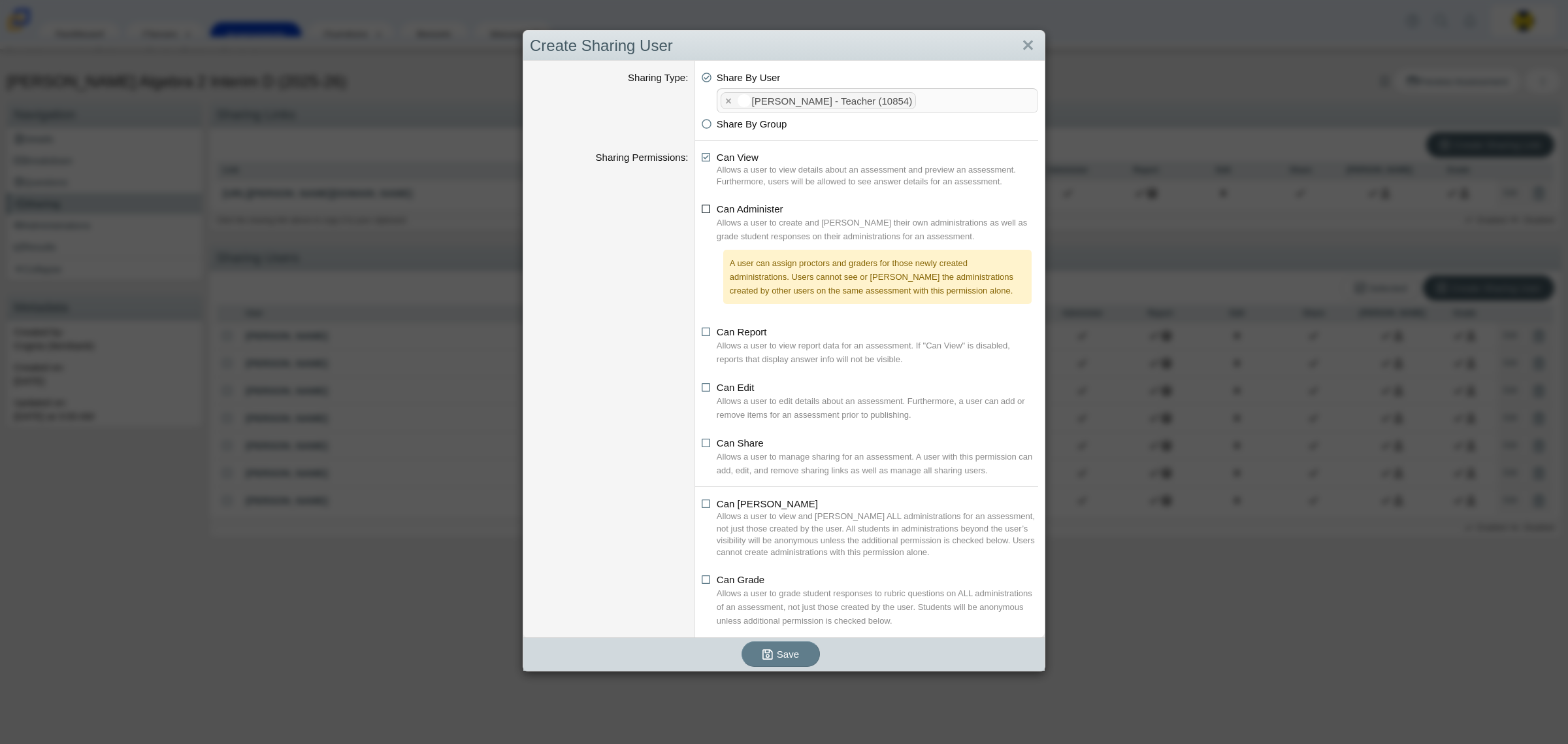
checkbox input "true"
click at [702, 330] on icon at bounding box center [706, 329] width 10 height 9
click at [701, 330] on input "Can Report" at bounding box center [706, 328] width 9 height 9
checkbox input "true"
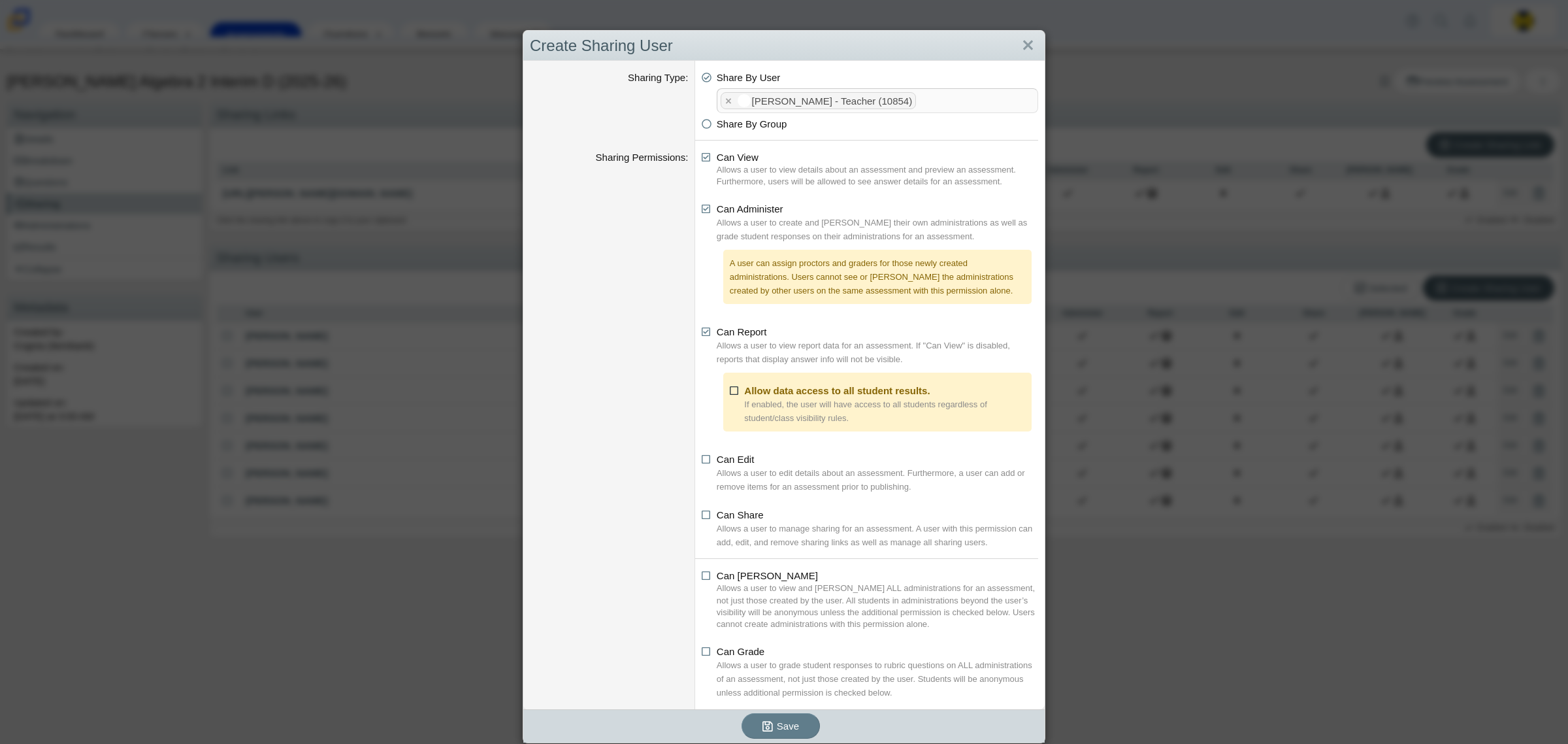
click at [730, 387] on icon at bounding box center [734, 388] width 10 height 9
click at [729, 387] on input "Allow data access to all student results." at bounding box center [733, 388] width 9 height 9
checkbox input "true"
click at [702, 517] on icon at bounding box center [706, 512] width 10 height 9
click at [701, 516] on input "Can Share" at bounding box center [706, 512] width 9 height 9
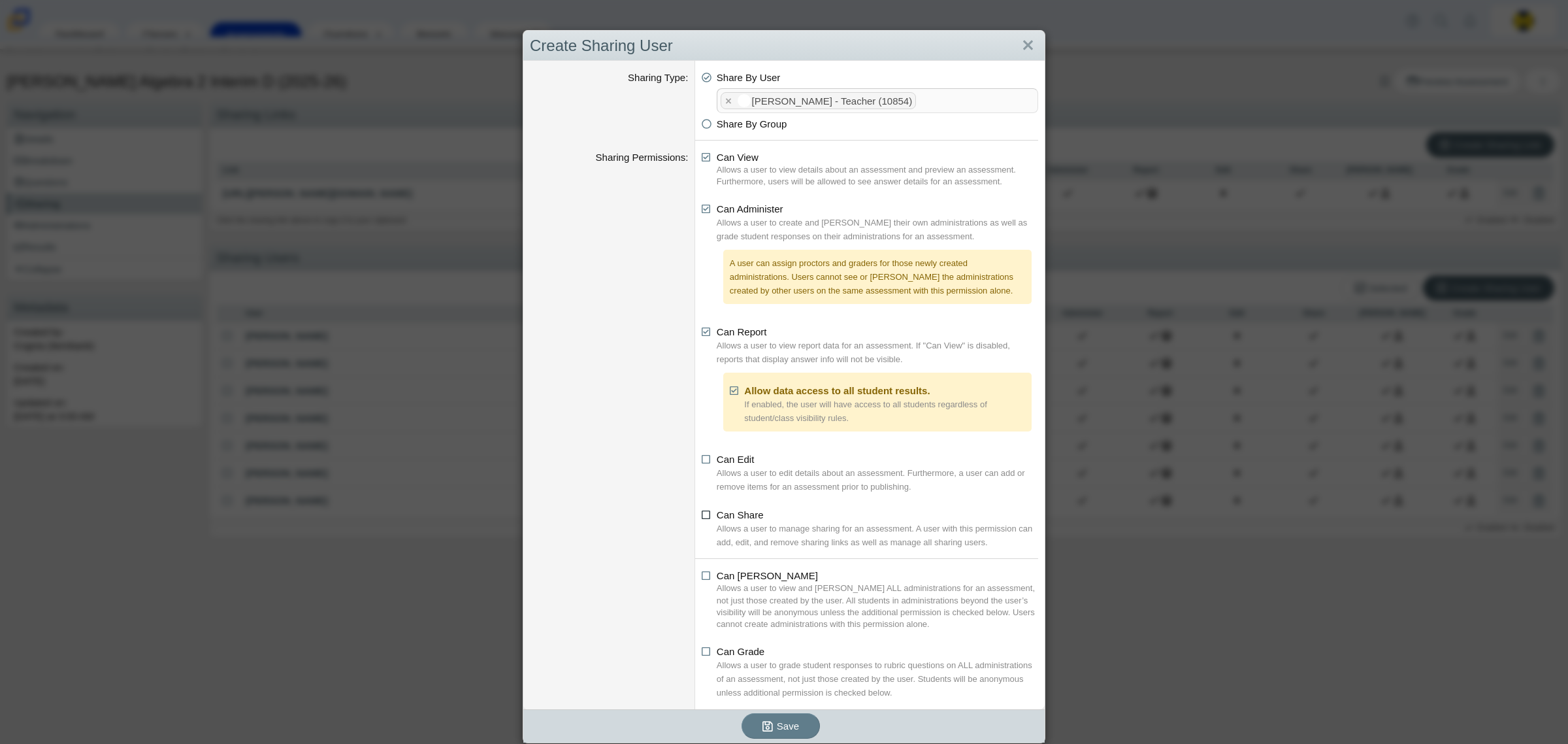
checkbox input "true"
click at [702, 578] on icon at bounding box center [706, 573] width 10 height 9
click at [701, 577] on input "Can [PERSON_NAME]" at bounding box center [706, 572] width 9 height 9
checkbox input "true"
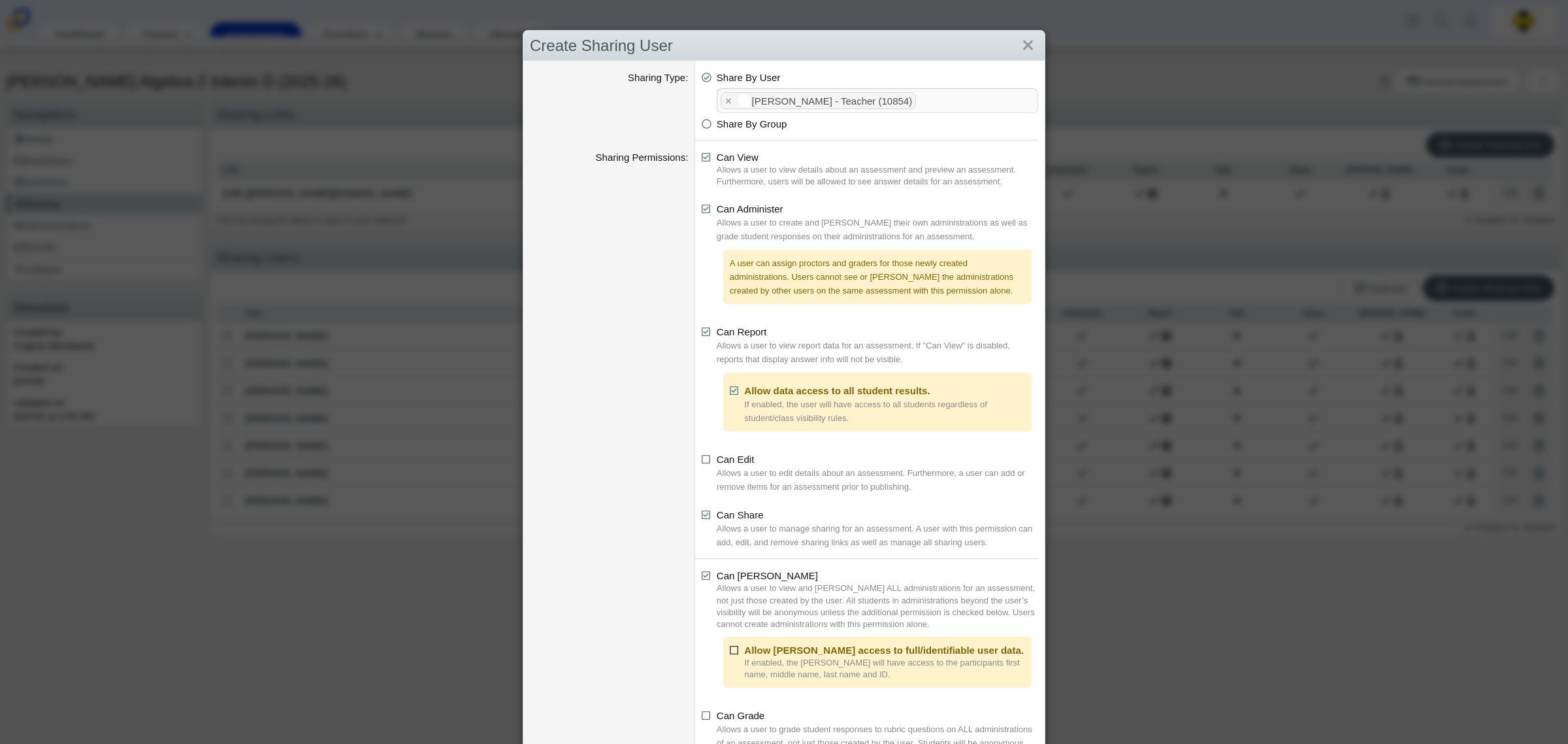
click at [733, 646] on icon at bounding box center [734, 648] width 10 height 9
click at [733, 646] on input "Allow proctor access to full/identifiable user data." at bounding box center [733, 647] width 9 height 9
checkbox input "true"
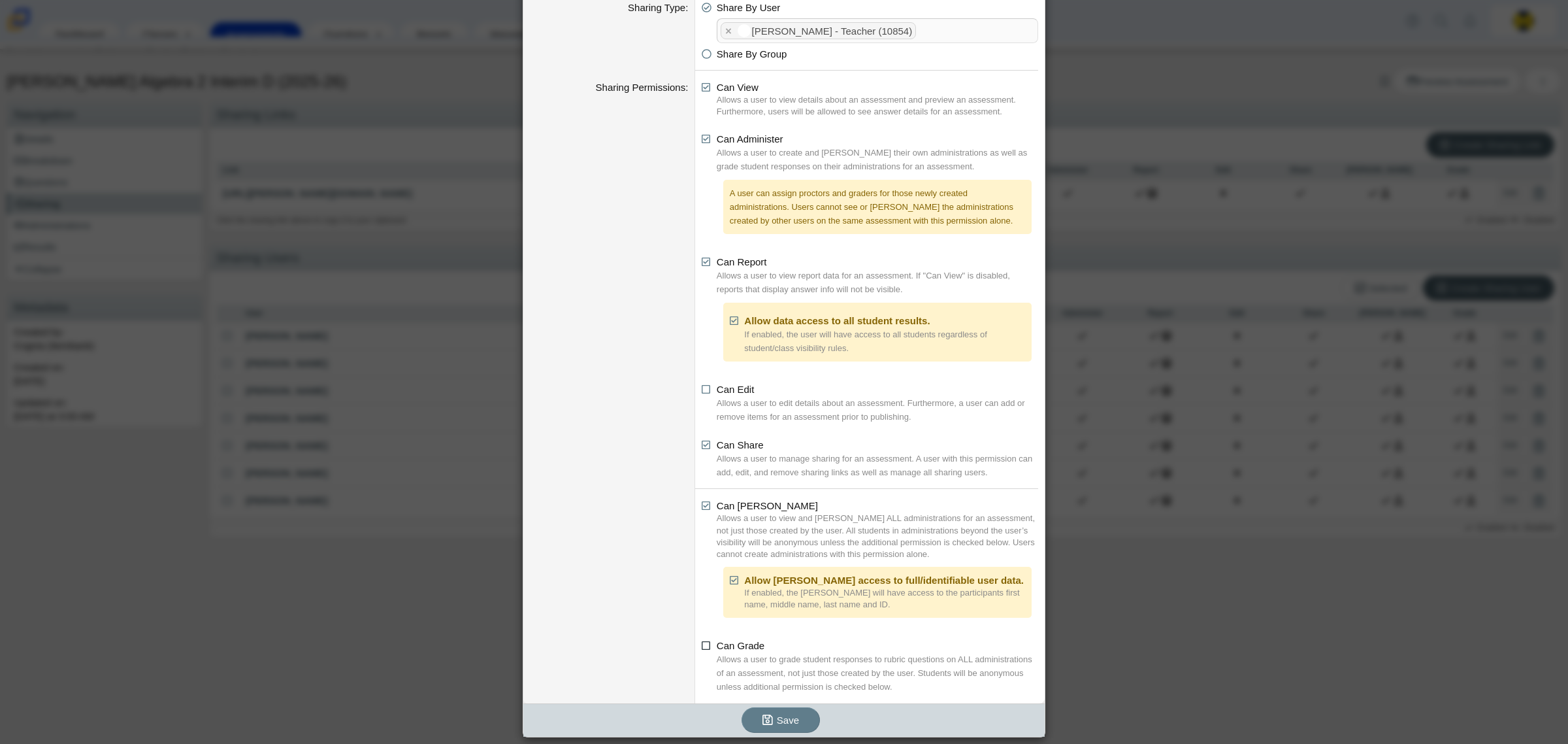
scroll to position [70, 0]
click at [702, 652] on li "Can Grade Allows a user to grade student responses to rubric questions on ALL a…" at bounding box center [870, 666] width 336 height 55
click at [702, 643] on icon at bounding box center [706, 643] width 10 height 9
click at [701, 643] on input "Can Grade" at bounding box center [706, 642] width 9 height 9
checkbox input "true"
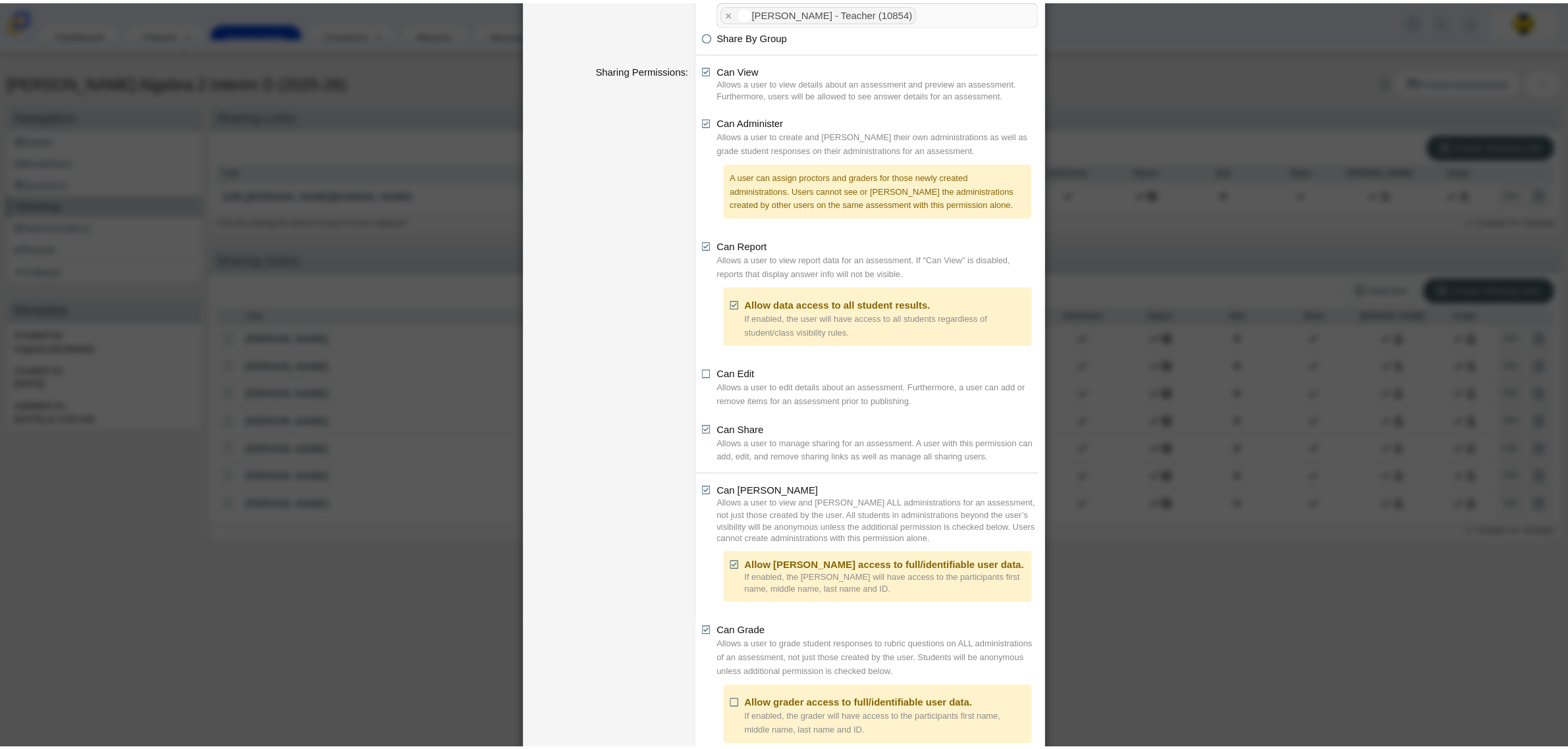
scroll to position [143, 0]
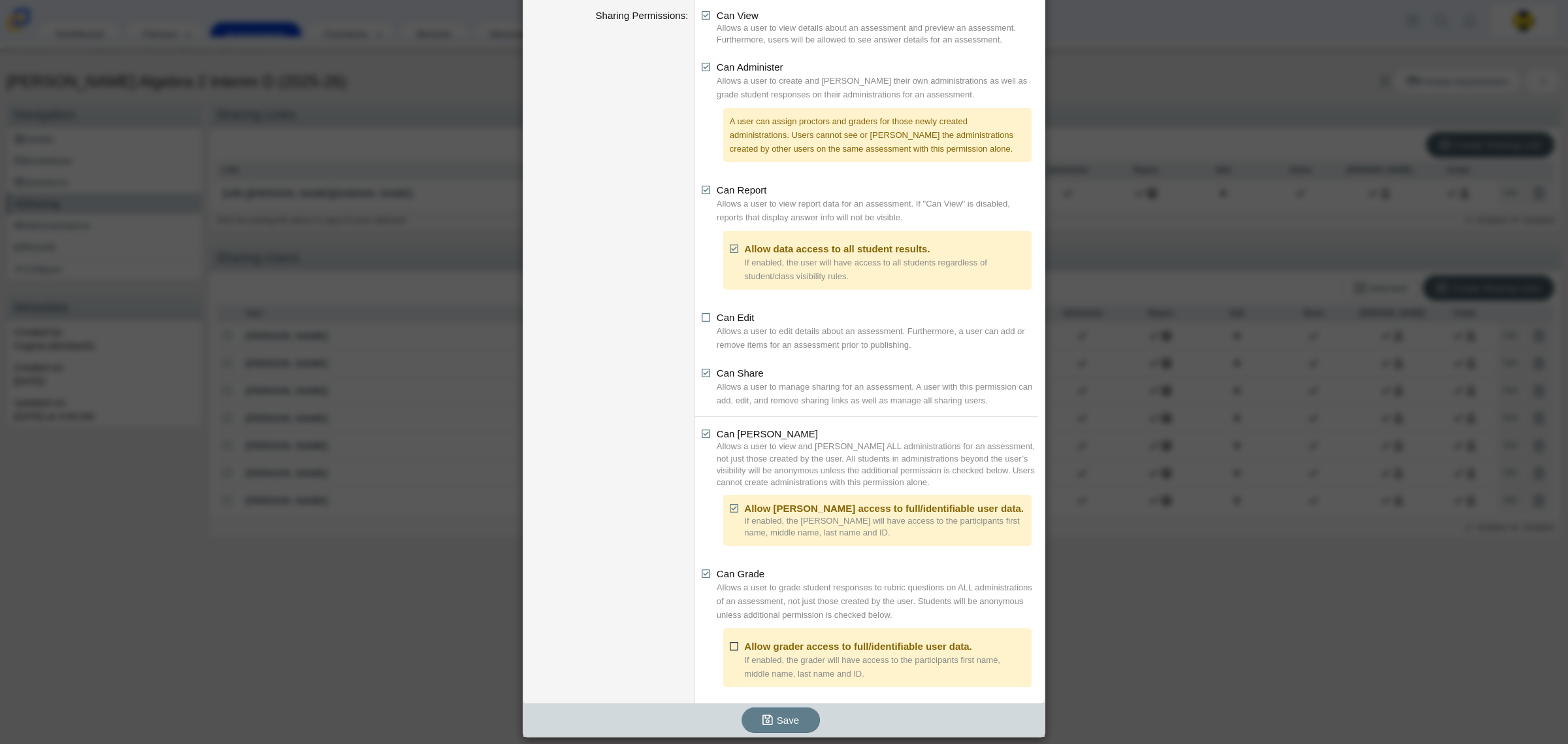
click at [730, 649] on icon at bounding box center [734, 644] width 10 height 9
click at [729, 647] on input "Allow grader access to full/identifiable user data." at bounding box center [733, 643] width 9 height 9
checkbox input "true"
click at [777, 719] on span "Save" at bounding box center [788, 720] width 22 height 11
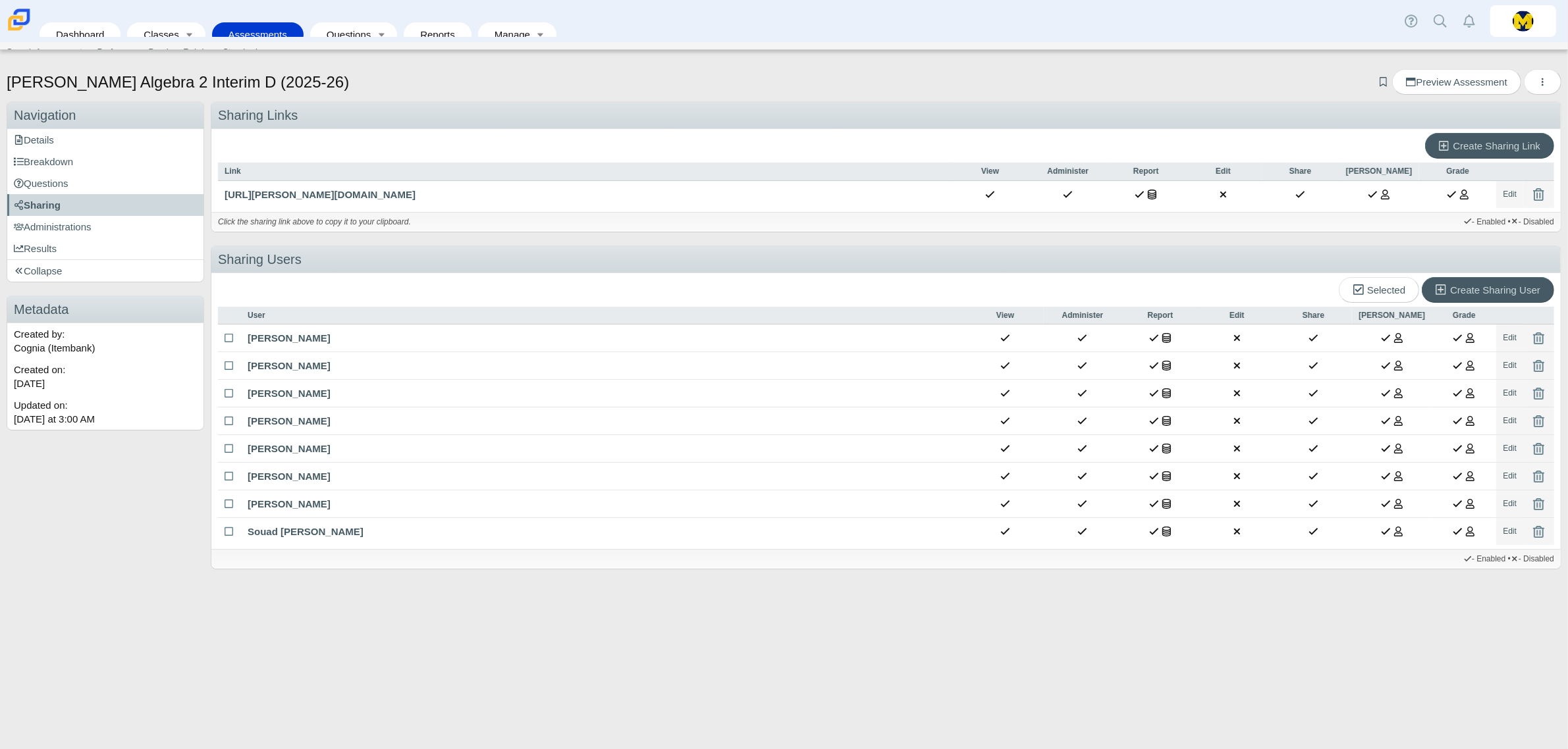
click at [14, 25] on img at bounding box center [18, 19] width 27 height 27
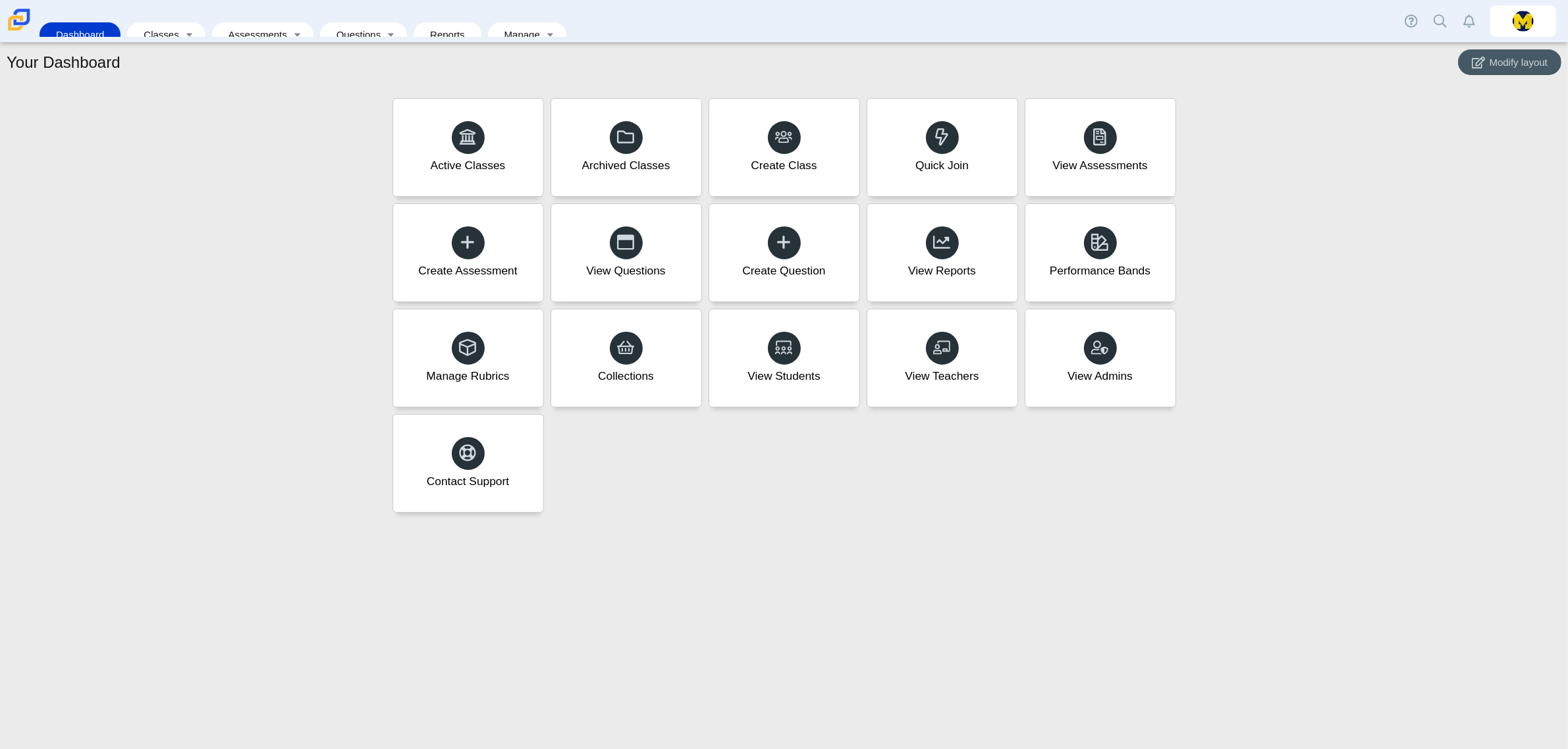
click at [12, 28] on img at bounding box center [18, 19] width 27 height 27
